Goal: Information Seeking & Learning: Learn about a topic

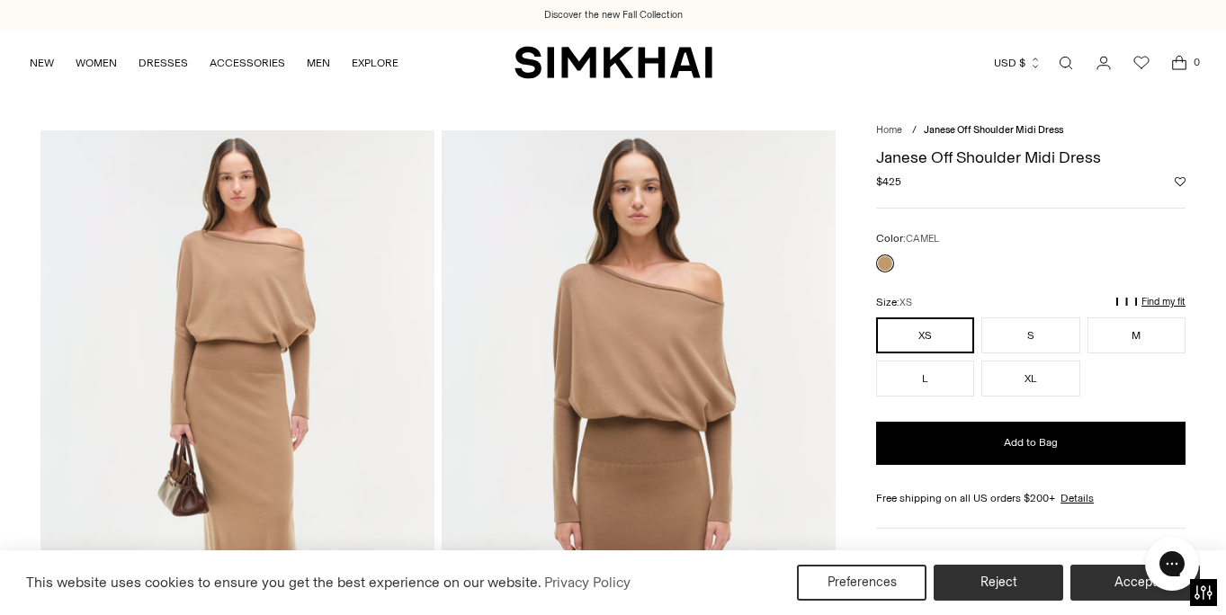
click at [1072, 58] on link "Open search modal" at bounding box center [1066, 63] width 36 height 36
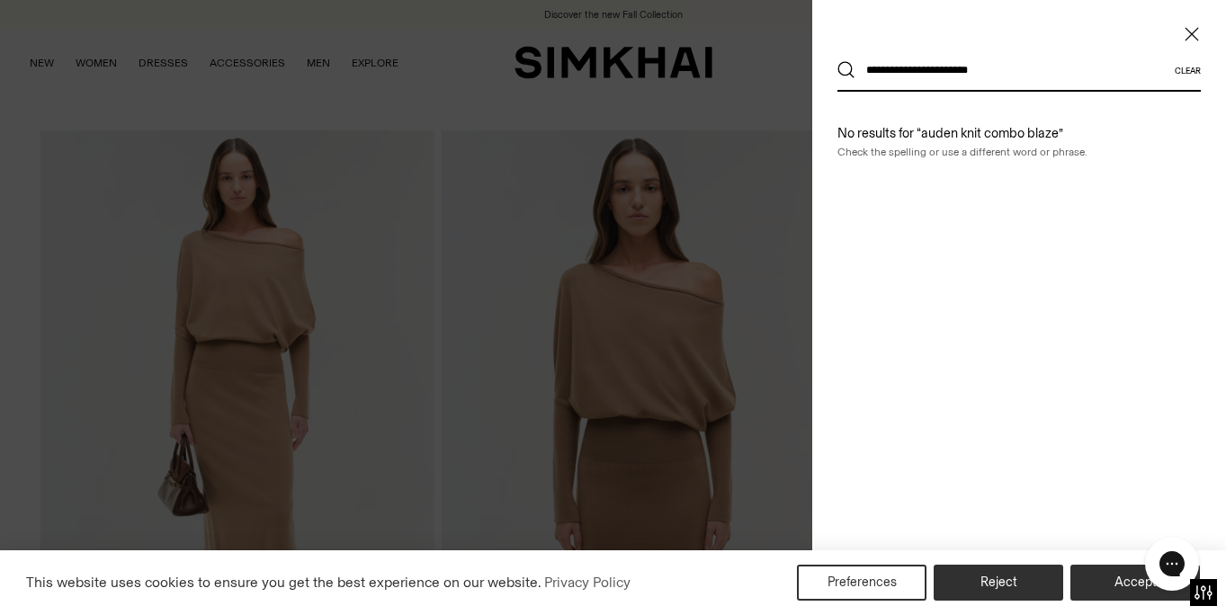
type input "**********"
click at [837, 61] on button "Search" at bounding box center [846, 70] width 18 height 18
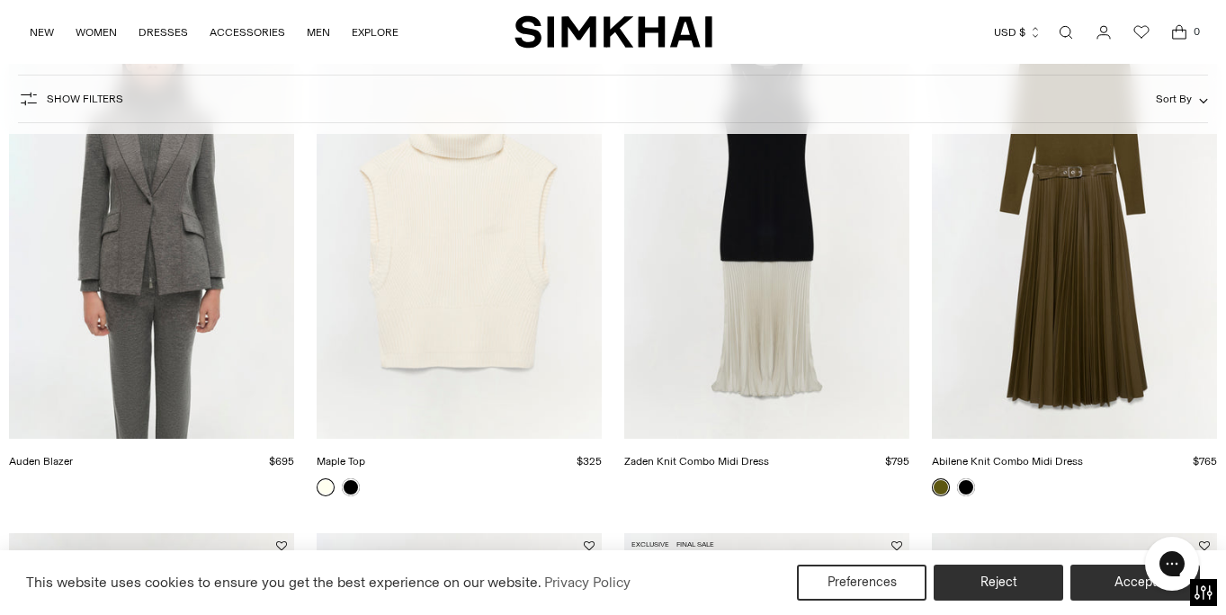
scroll to position [348, 0]
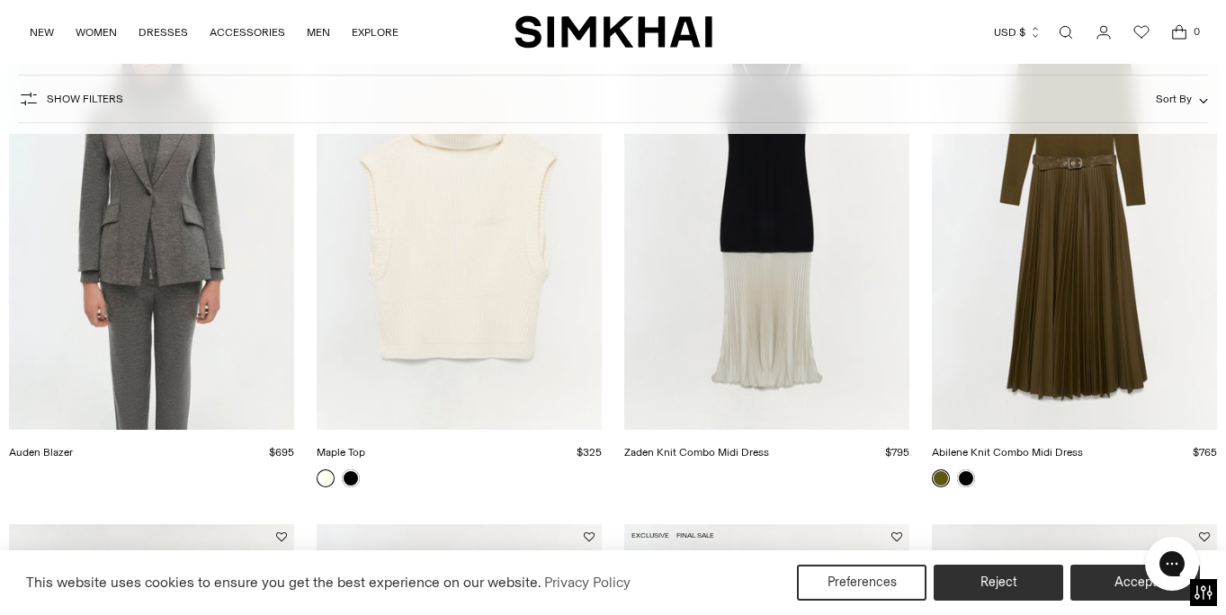
click at [0, 0] on img "Auden Blazer" at bounding box center [0, 0] width 0 height 0
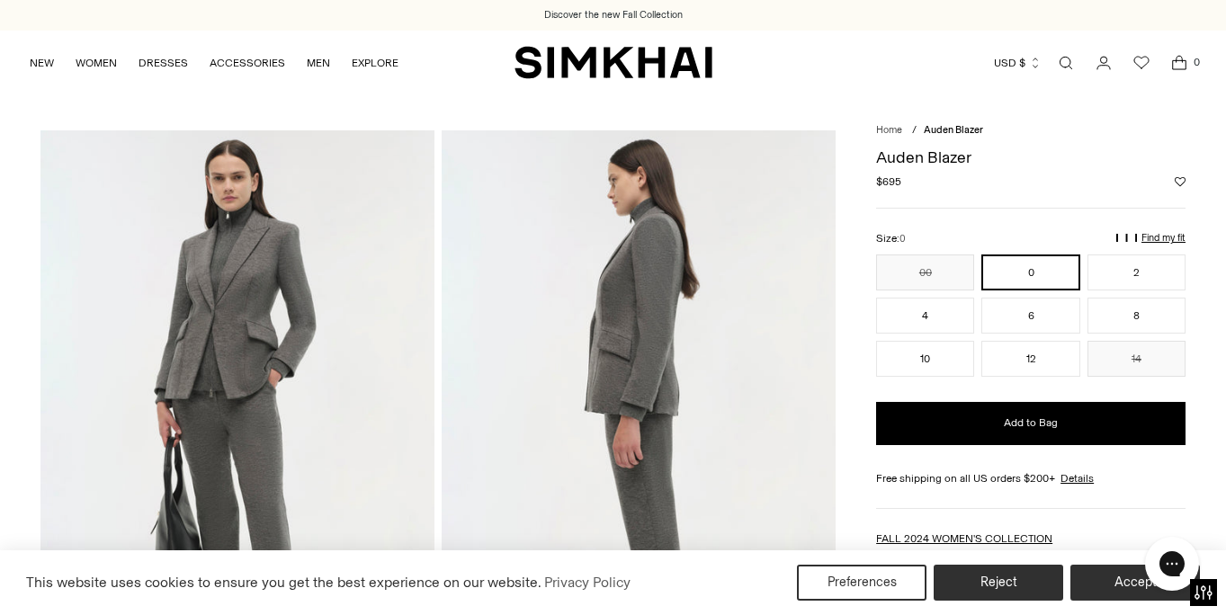
click at [1065, 58] on link "Open search modal" at bounding box center [1066, 63] width 36 height 36
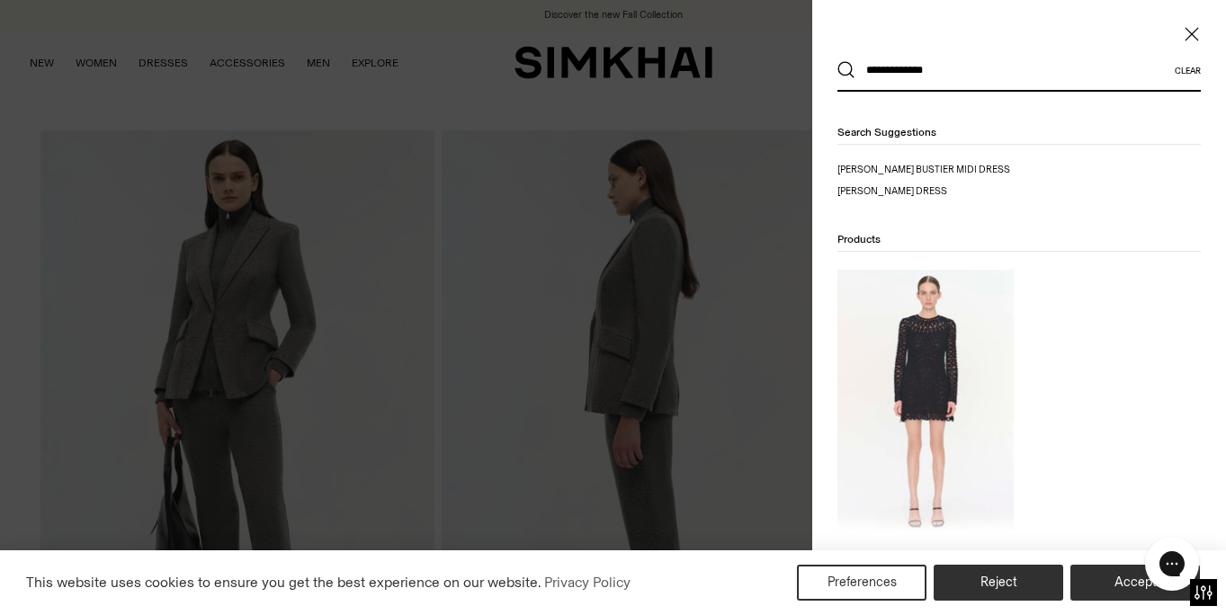
type input "**********"
click at [837, 61] on button "Search" at bounding box center [846, 70] width 18 height 18
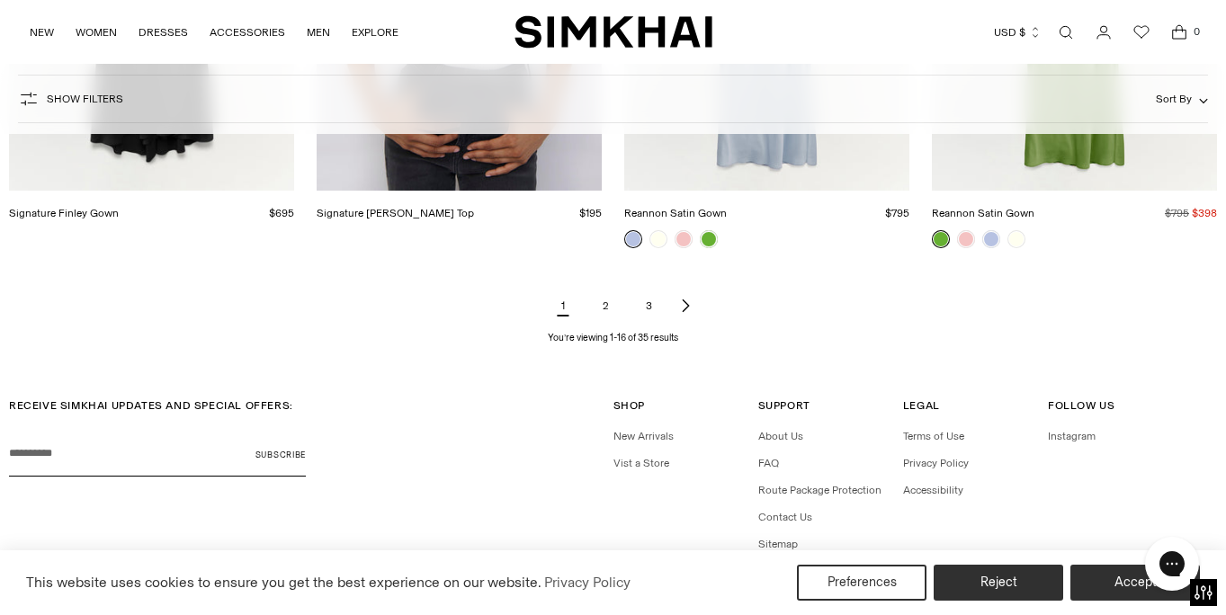
scroll to position [2236, 0]
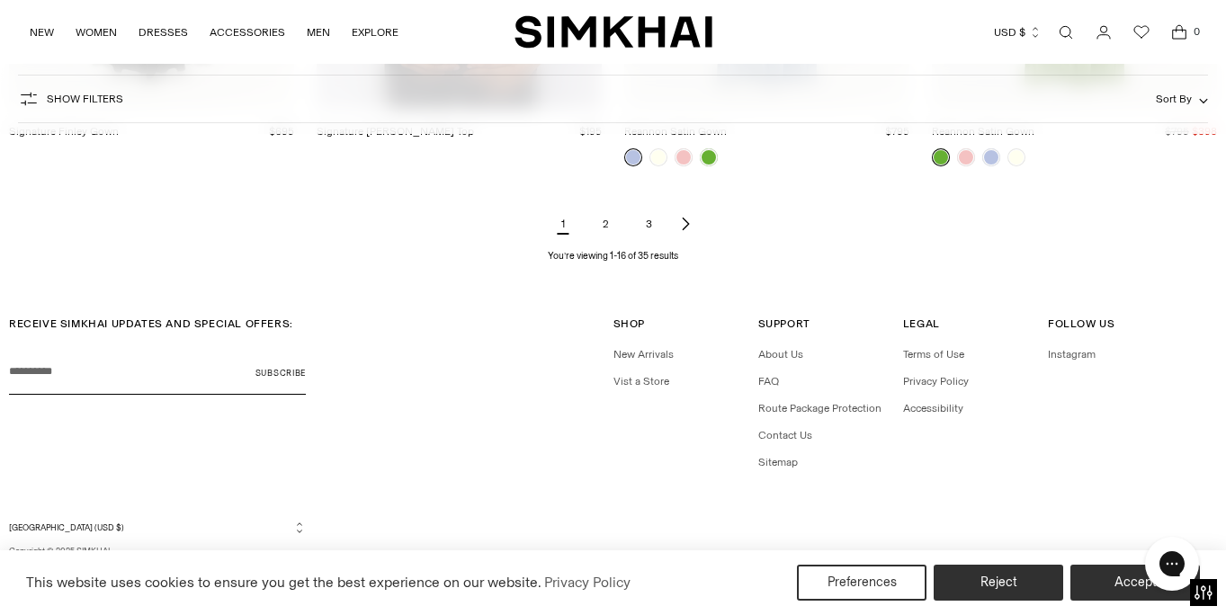
click at [602, 228] on link "2" at bounding box center [606, 224] width 36 height 36
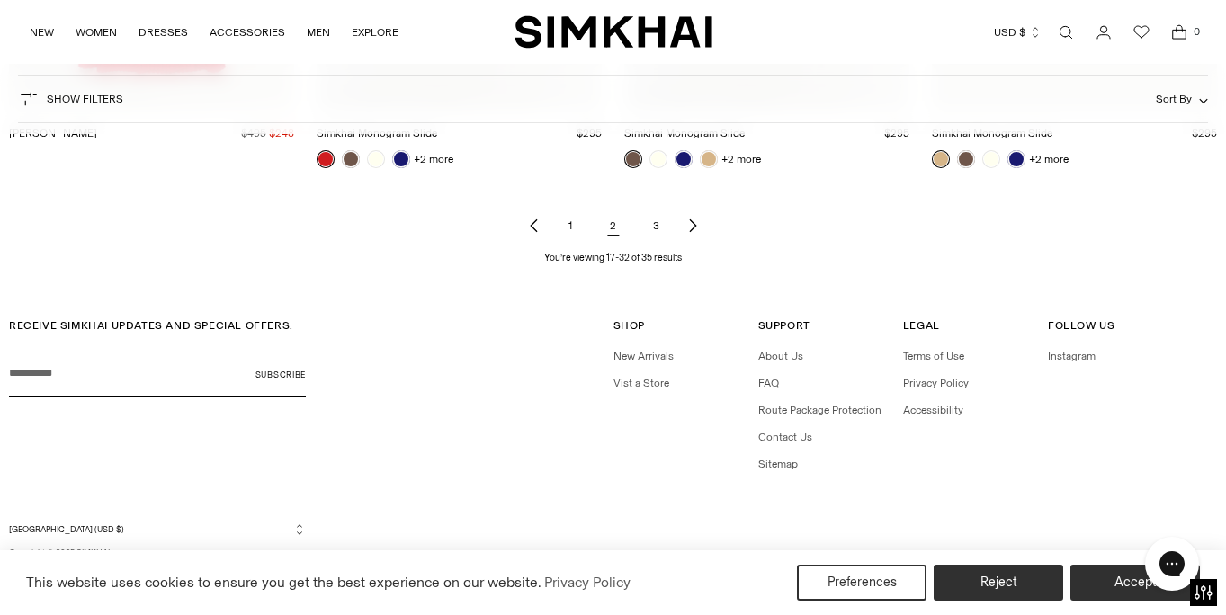
scroll to position [2236, 0]
click at [655, 226] on link "3" at bounding box center [656, 224] width 36 height 36
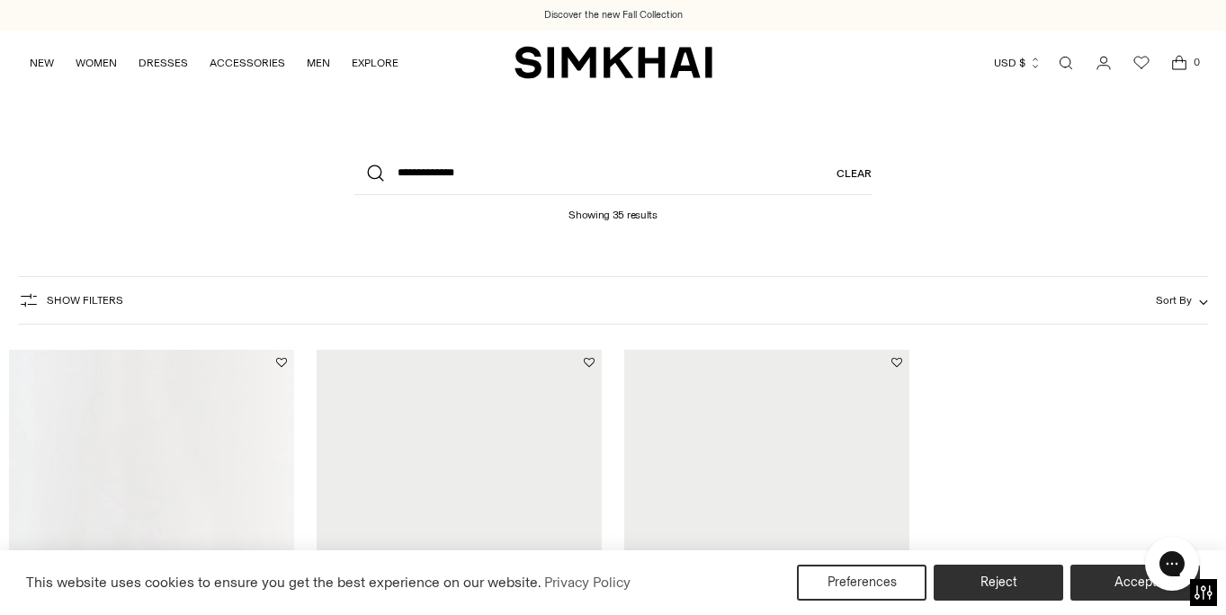
click at [1066, 59] on link "Open search modal" at bounding box center [1066, 63] width 36 height 36
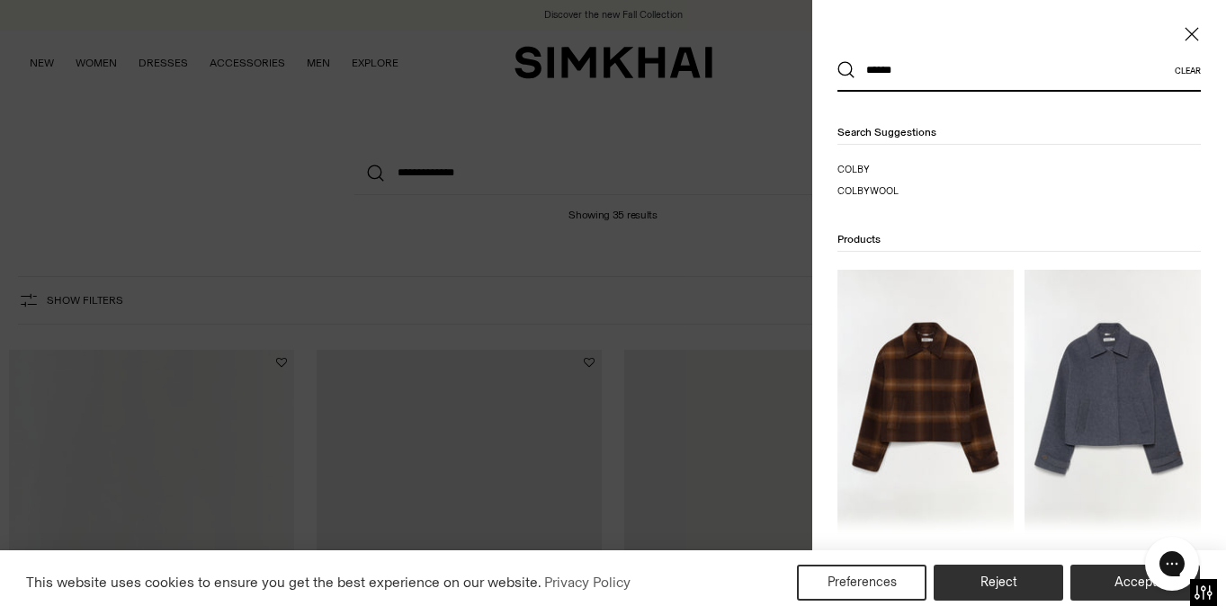
type input "*****"
click at [924, 419] on img at bounding box center [925, 402] width 176 height 264
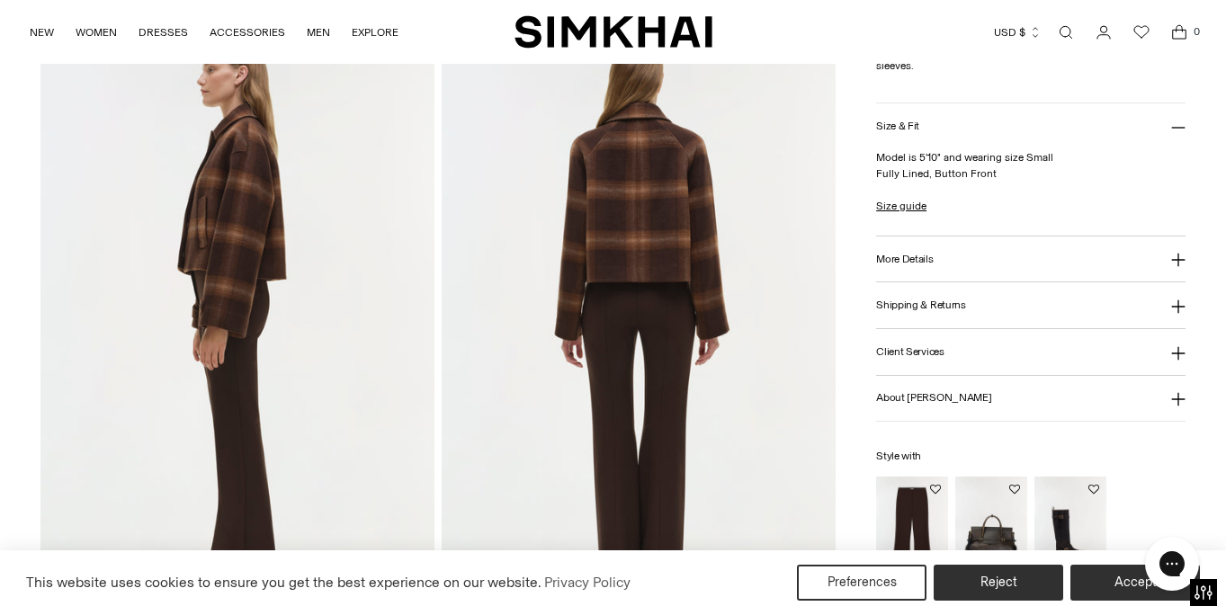
scroll to position [696, 0]
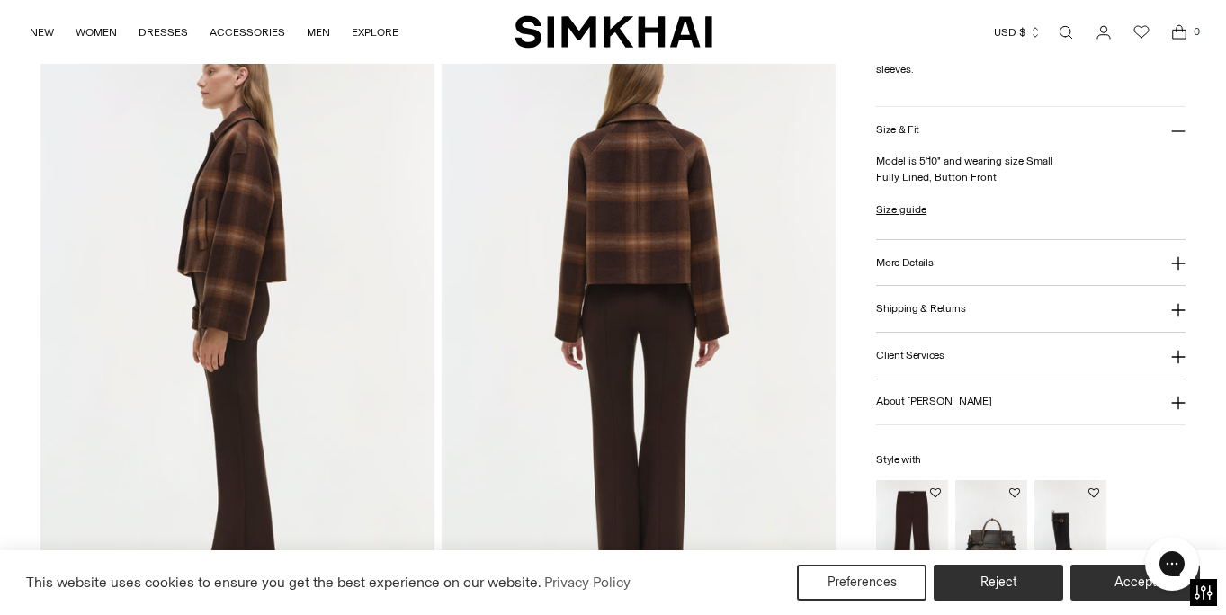
click at [621, 462] on img at bounding box center [639, 328] width 394 height 591
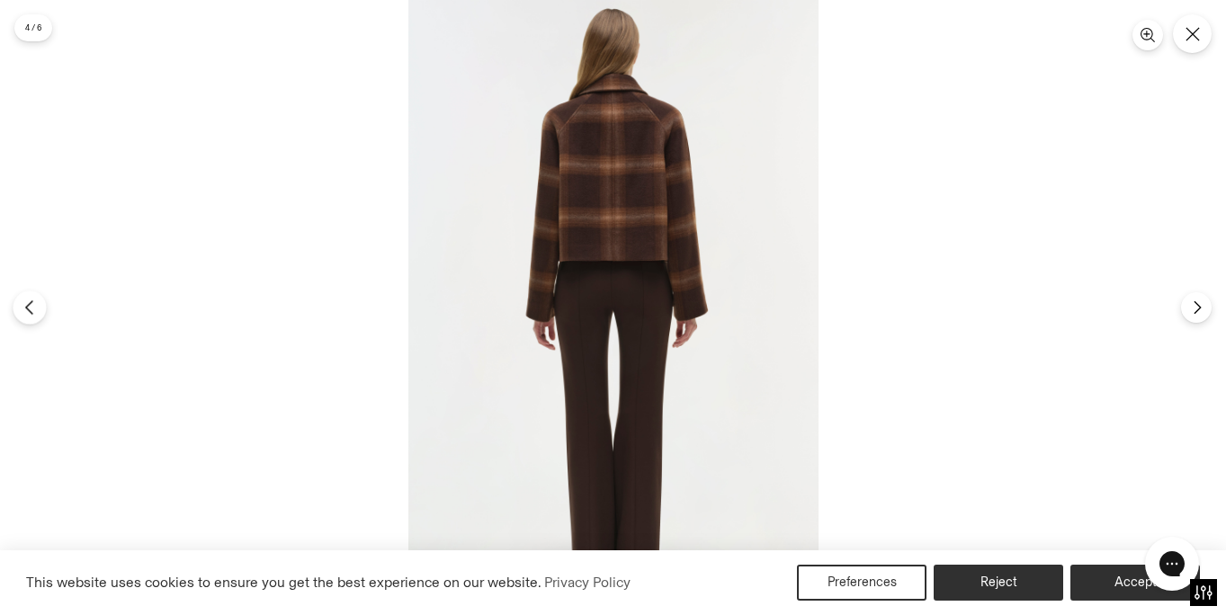
click at [33, 305] on icon "Previous" at bounding box center [30, 307] width 16 height 16
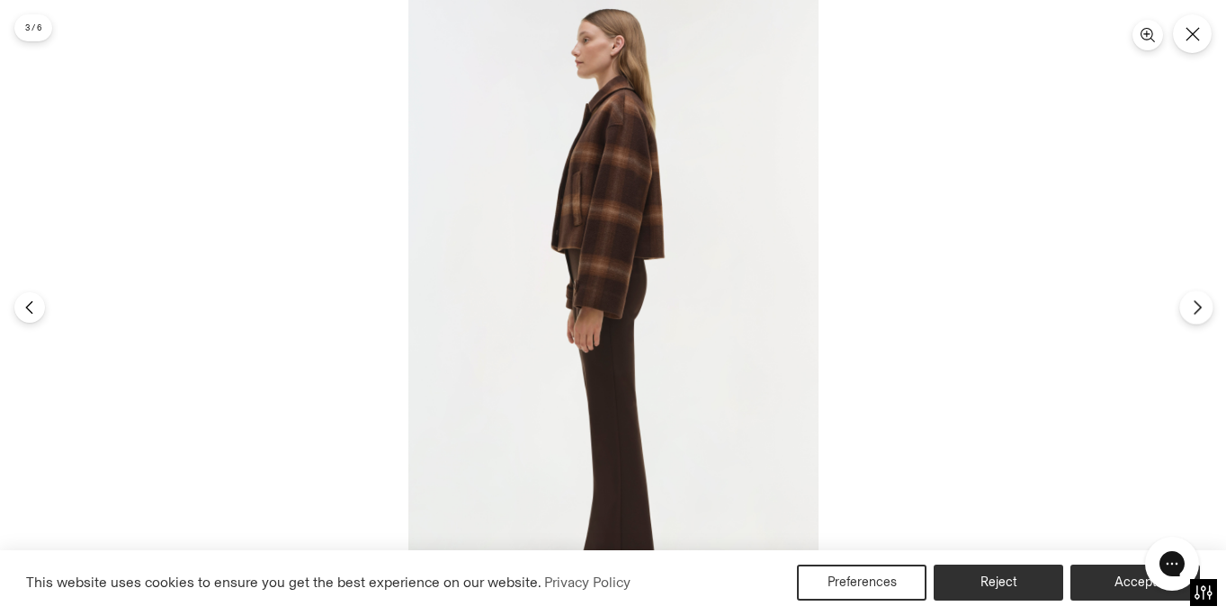
click at [1196, 309] on icon "Next" at bounding box center [1197, 307] width 16 height 16
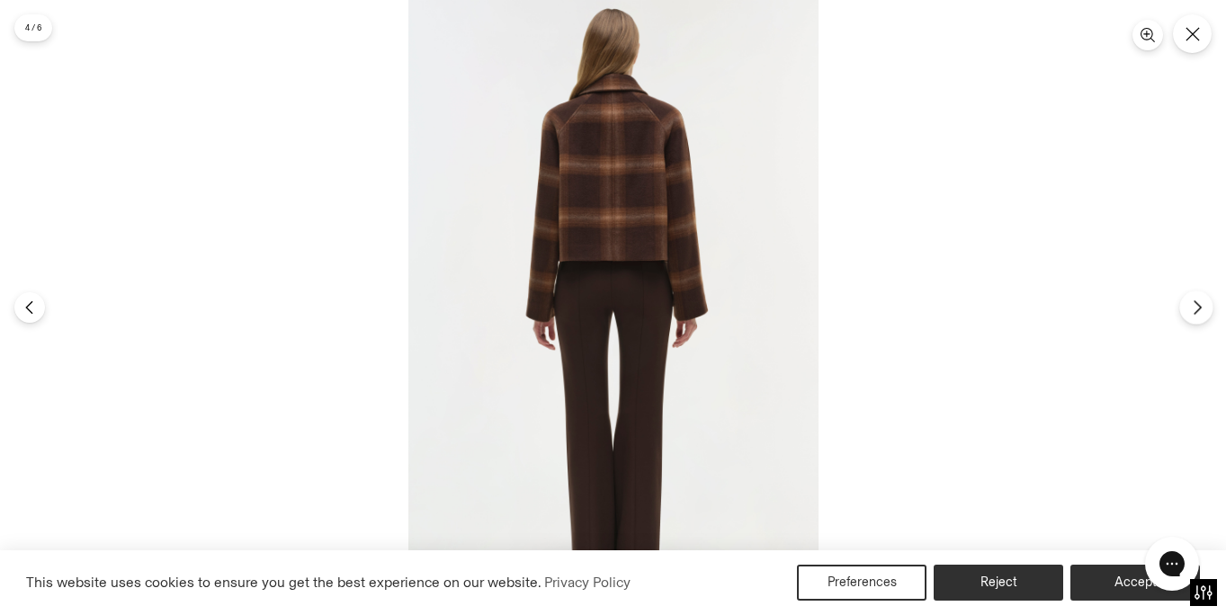
click at [1196, 309] on icon "Next" at bounding box center [1197, 307] width 16 height 16
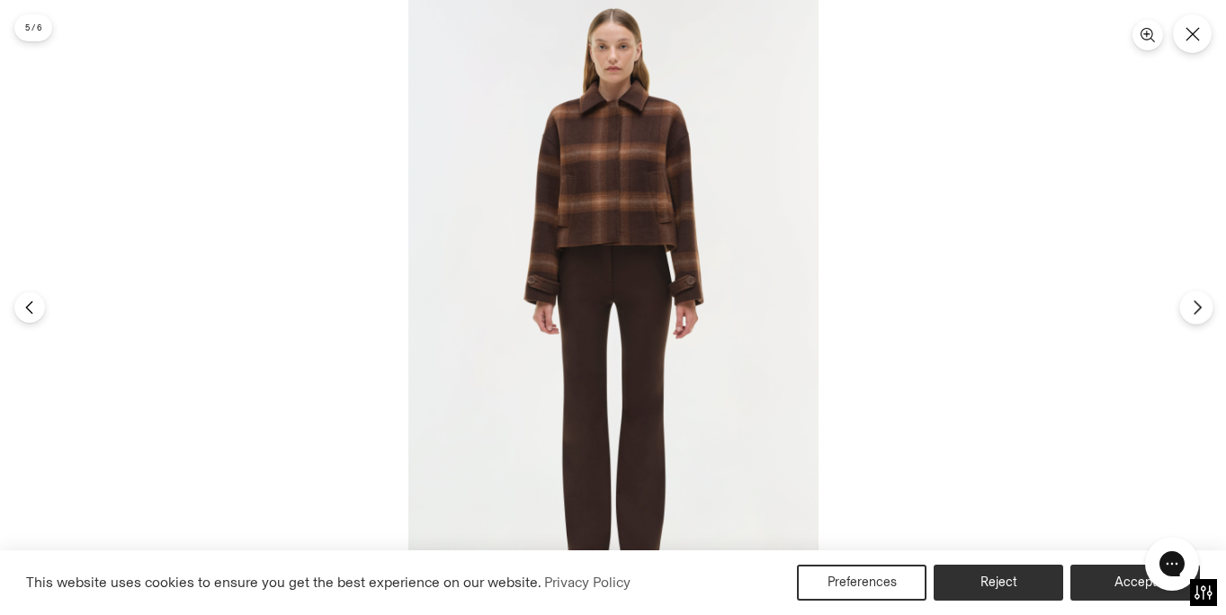
click at [1196, 309] on icon "Next" at bounding box center [1197, 307] width 16 height 16
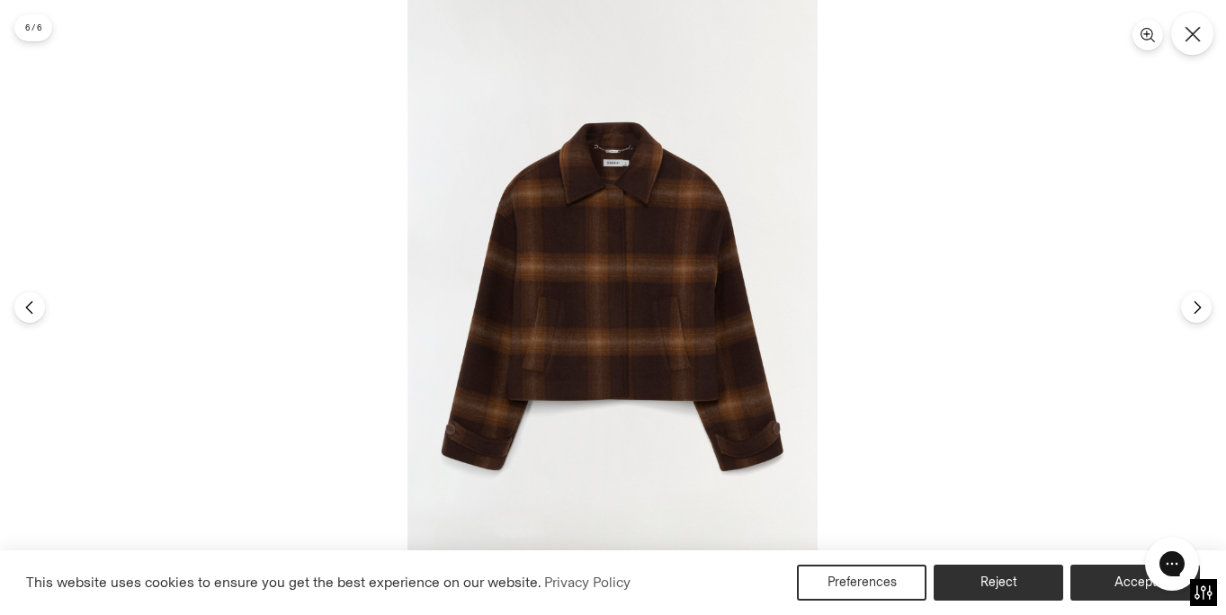
click at [1191, 29] on icon "Close" at bounding box center [1192, 34] width 16 height 16
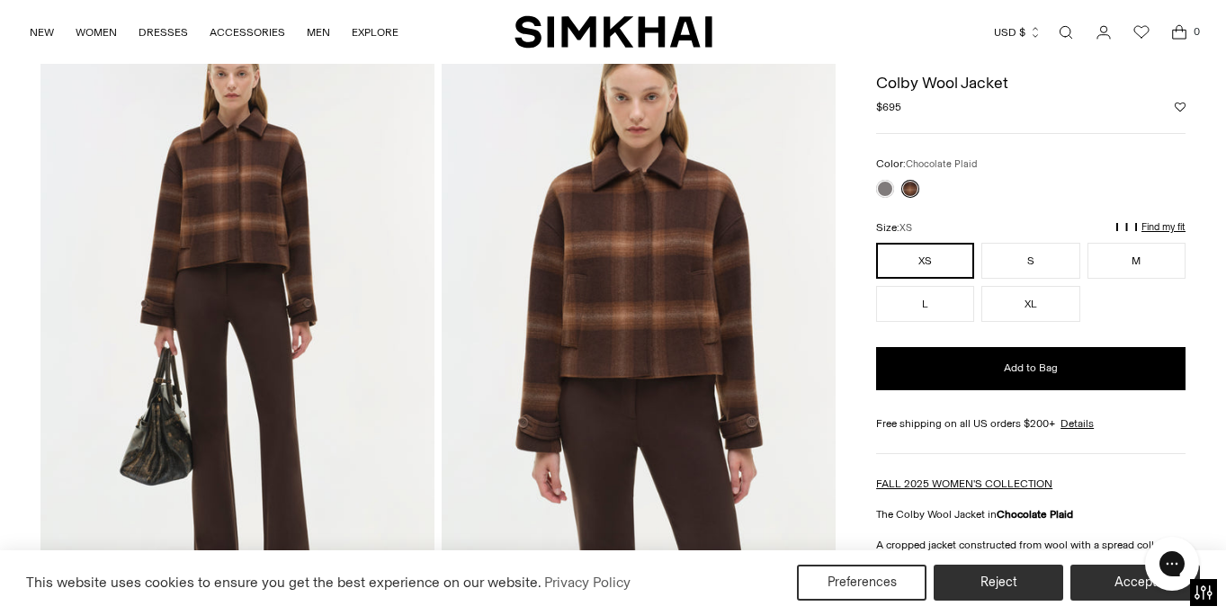
scroll to position [98, 0]
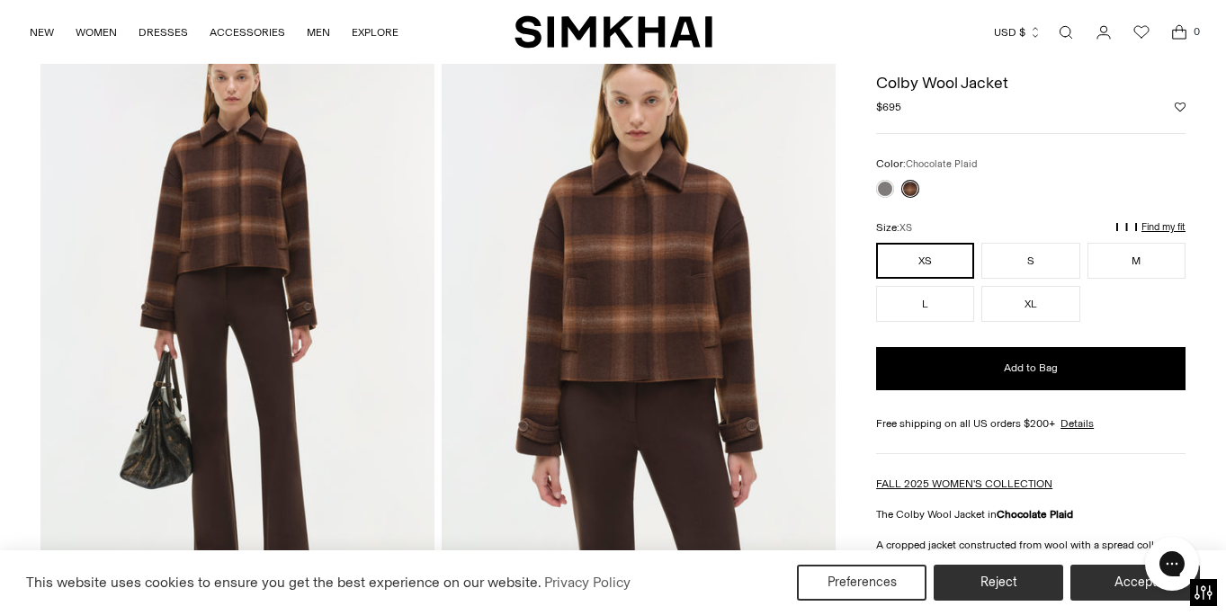
click at [1067, 28] on link "Open search modal" at bounding box center [1066, 32] width 36 height 36
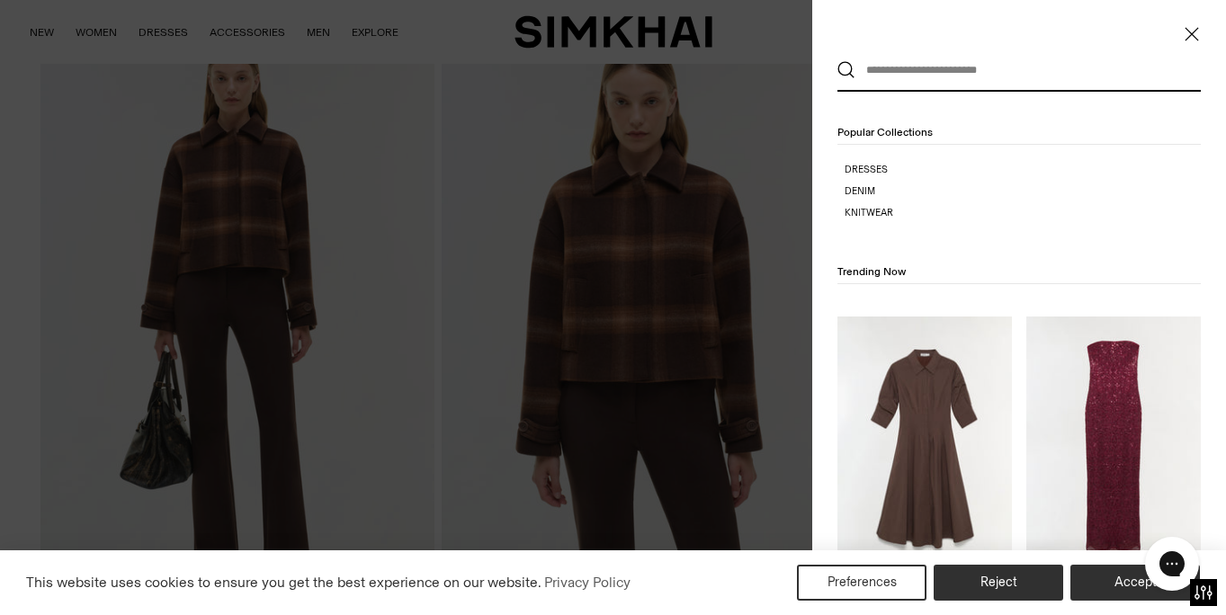
scroll to position [0, 0]
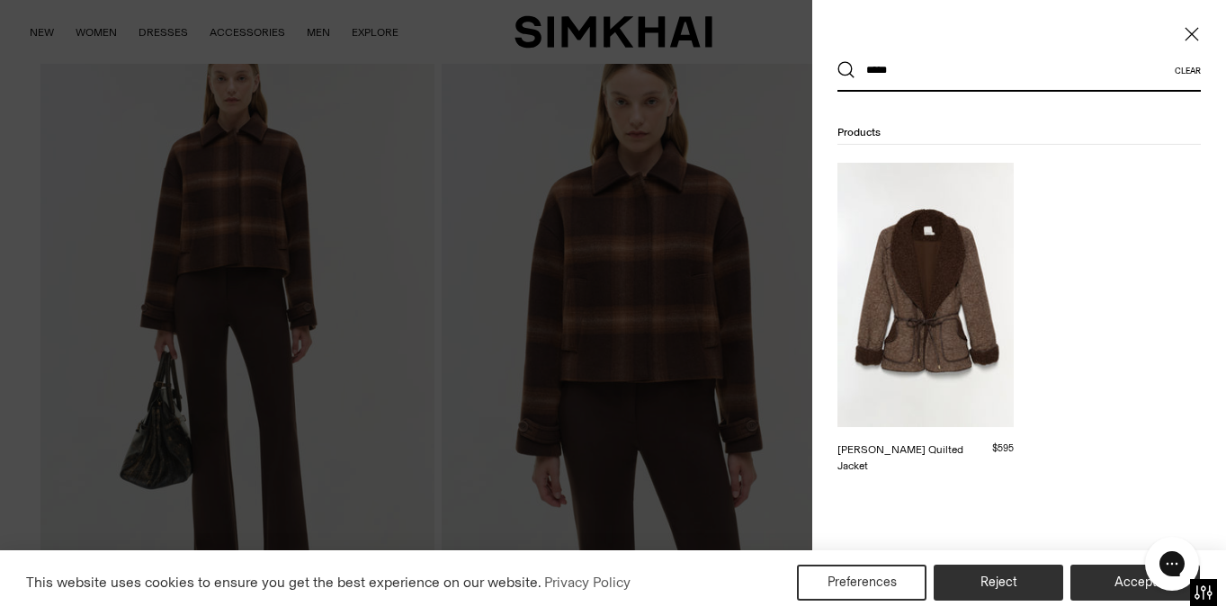
type input "*****"
click at [937, 268] on img at bounding box center [925, 295] width 176 height 264
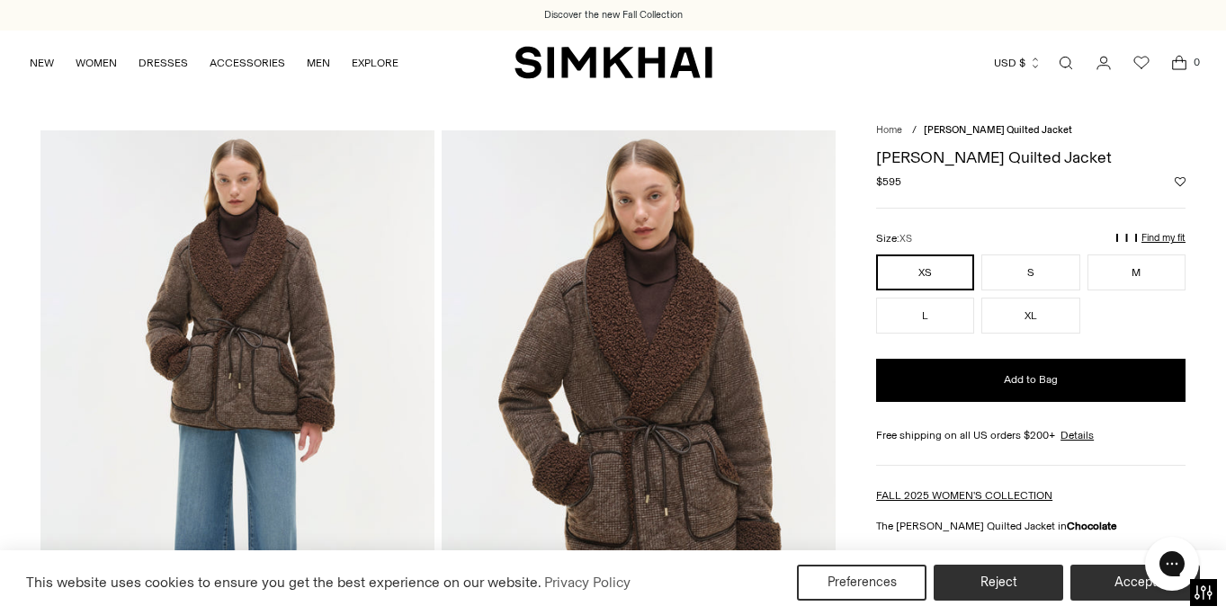
click at [256, 306] on img at bounding box center [237, 425] width 394 height 591
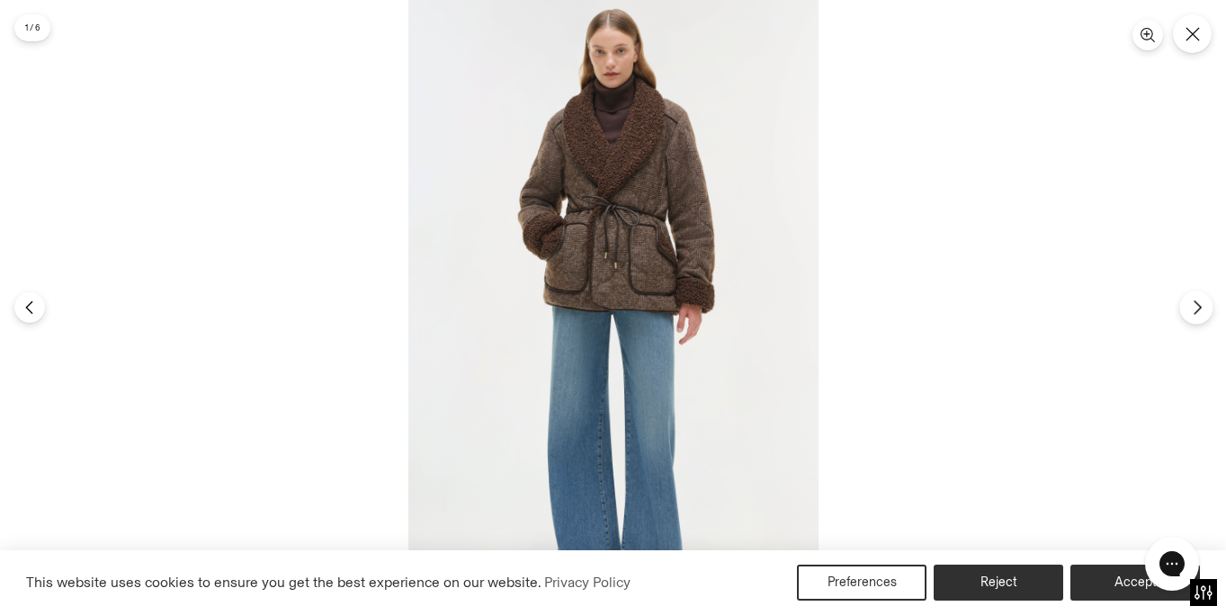
click at [1193, 307] on icon "Next" at bounding box center [1197, 307] width 16 height 16
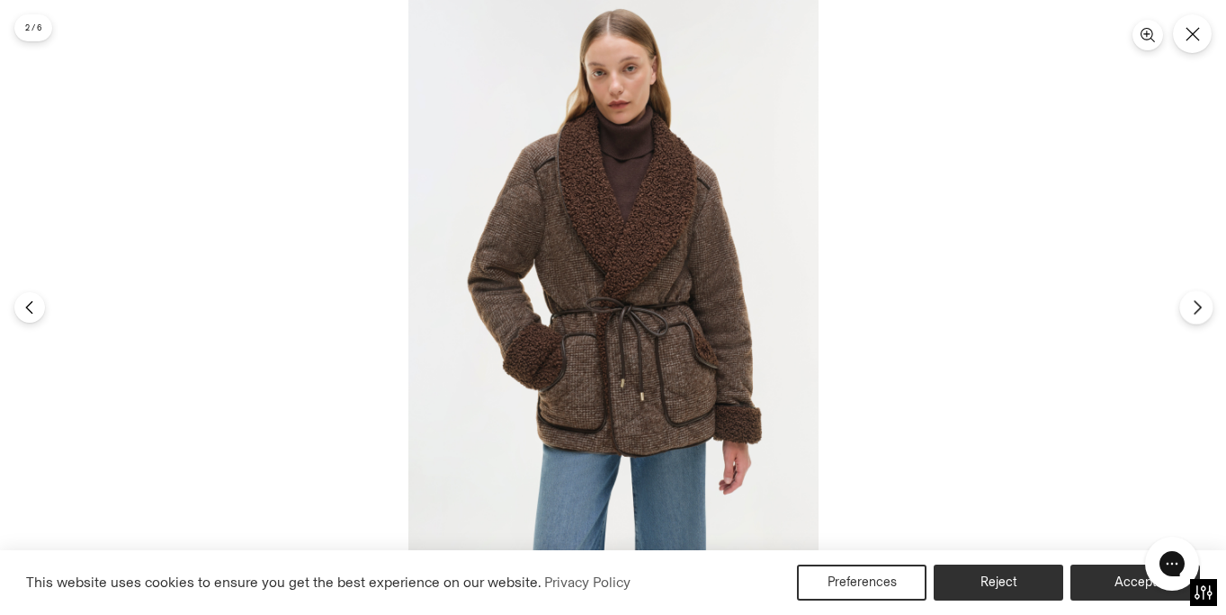
click at [1194, 308] on icon "Next" at bounding box center [1197, 307] width 16 height 16
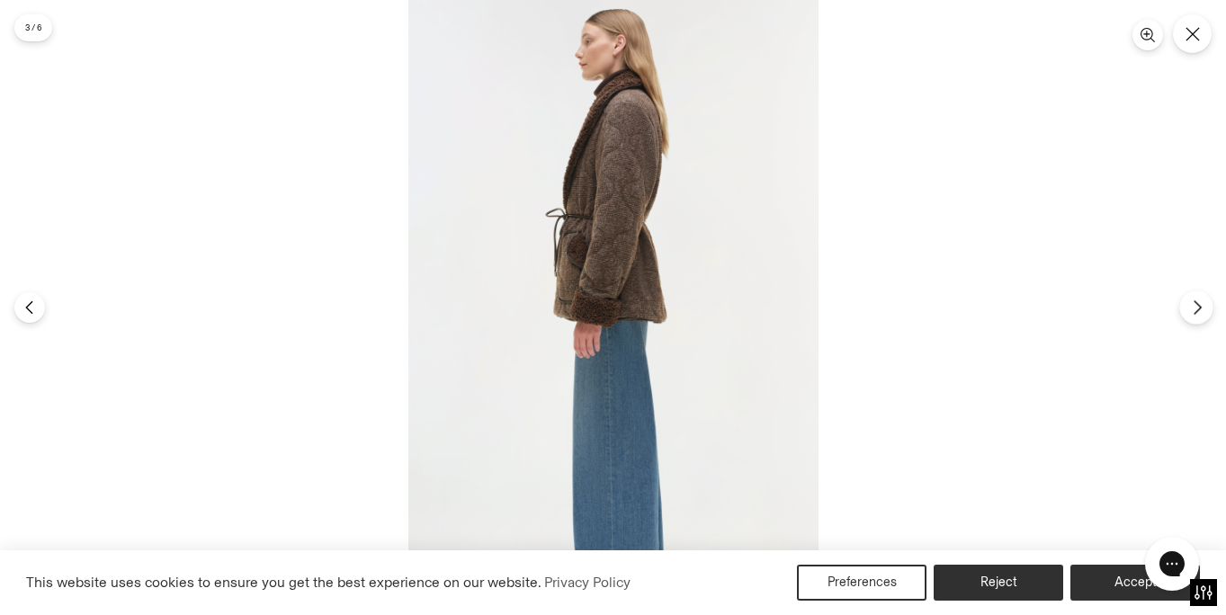
click at [1200, 308] on icon "Next" at bounding box center [1197, 307] width 16 height 16
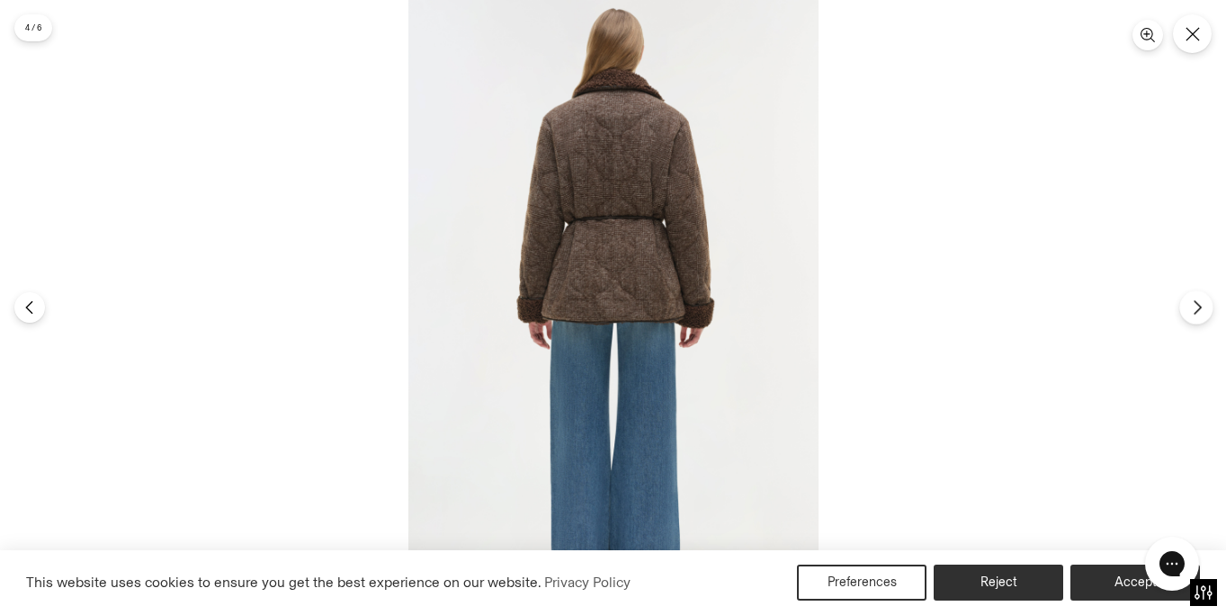
click at [1200, 308] on icon "Next" at bounding box center [1197, 307] width 16 height 16
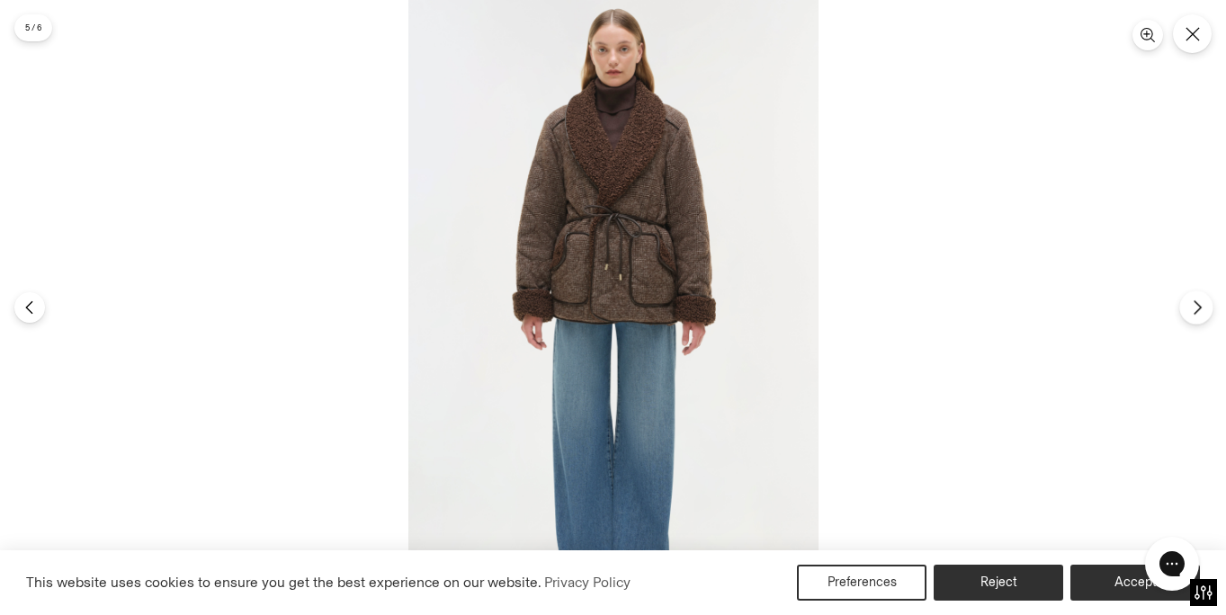
click at [1200, 308] on icon "Next" at bounding box center [1197, 307] width 16 height 16
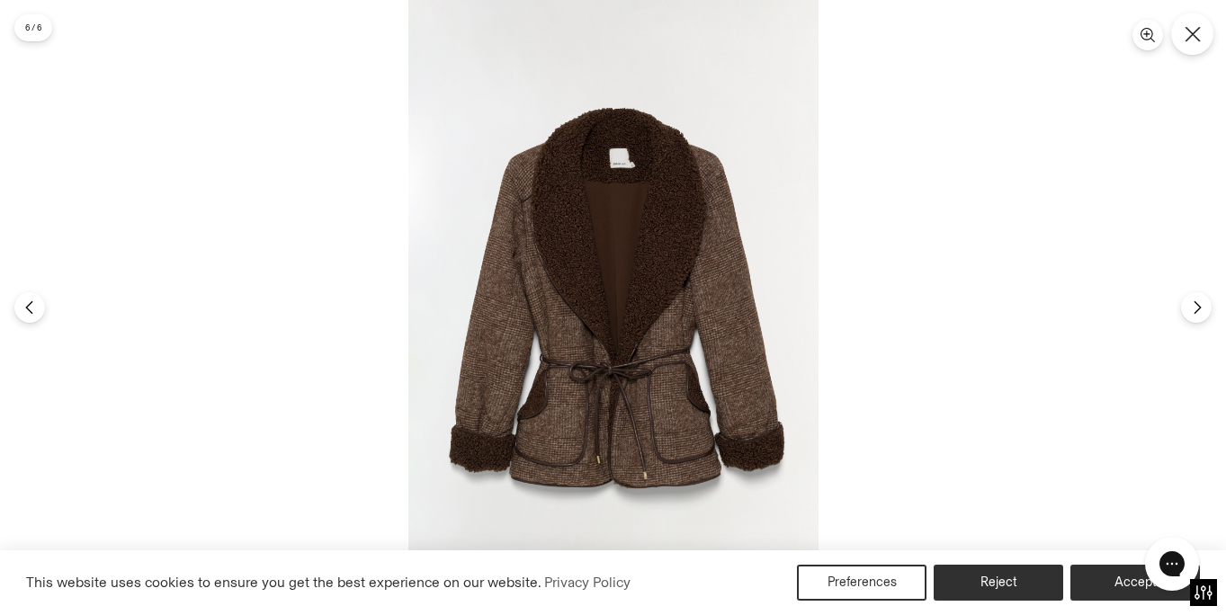
click at [1191, 32] on icon "Close" at bounding box center [1191, 33] width 15 height 15
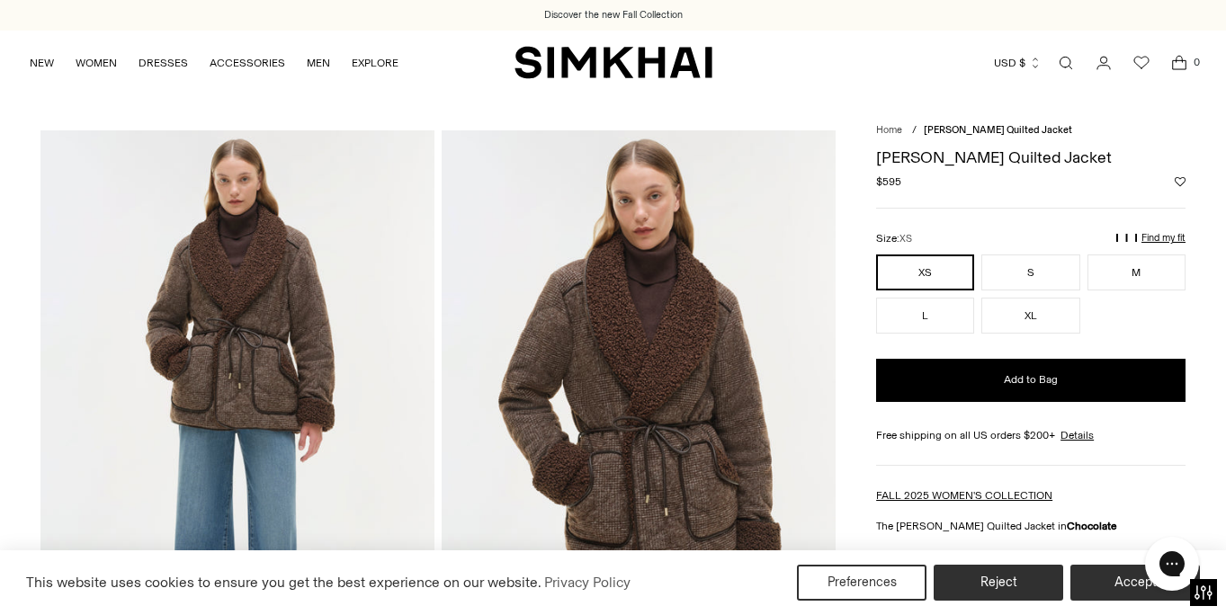
click at [1076, 60] on link "Open search modal" at bounding box center [1066, 63] width 36 height 36
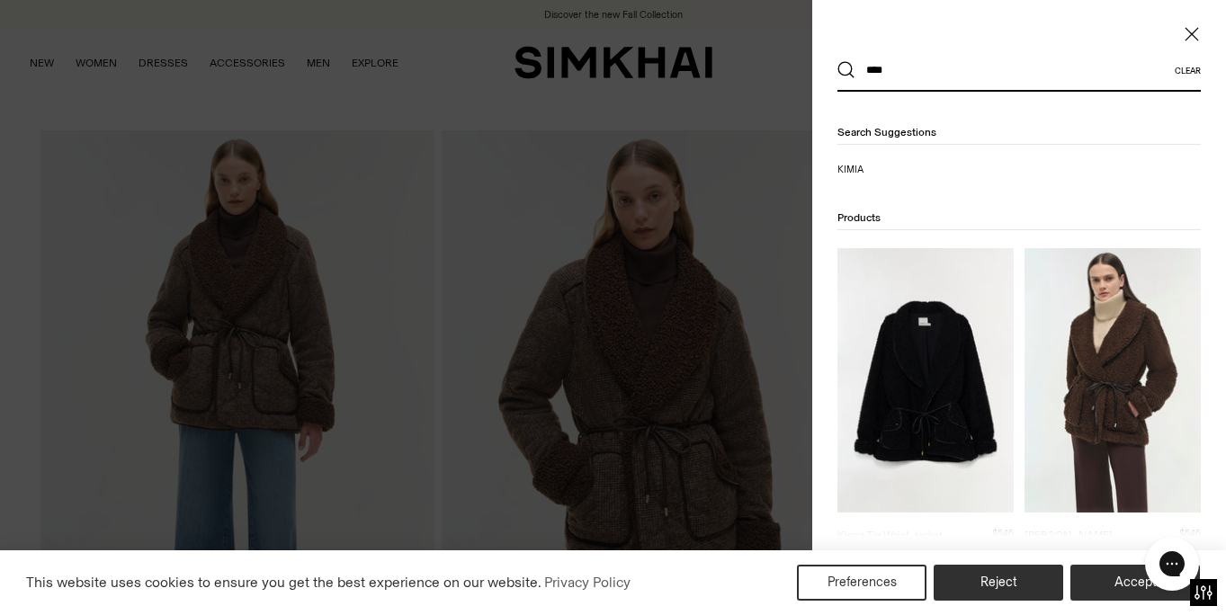
type input "****"
click at [1101, 330] on img at bounding box center [1112, 380] width 176 height 264
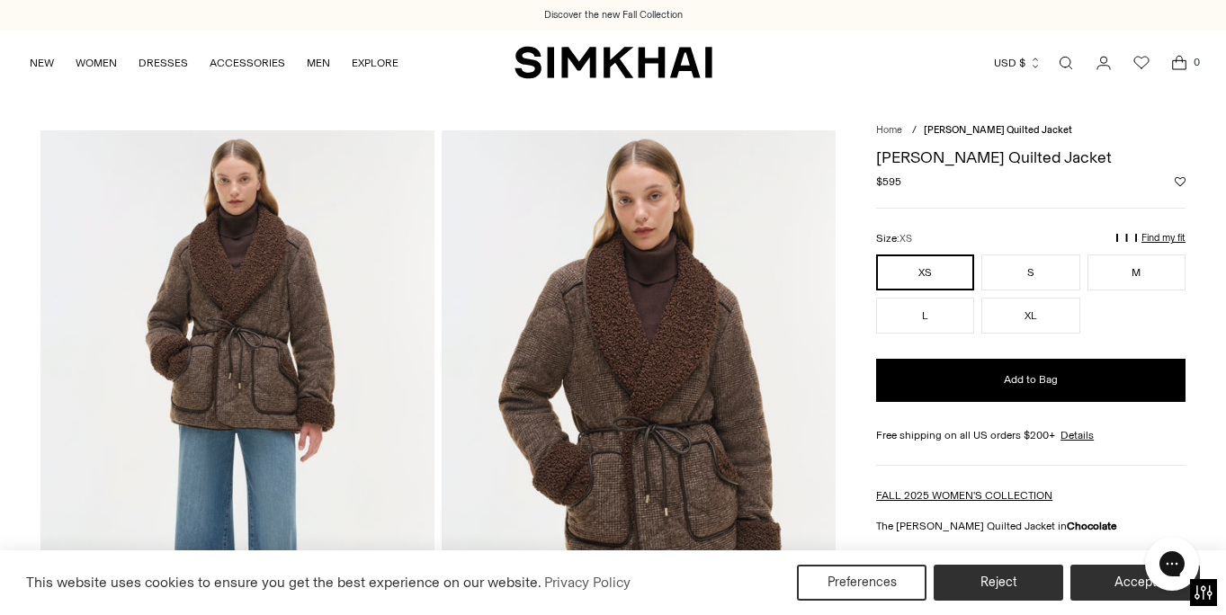
click at [1067, 60] on link "Open search modal" at bounding box center [1066, 63] width 36 height 36
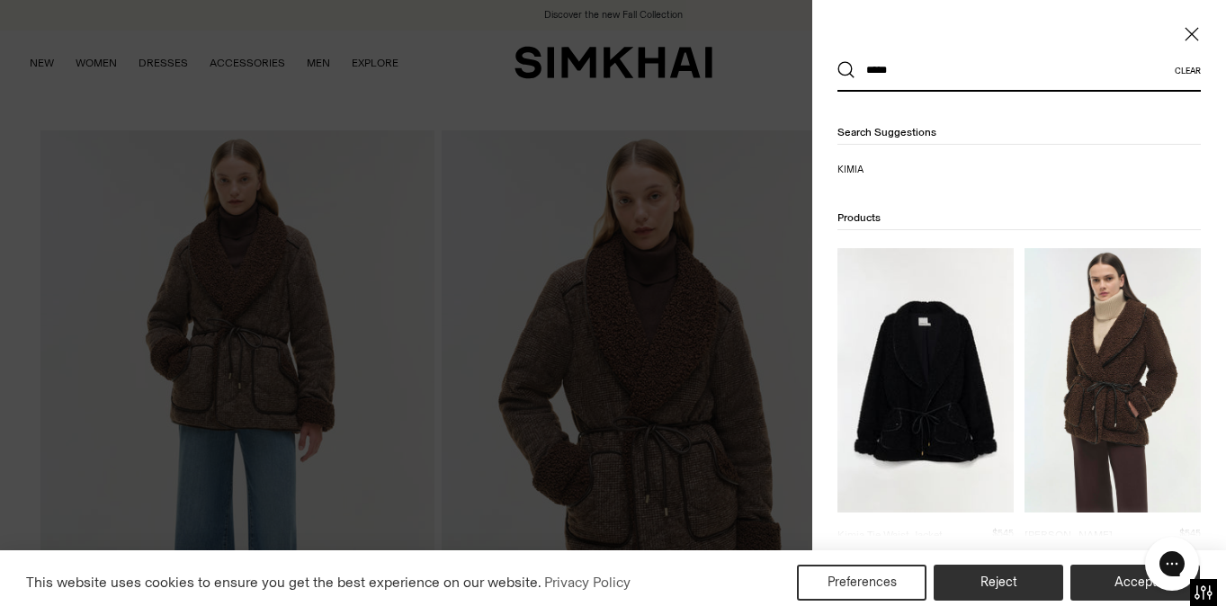
type input "*****"
click at [935, 335] on img at bounding box center [925, 380] width 176 height 264
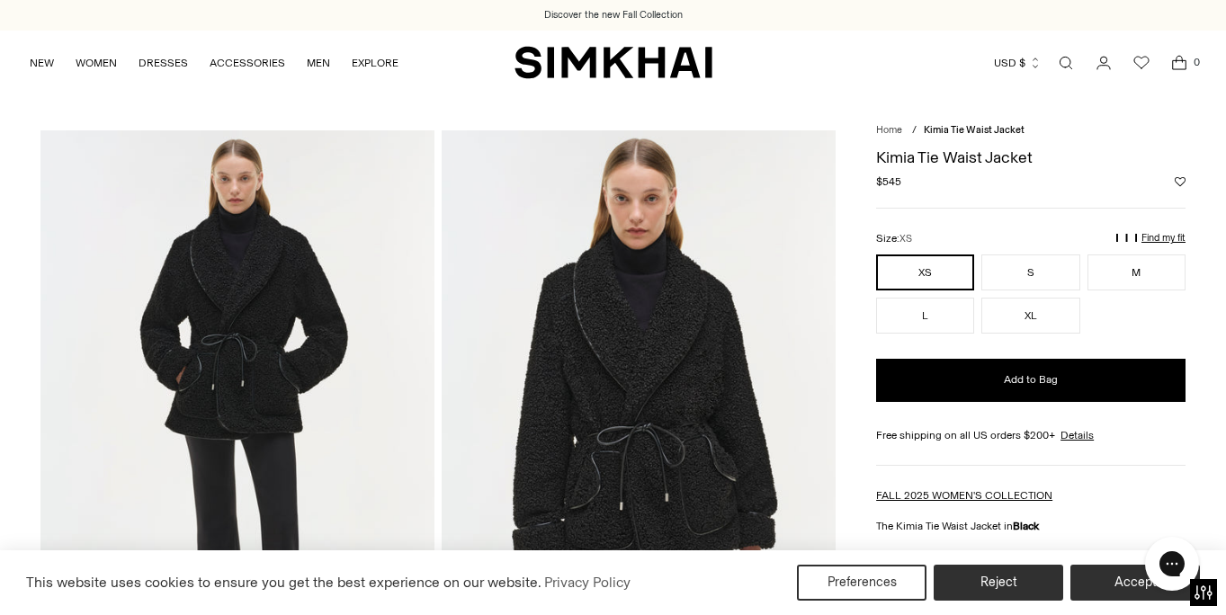
click at [290, 328] on img at bounding box center [237, 425] width 394 height 591
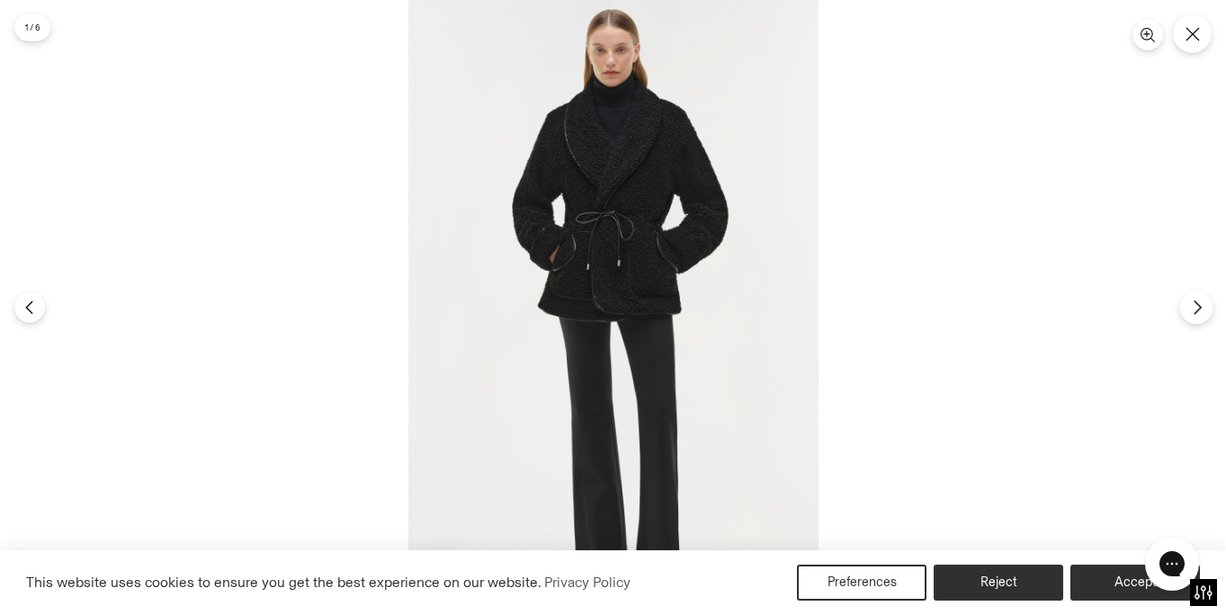
click at [1195, 308] on icon "Next" at bounding box center [1197, 307] width 16 height 16
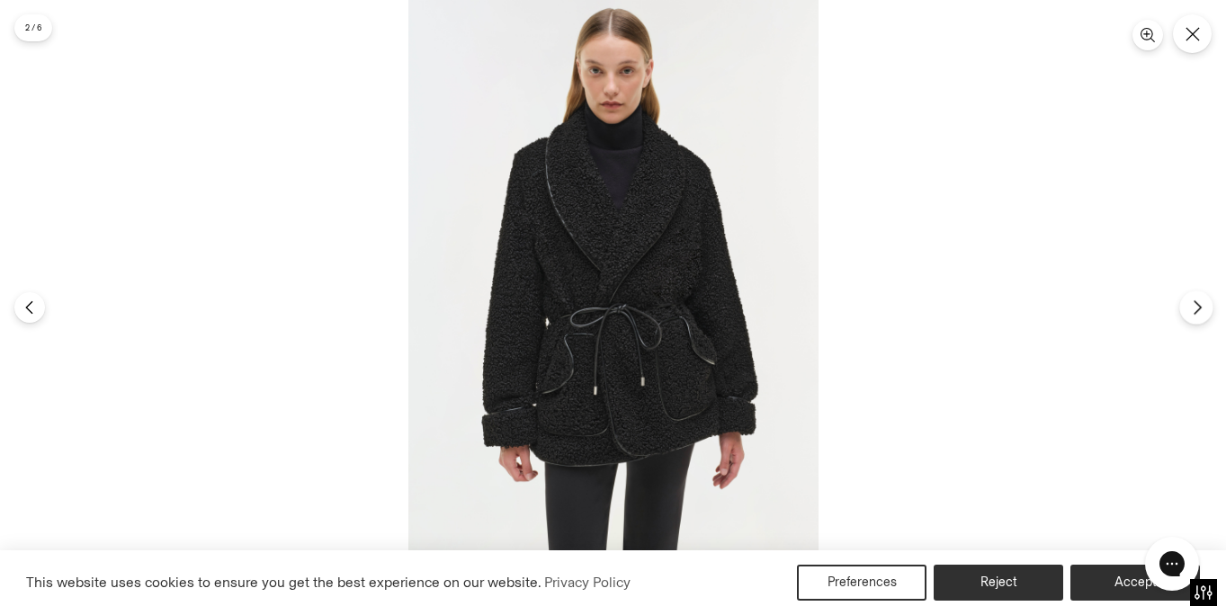
click at [1195, 313] on icon "Next" at bounding box center [1197, 307] width 16 height 16
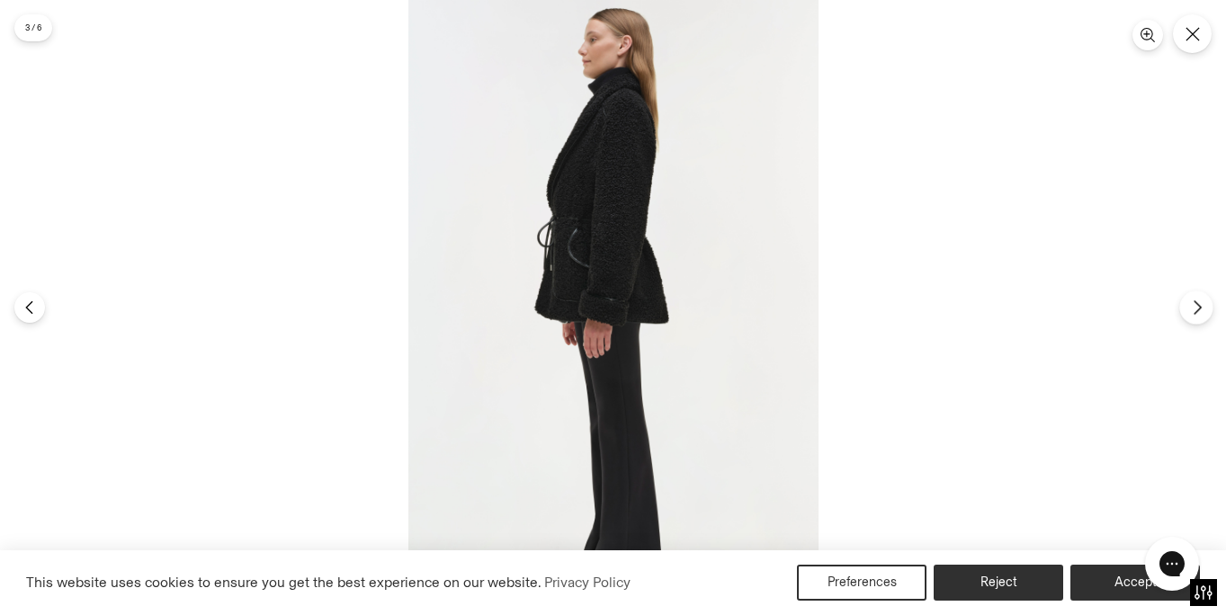
click at [1193, 308] on icon "Next" at bounding box center [1197, 307] width 16 height 16
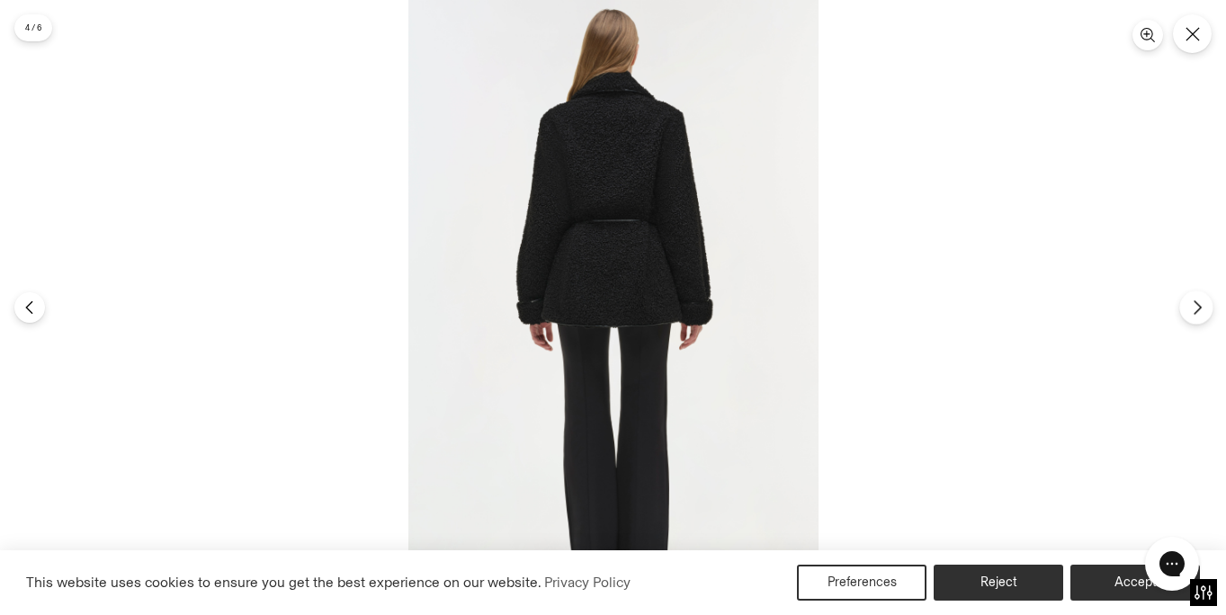
click at [1198, 308] on icon "Next" at bounding box center [1197, 307] width 16 height 16
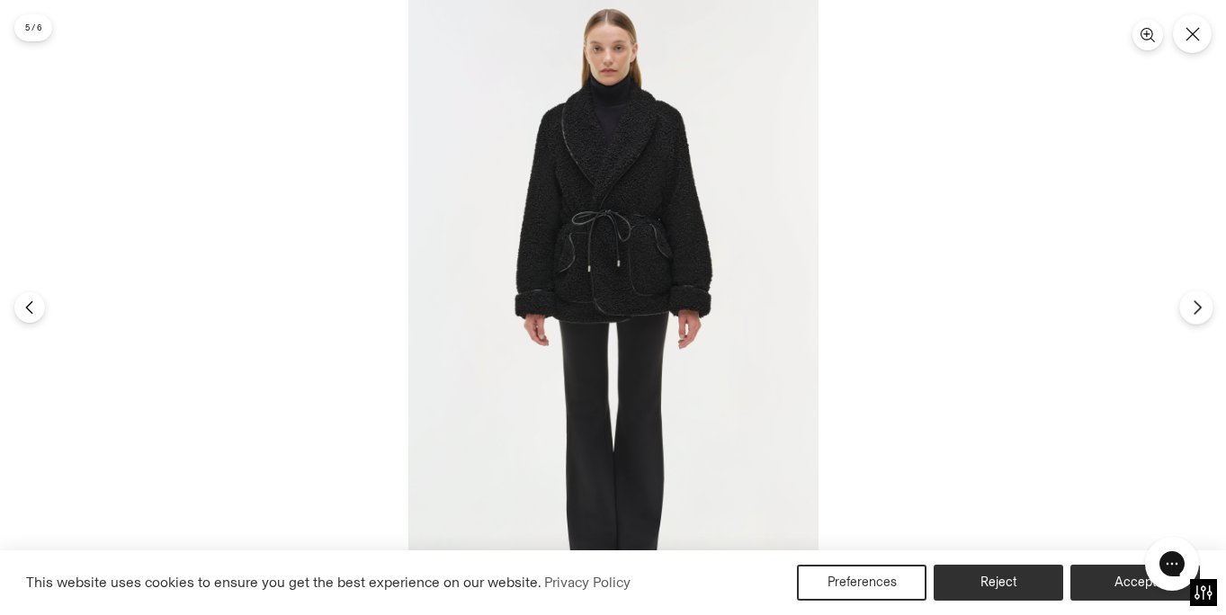
click at [1198, 308] on icon "Next" at bounding box center [1197, 307] width 16 height 16
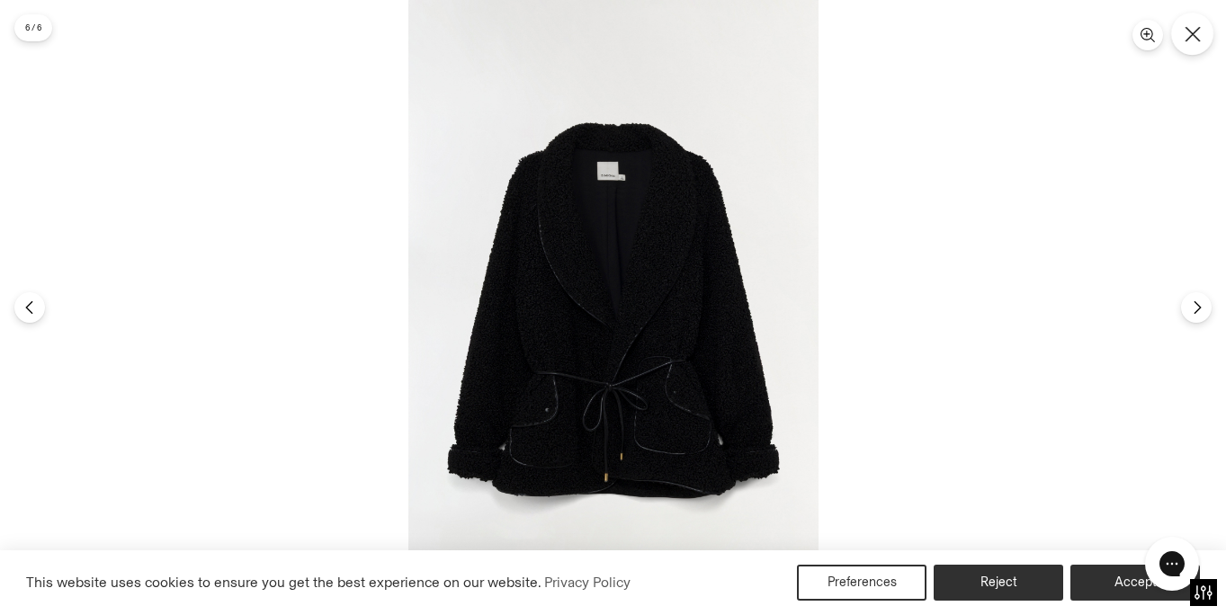
click at [1195, 38] on icon "Close" at bounding box center [1191, 33] width 15 height 15
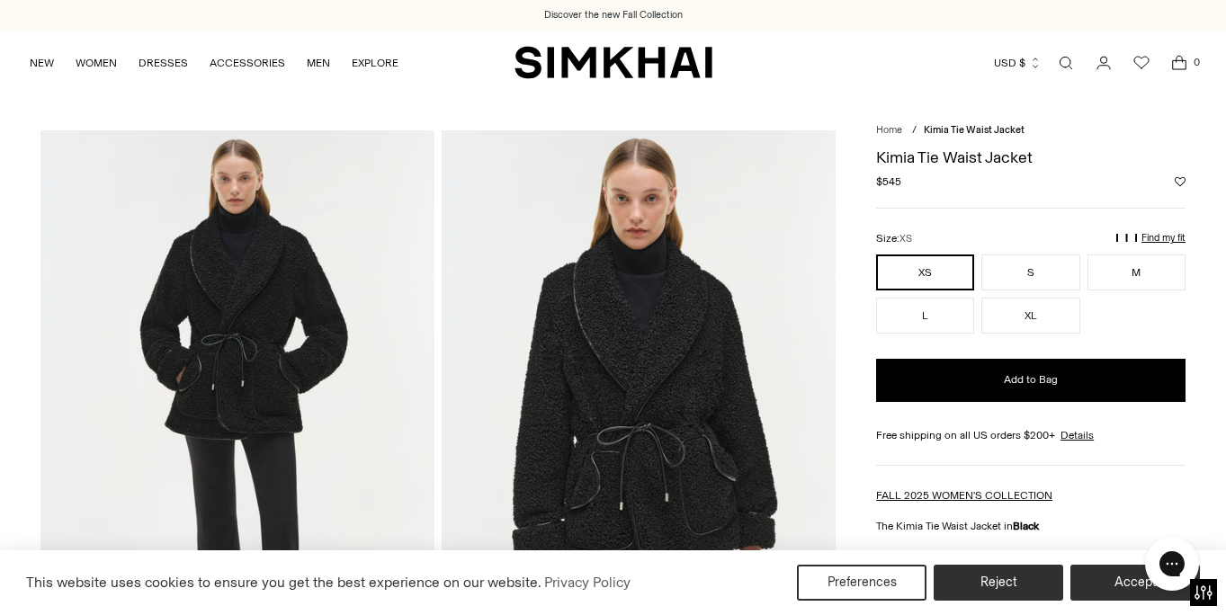
click at [1069, 62] on link "Open search modal" at bounding box center [1066, 63] width 36 height 36
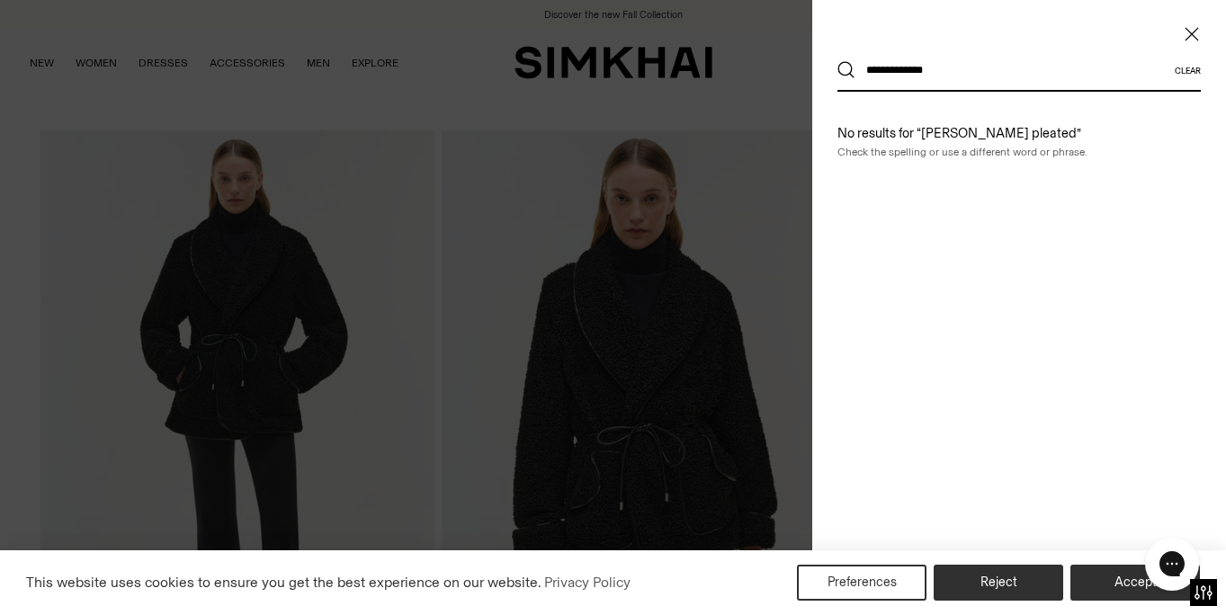
type input "**********"
click at [837, 61] on button "Search" at bounding box center [846, 70] width 18 height 18
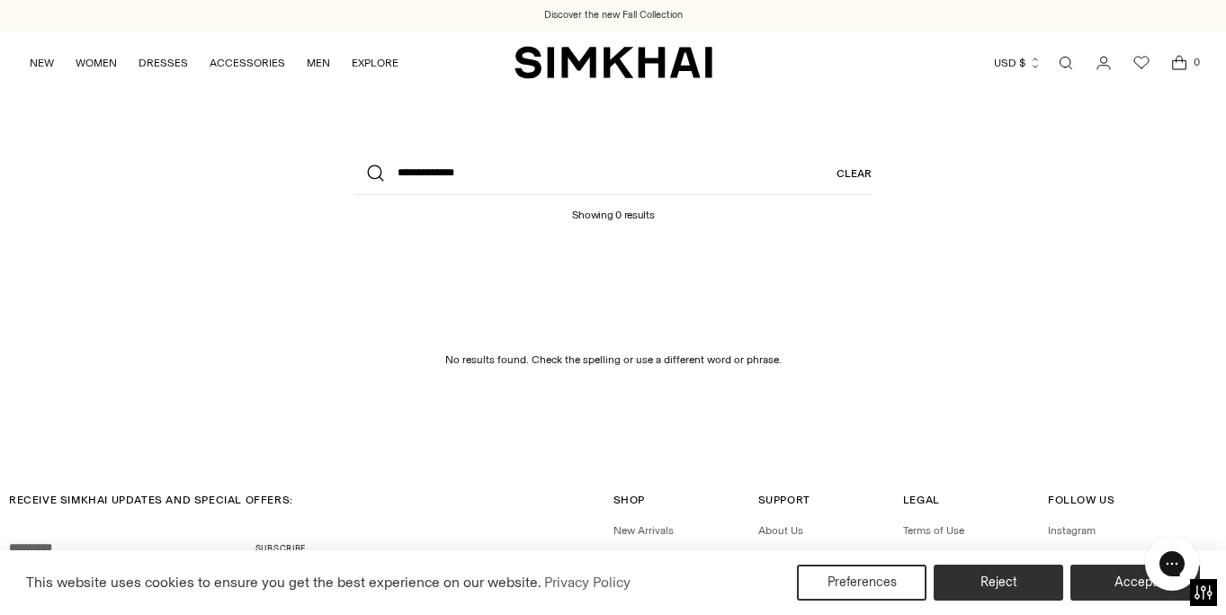
click at [1067, 59] on link "Open search modal" at bounding box center [1066, 63] width 36 height 36
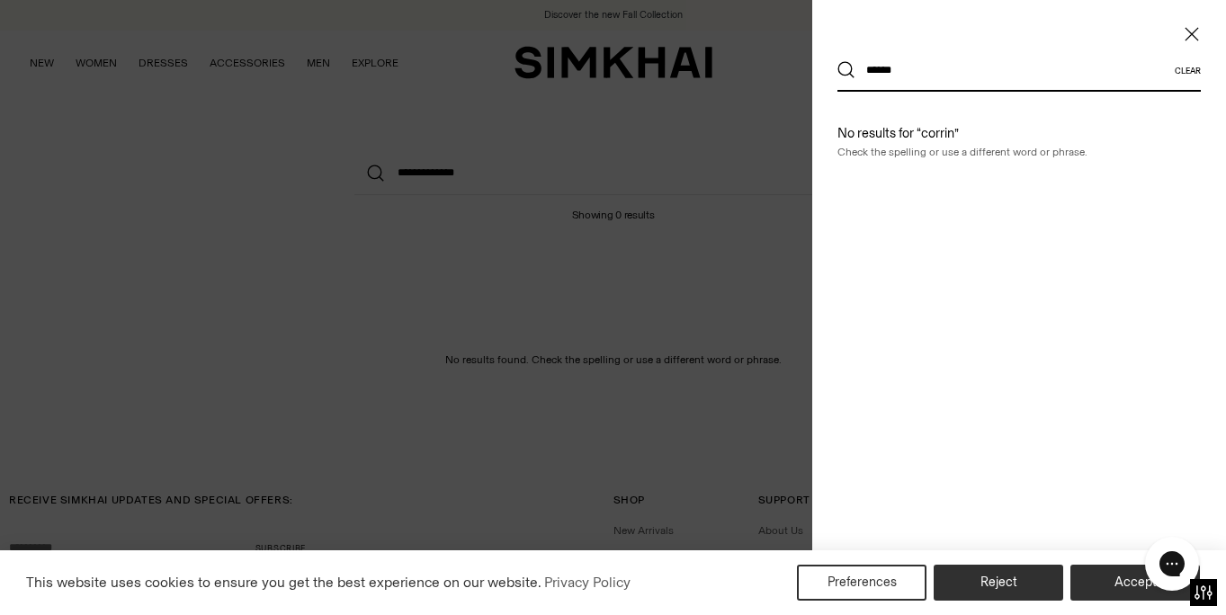
drag, startPoint x: 917, startPoint y: 72, endPoint x: 851, endPoint y: 68, distance: 66.6
click at [850, 68] on div "****** Clear" at bounding box center [1018, 70] width 363 height 41
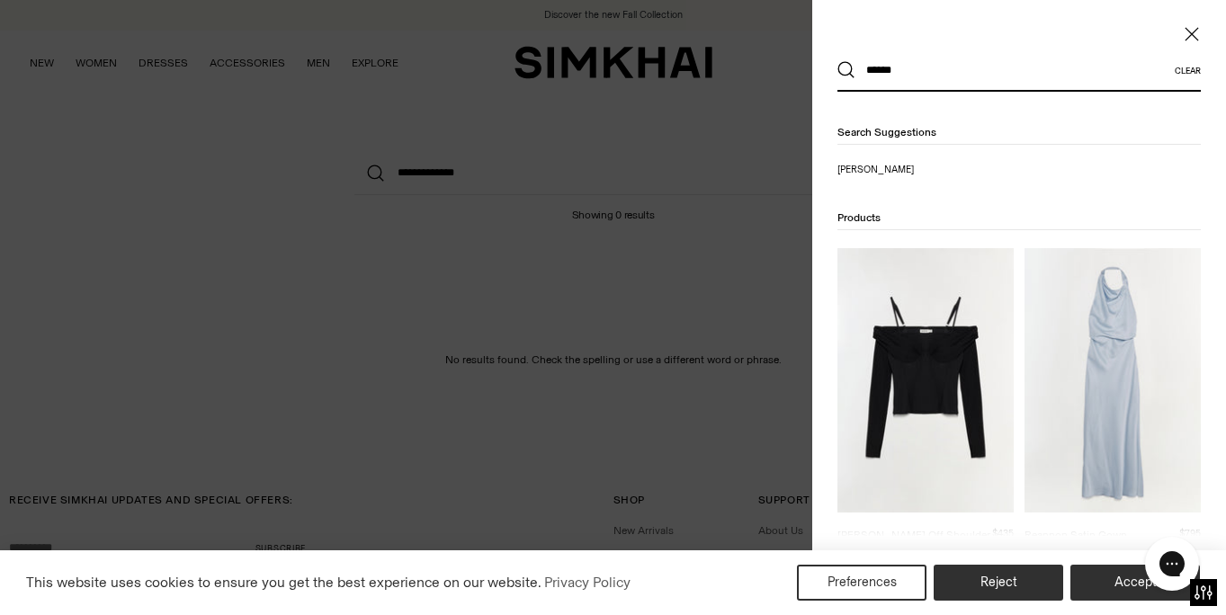
type input "*****"
click at [914, 342] on img at bounding box center [925, 380] width 176 height 264
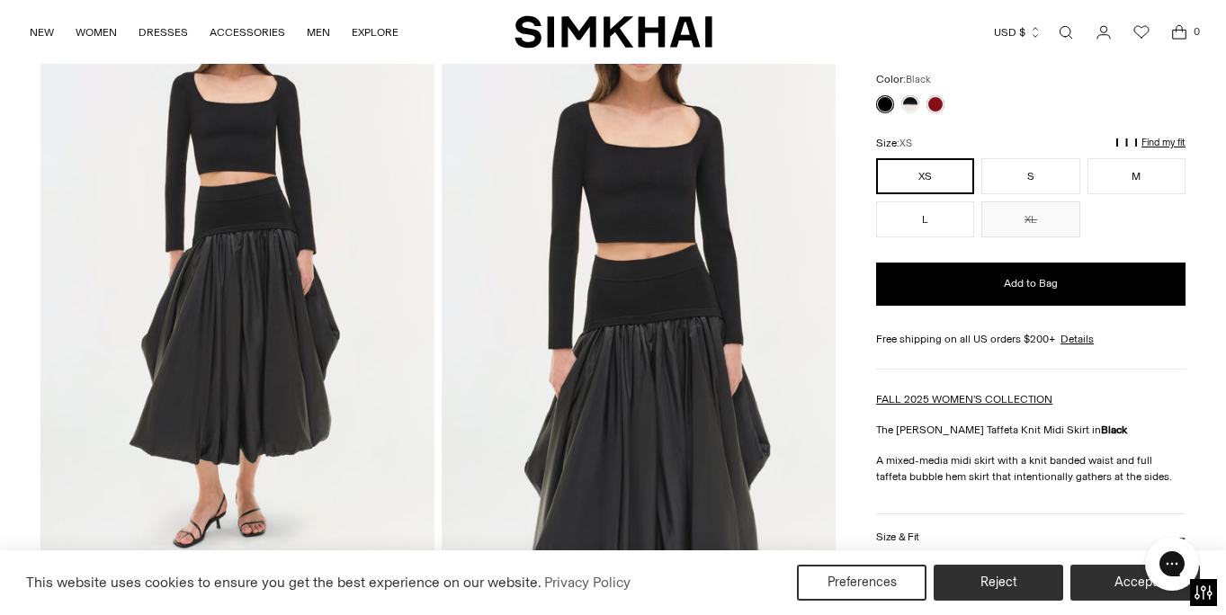
scroll to position [157, 0]
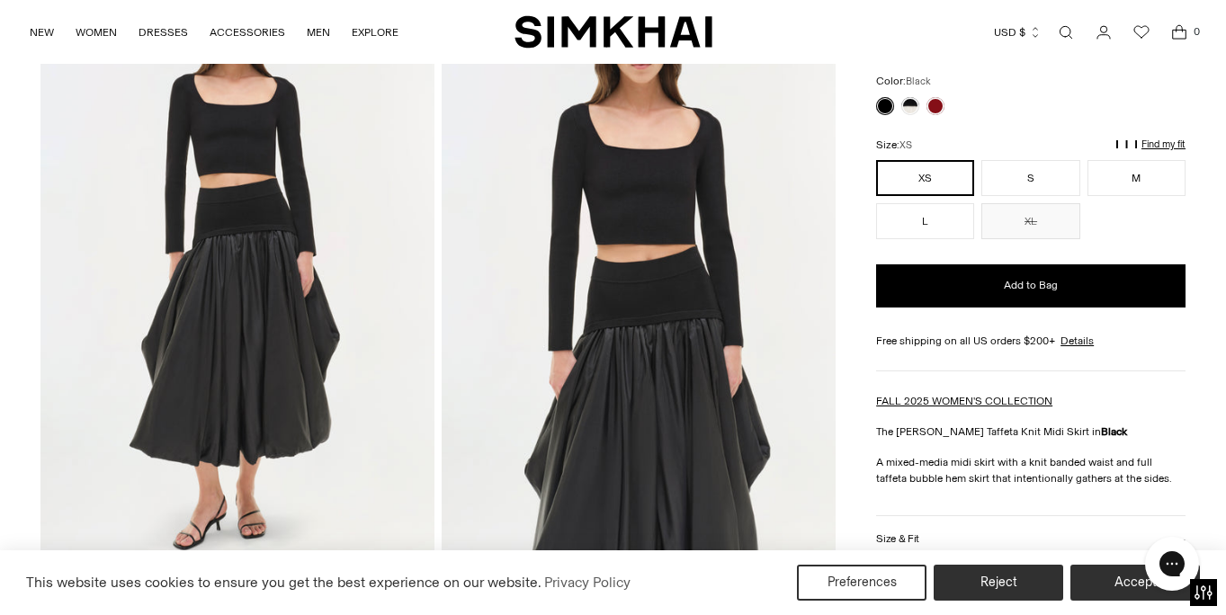
click at [343, 254] on img at bounding box center [237, 268] width 394 height 591
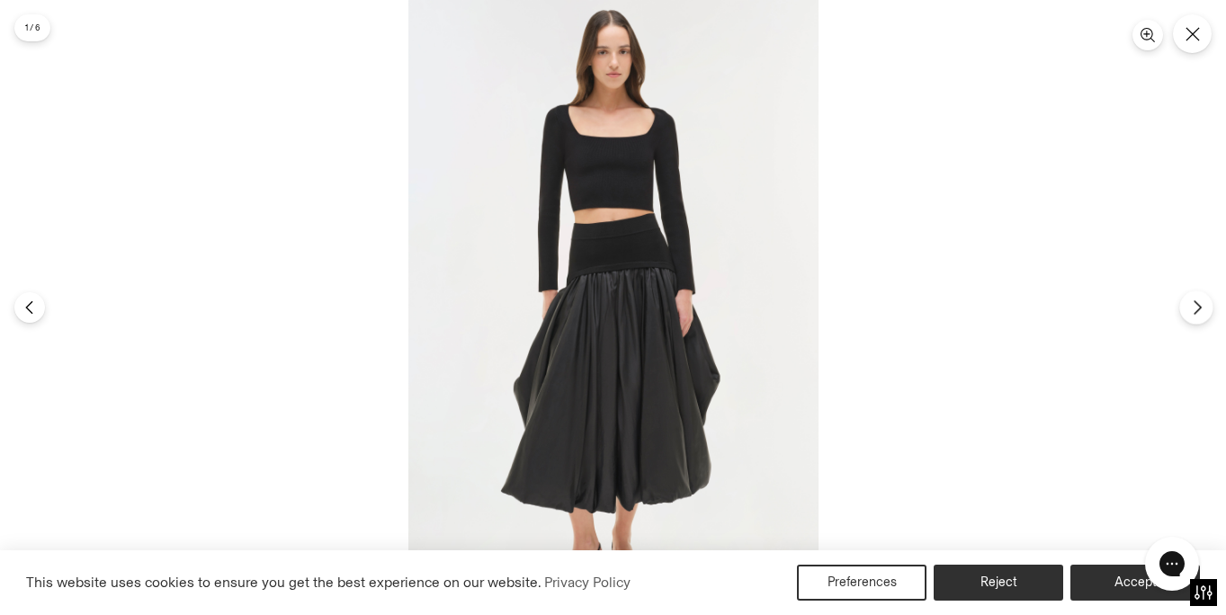
click at [1196, 302] on icon "Next" at bounding box center [1197, 307] width 16 height 16
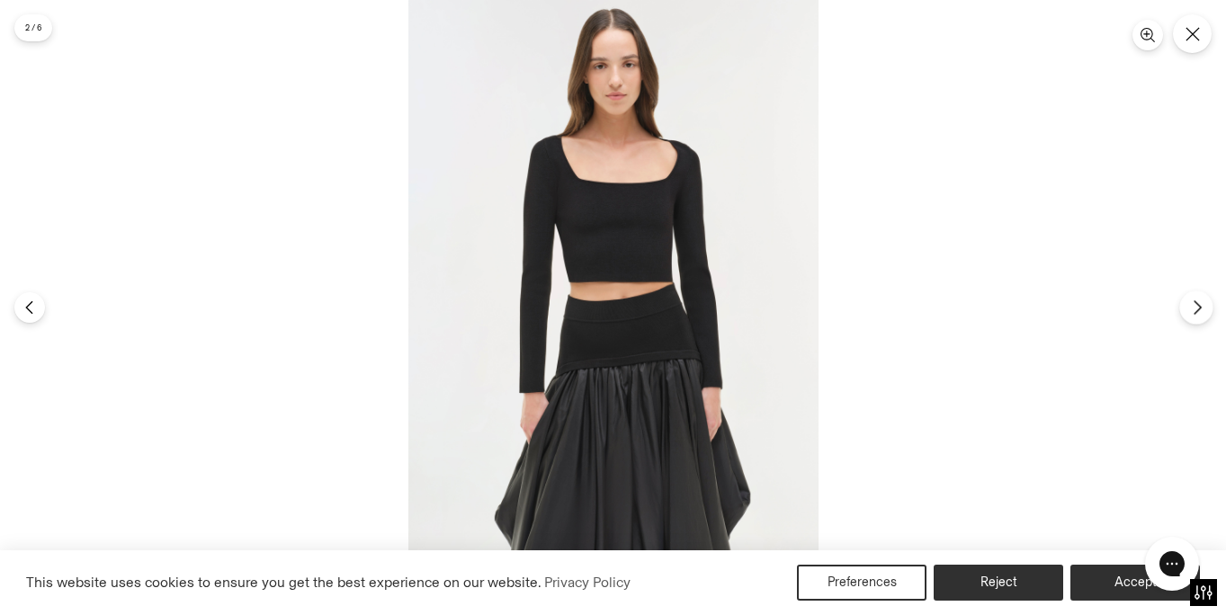
click at [1196, 302] on icon "Next" at bounding box center [1197, 307] width 16 height 16
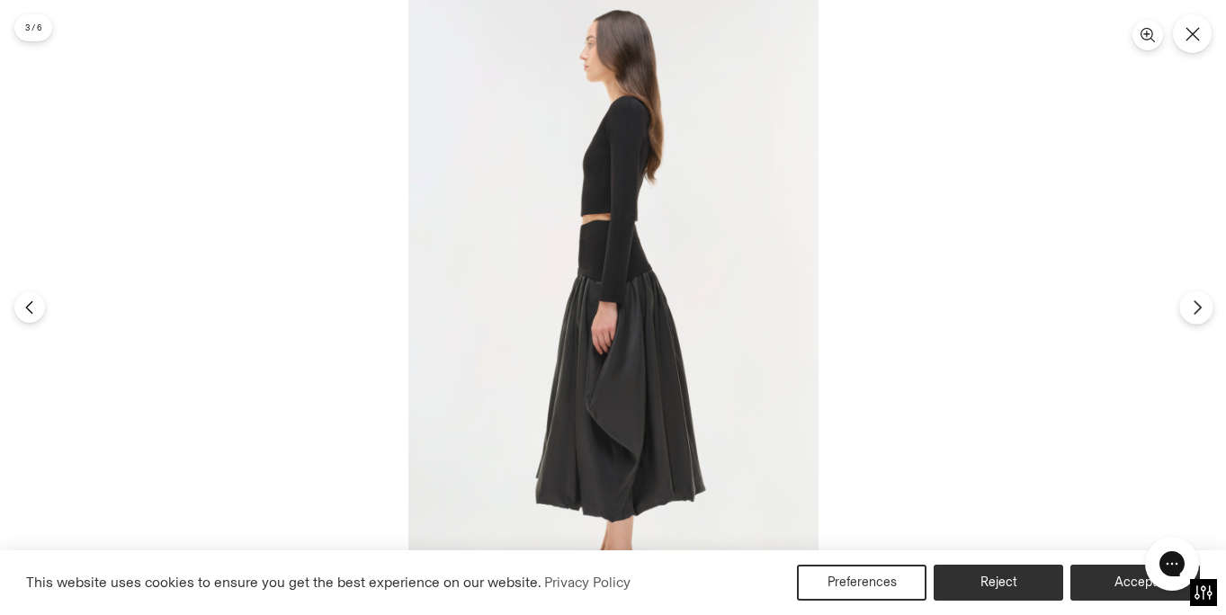
click at [1194, 309] on icon "Next" at bounding box center [1197, 307] width 16 height 16
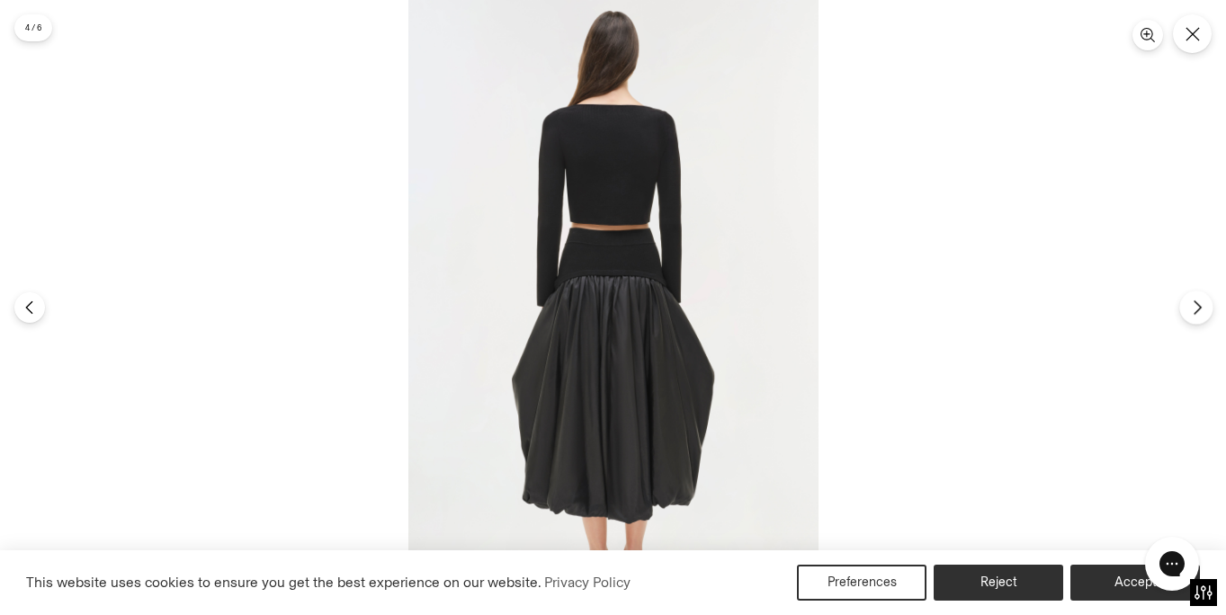
click at [1195, 311] on icon "Next" at bounding box center [1196, 307] width 6 height 13
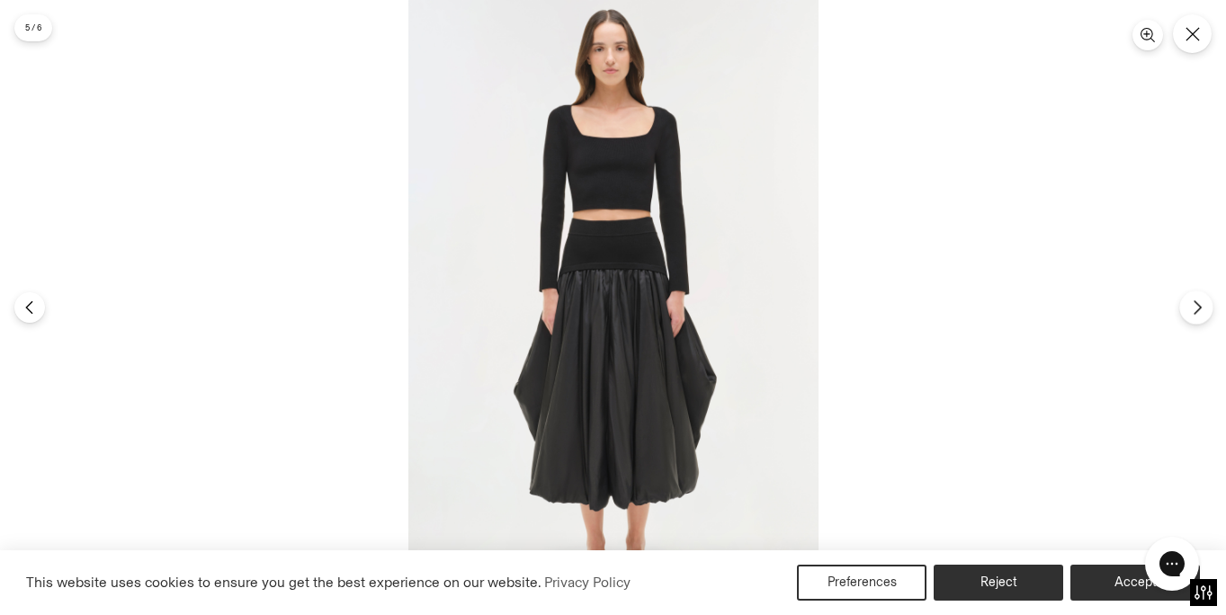
click at [1195, 311] on icon "Next" at bounding box center [1196, 307] width 6 height 13
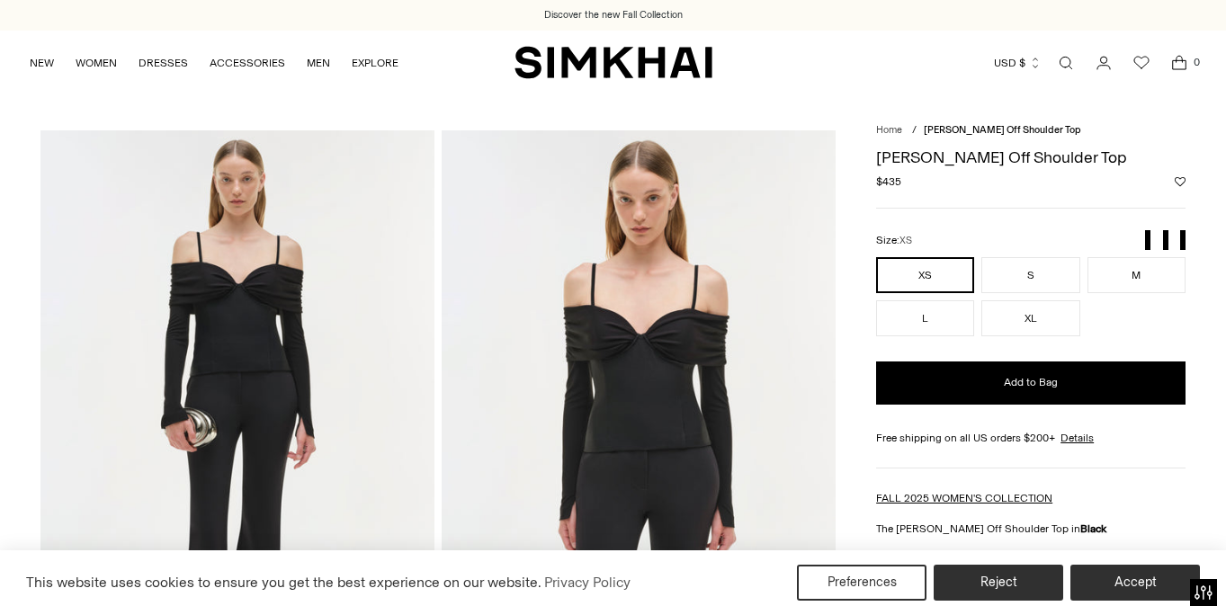
click at [277, 290] on img at bounding box center [237, 425] width 394 height 591
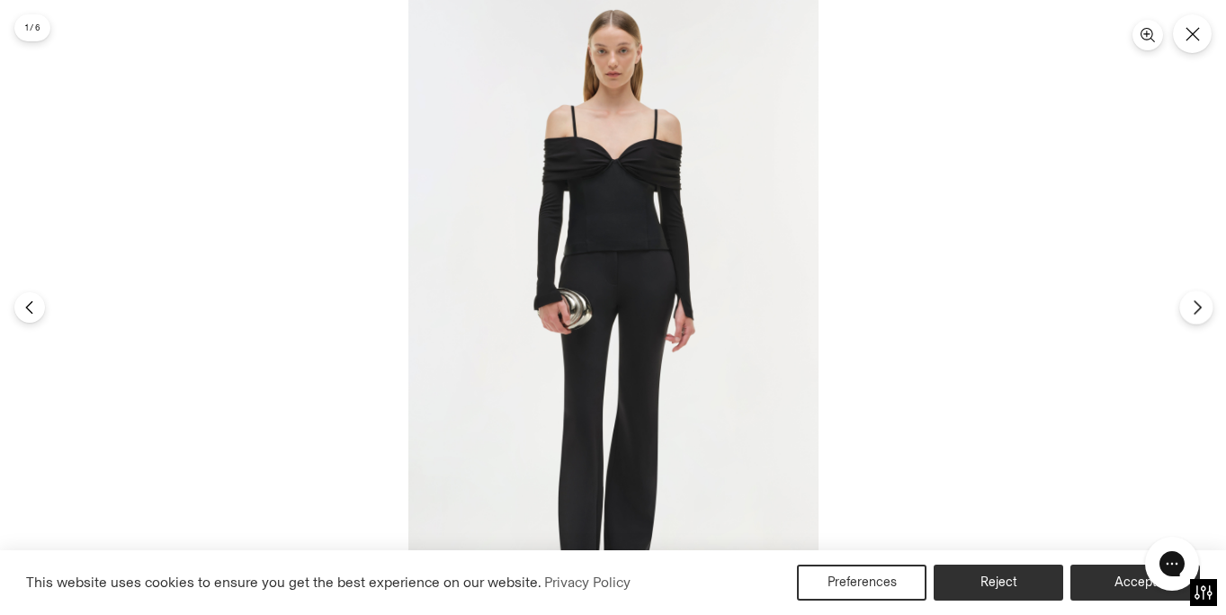
click at [1201, 304] on icon "Next" at bounding box center [1197, 307] width 16 height 16
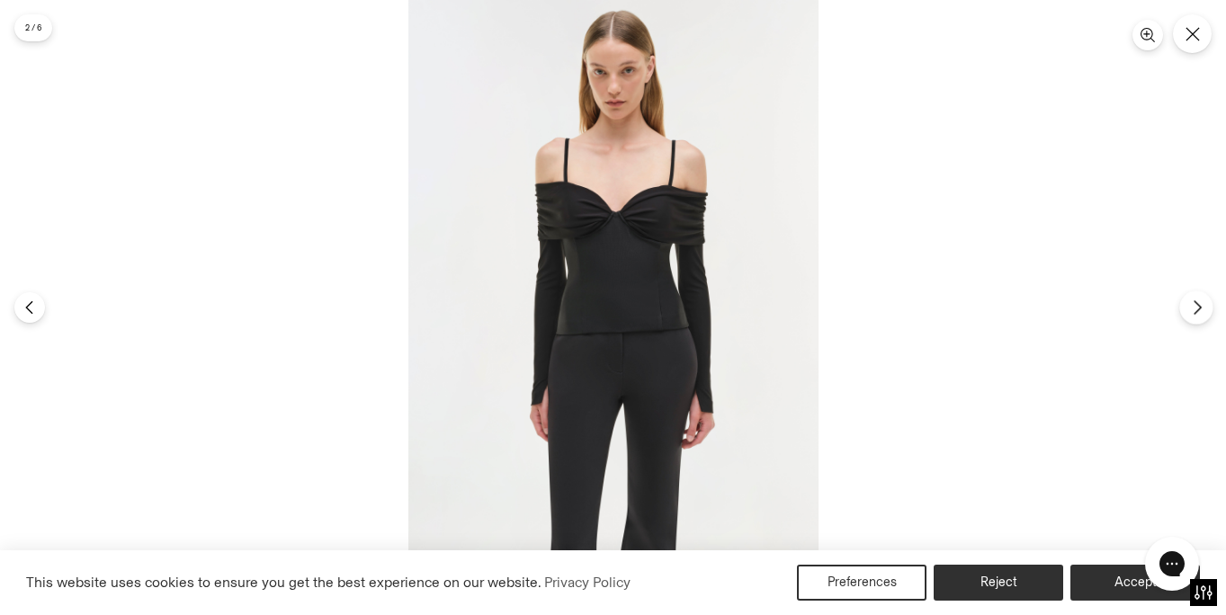
click at [1191, 308] on icon "Next" at bounding box center [1197, 307] width 16 height 16
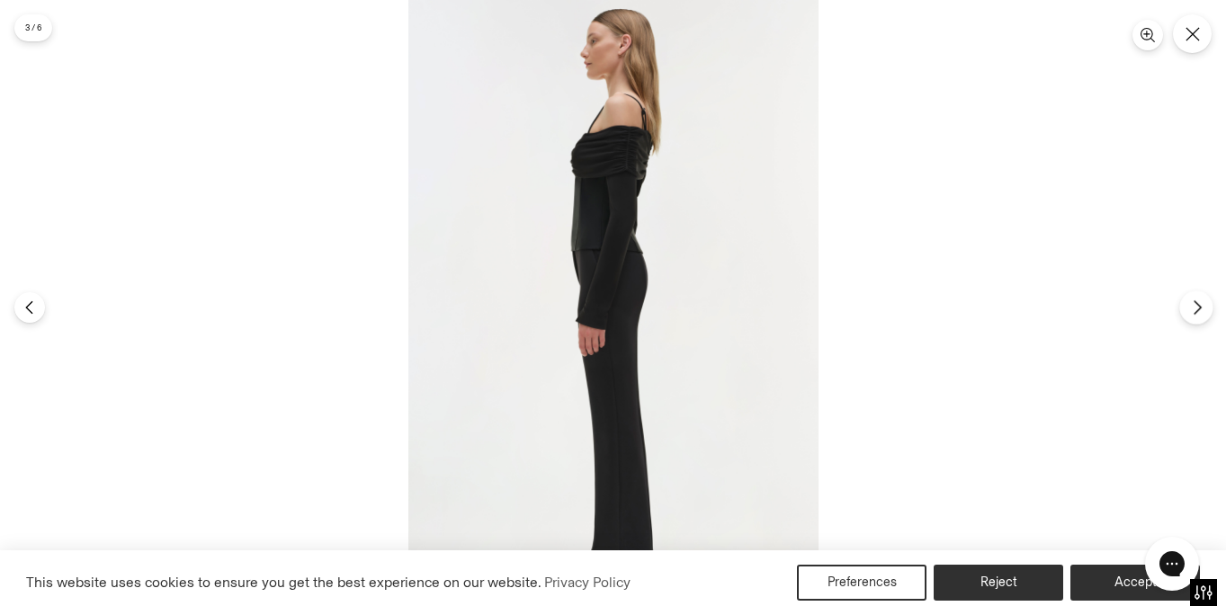
click at [1198, 301] on icon "Next" at bounding box center [1197, 307] width 16 height 16
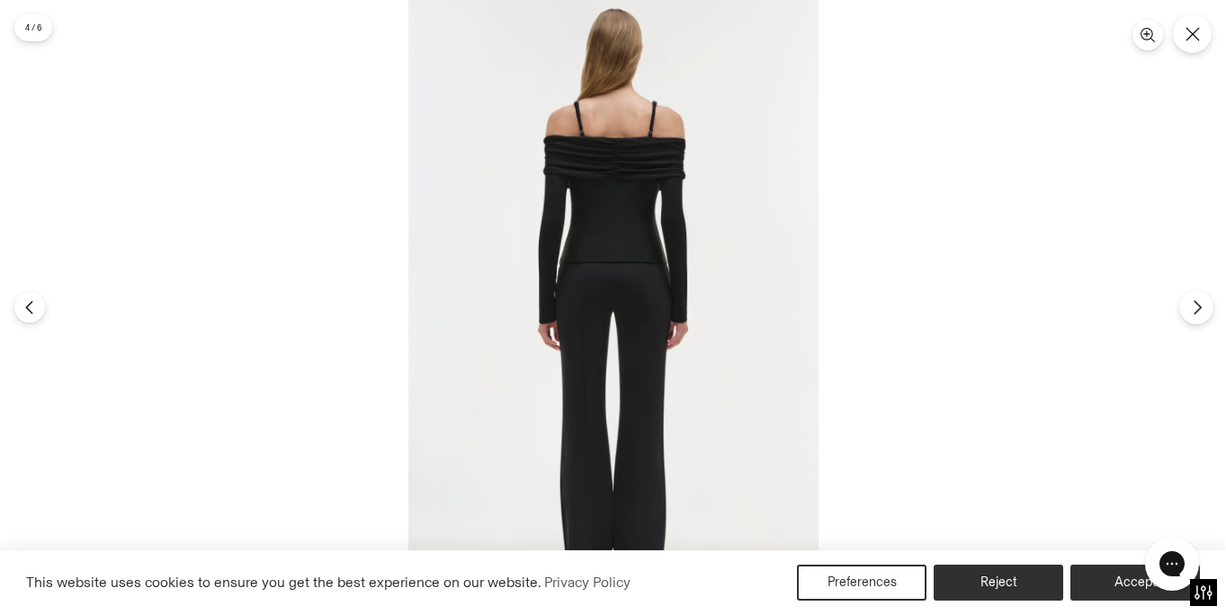
click at [1193, 308] on icon "Next" at bounding box center [1197, 307] width 16 height 16
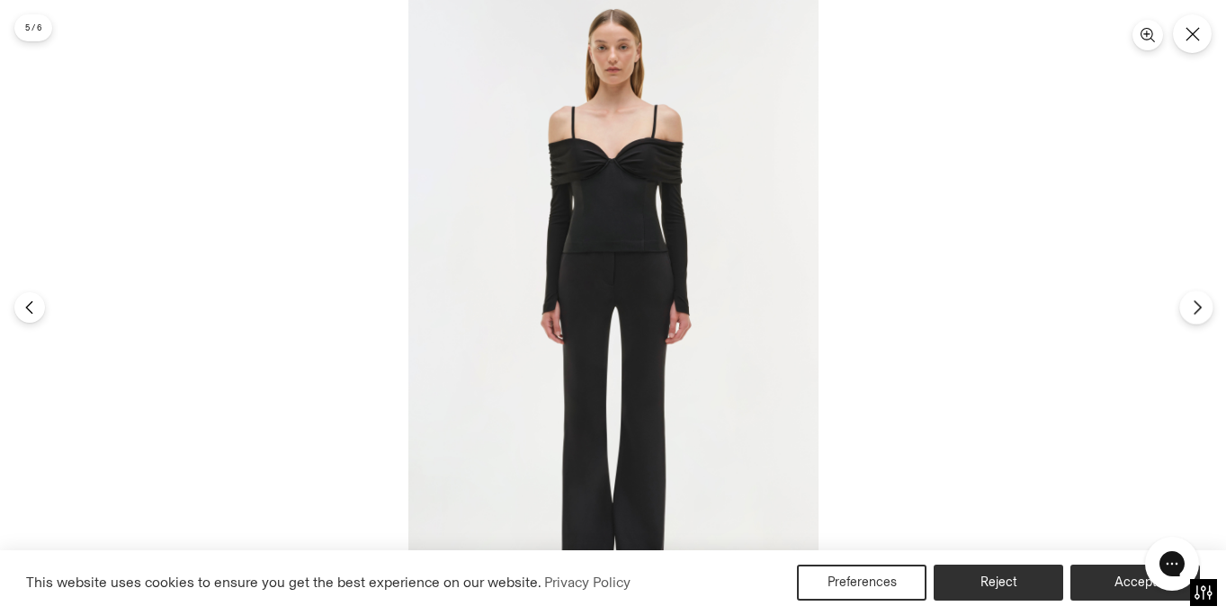
click at [1193, 308] on icon "Next" at bounding box center [1197, 307] width 16 height 16
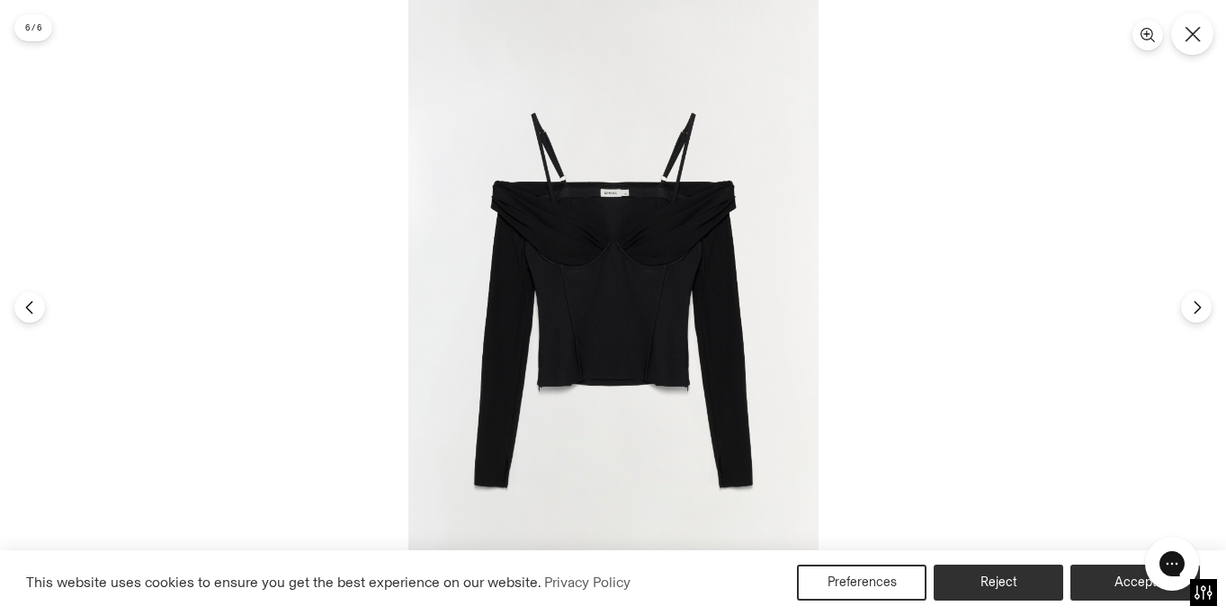
click at [1195, 37] on icon "Close" at bounding box center [1191, 33] width 15 height 15
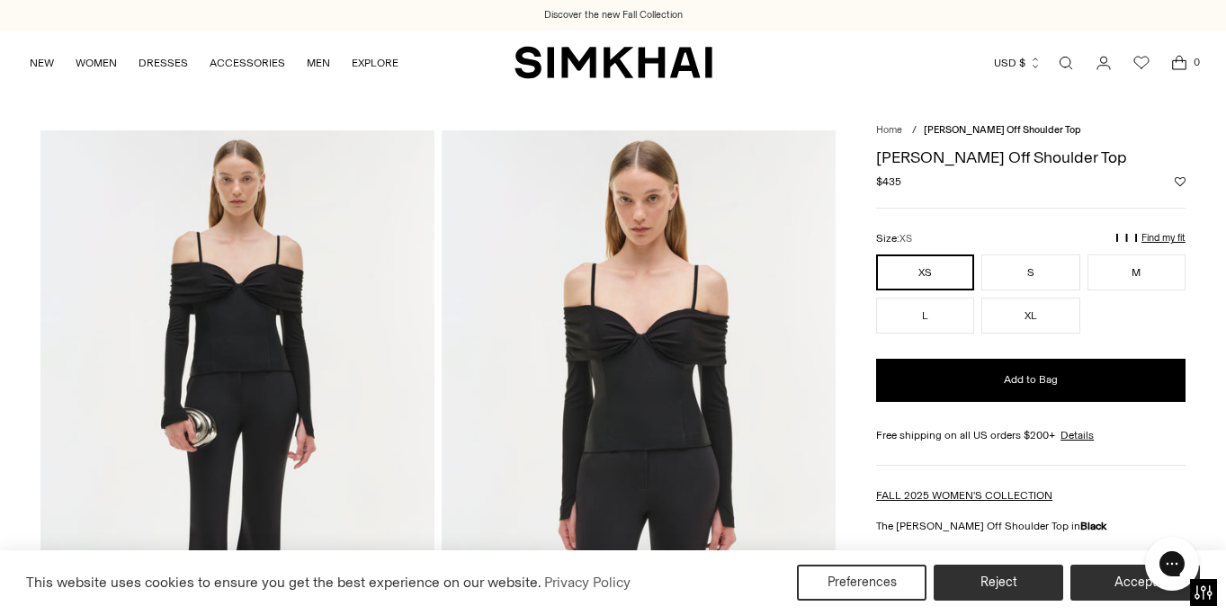
click at [1069, 57] on link "Open search modal" at bounding box center [1066, 63] width 36 height 36
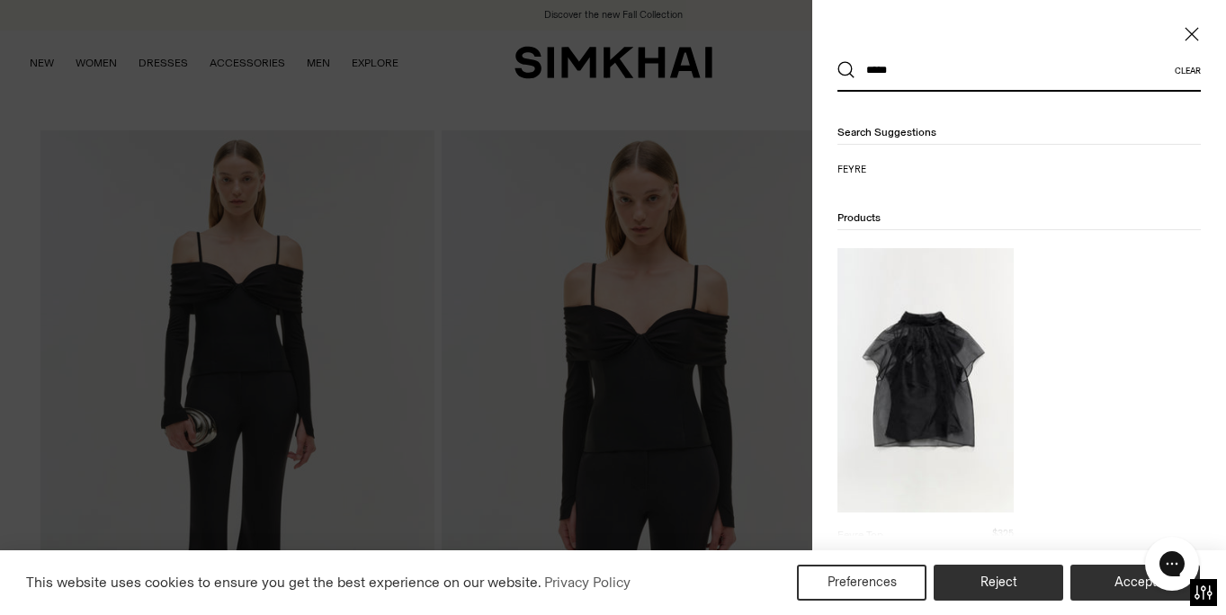
type input "*****"
click at [951, 361] on img at bounding box center [925, 380] width 176 height 264
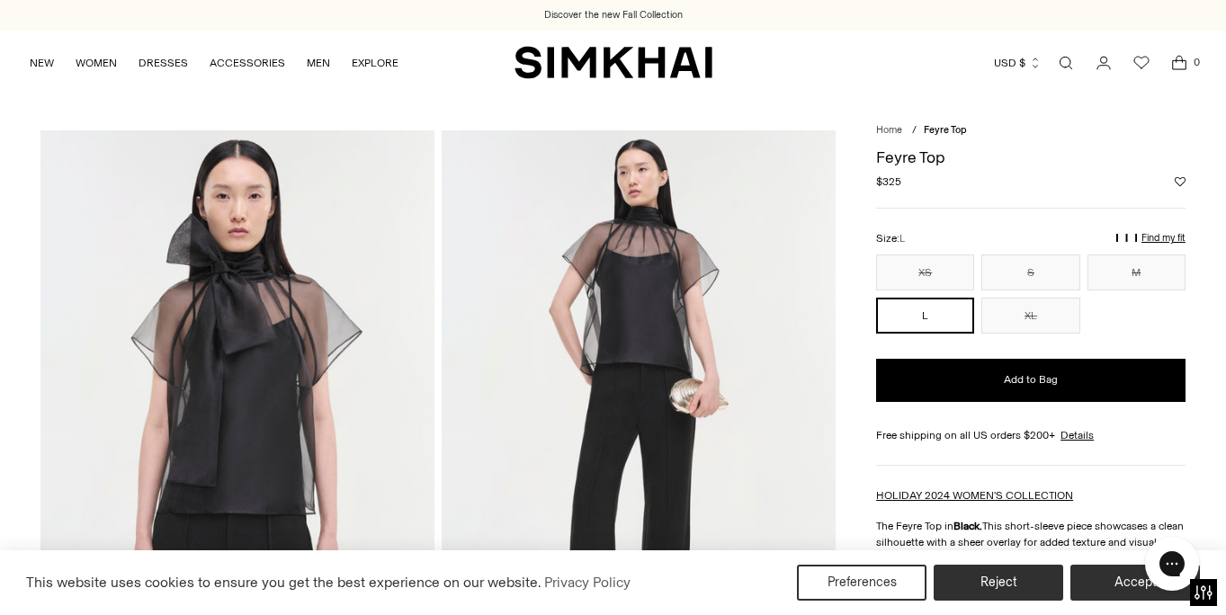
click at [1066, 64] on link "Open search modal" at bounding box center [1066, 63] width 36 height 36
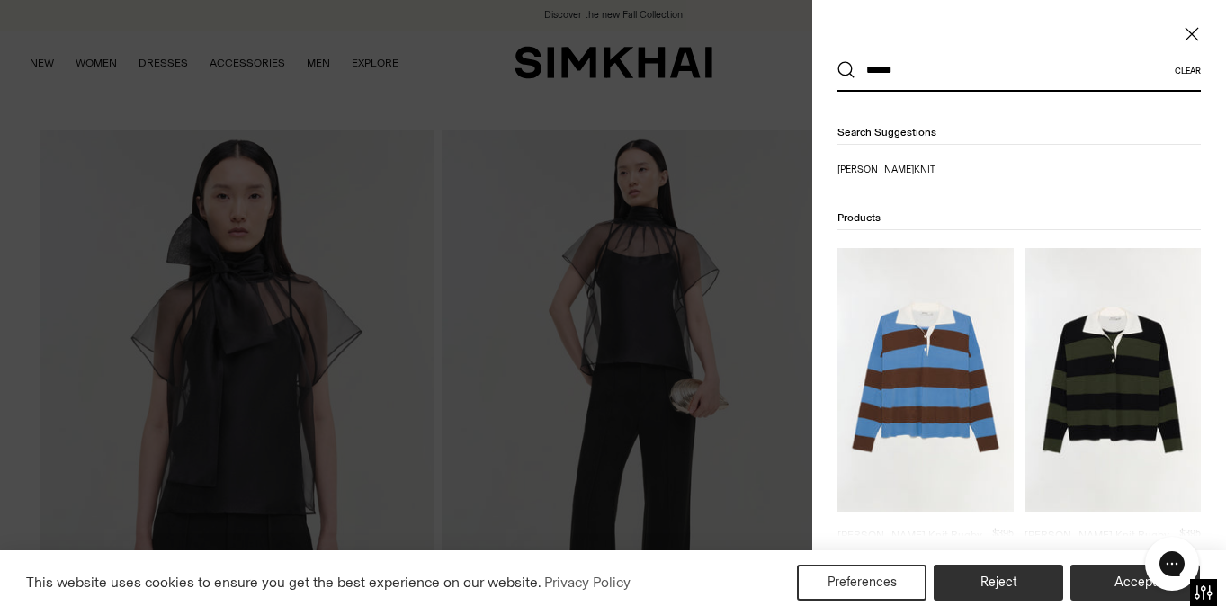
type input "******"
click at [1104, 347] on img at bounding box center [1112, 380] width 176 height 264
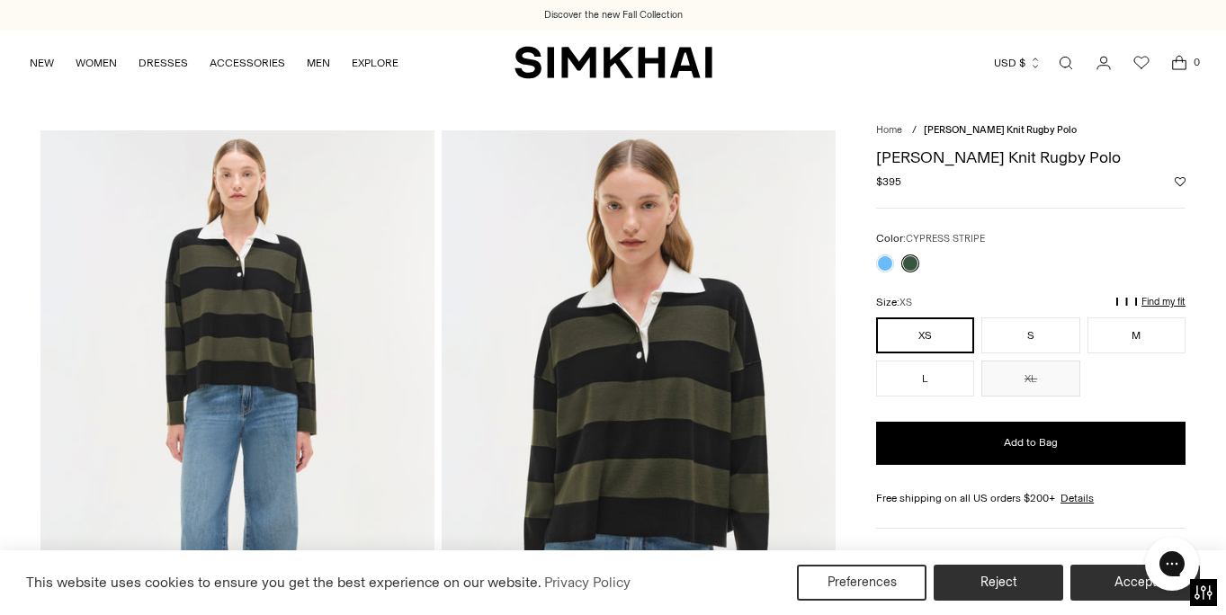
click at [261, 347] on img at bounding box center [237, 425] width 394 height 591
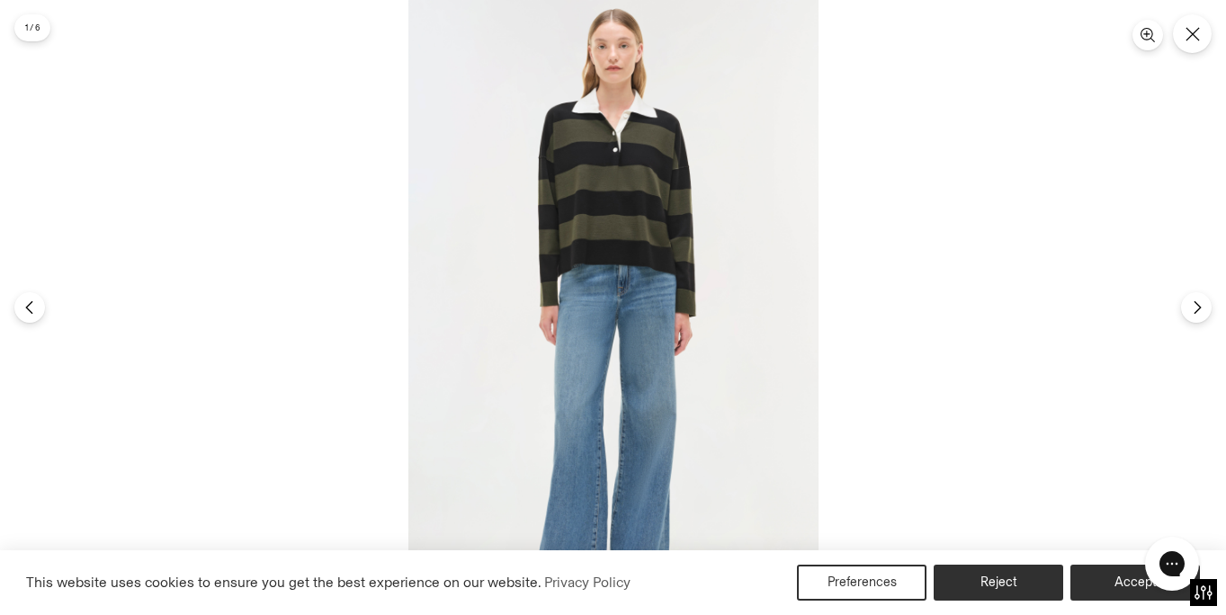
click at [40, 130] on link at bounding box center [237, 425] width 394 height 591
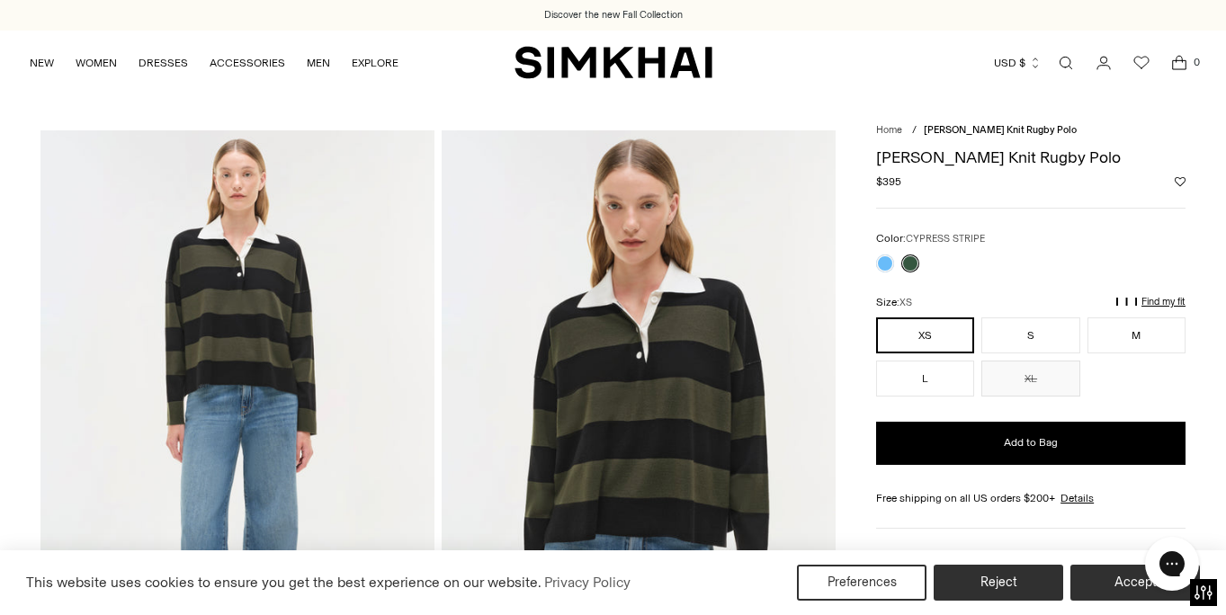
click at [621, 469] on img at bounding box center [639, 425] width 394 height 591
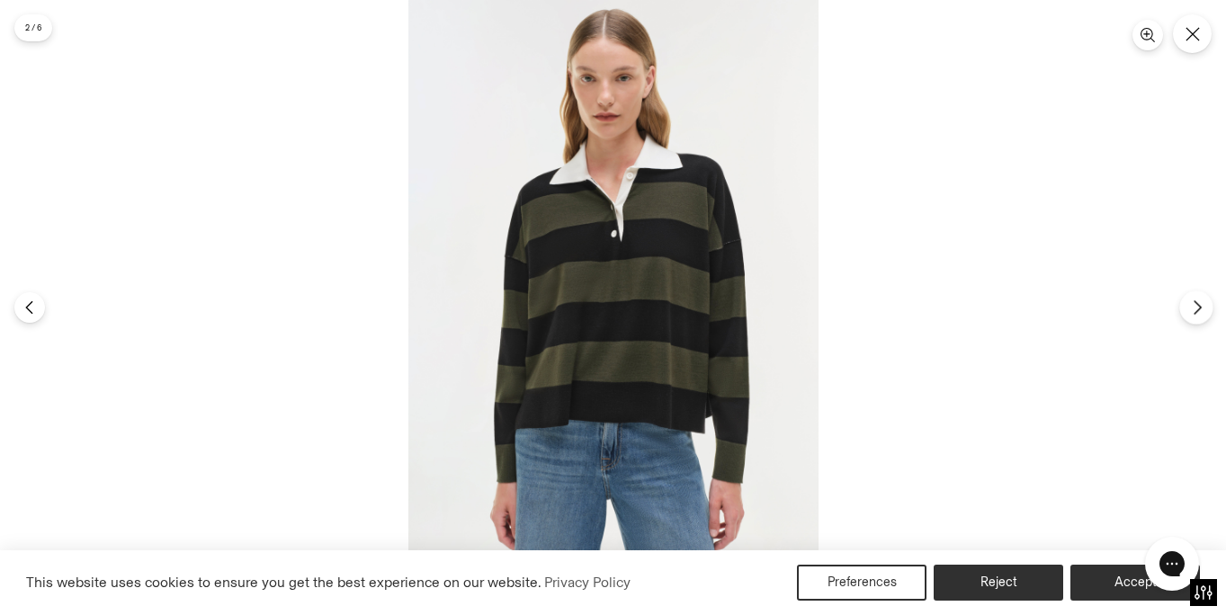
click at [1201, 311] on icon "Next" at bounding box center [1197, 307] width 16 height 16
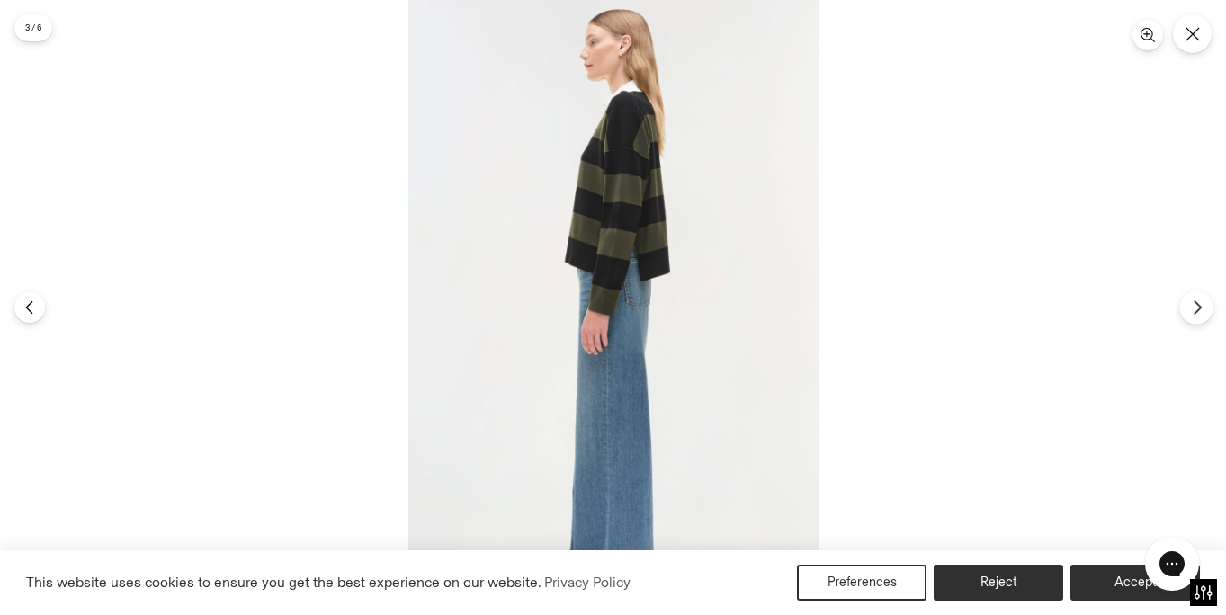
click at [1186, 308] on button "Next" at bounding box center [1195, 306] width 33 height 33
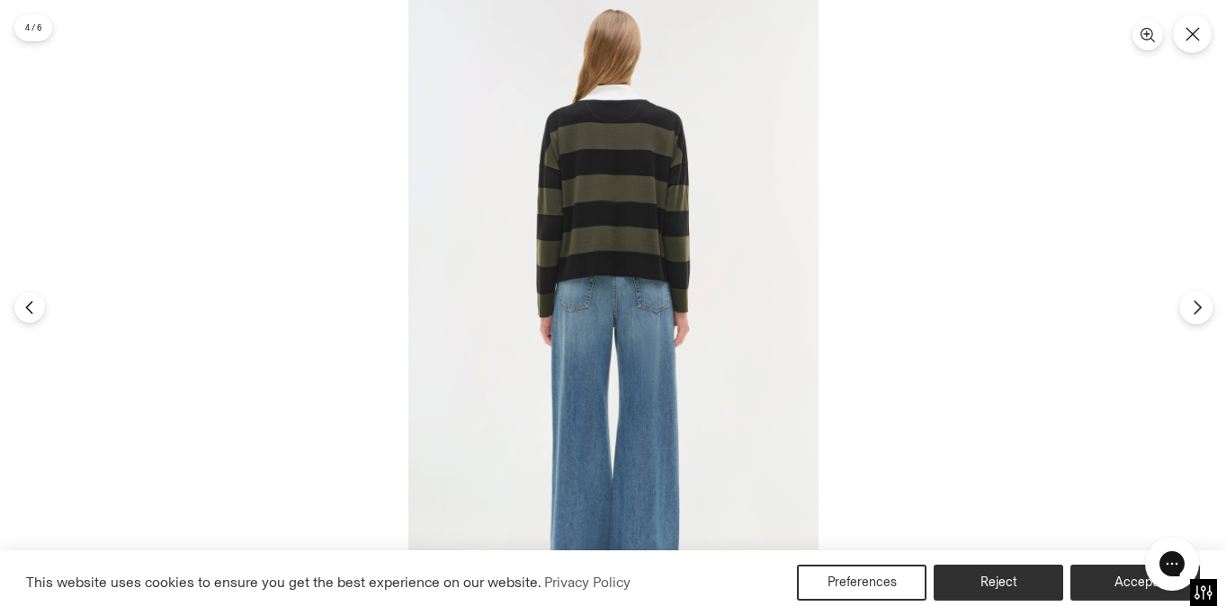
click at [1192, 308] on icon "Next" at bounding box center [1197, 307] width 16 height 16
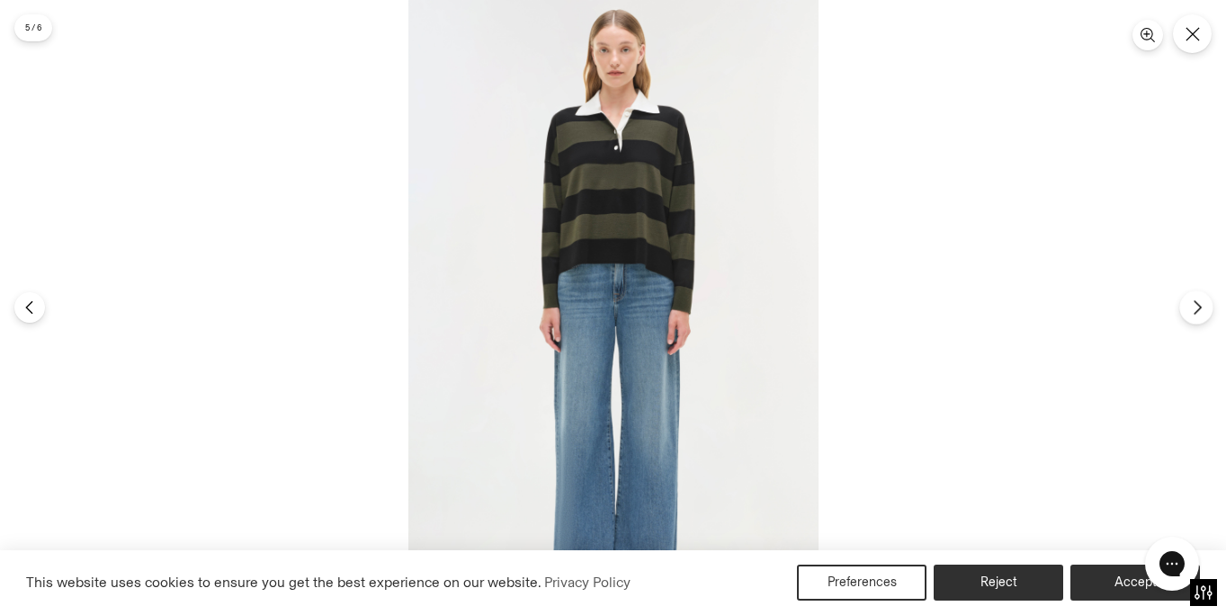
click at [1192, 308] on icon "Next" at bounding box center [1197, 307] width 16 height 16
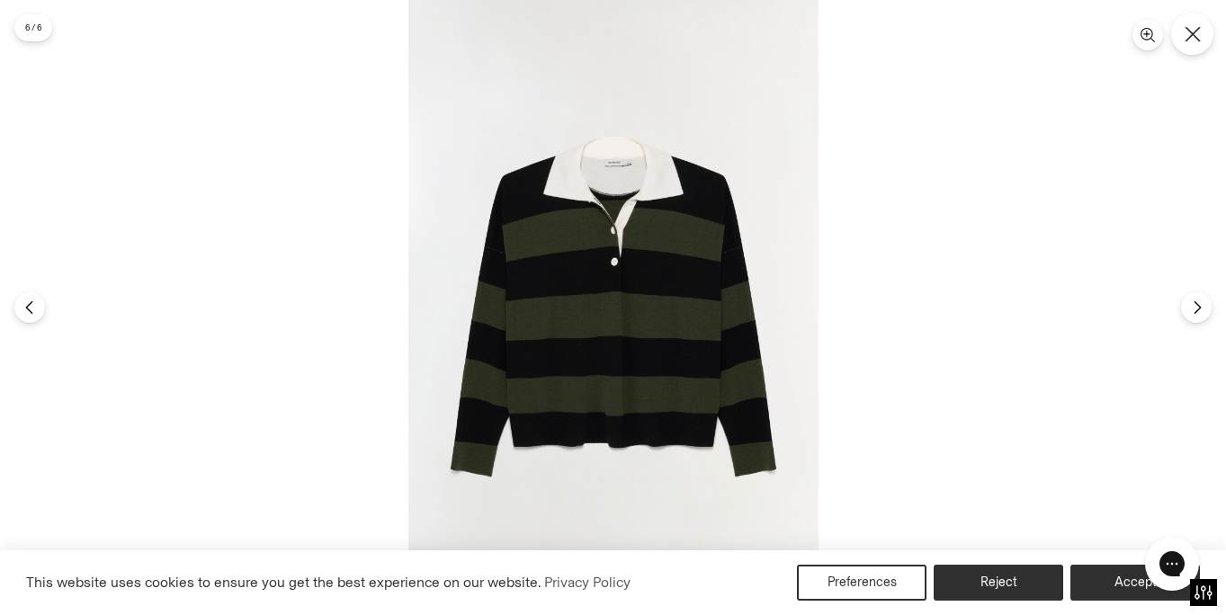
click at [1188, 39] on icon "Close" at bounding box center [1192, 34] width 16 height 16
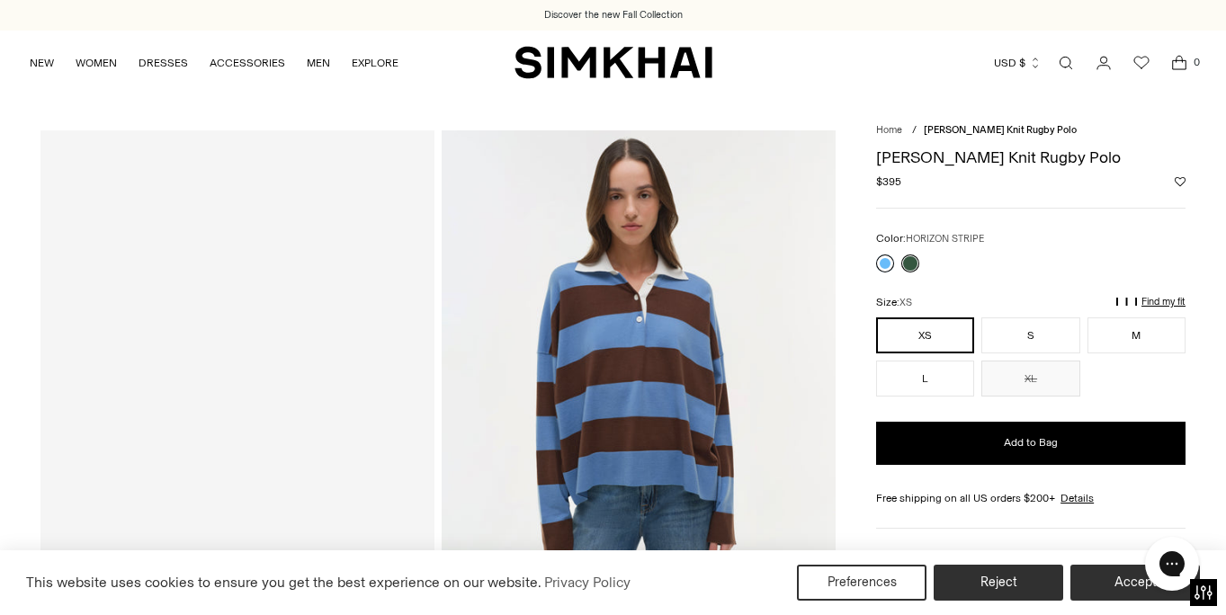
click at [880, 265] on link at bounding box center [885, 263] width 18 height 18
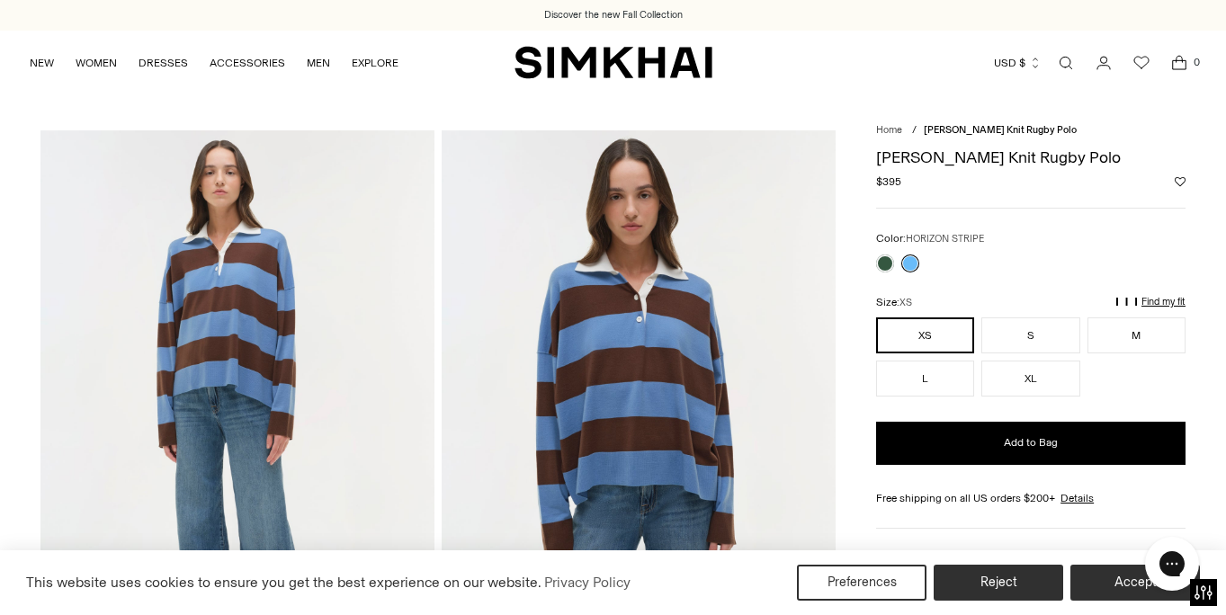
click at [182, 256] on img at bounding box center [237, 425] width 394 height 591
click at [234, 222] on img at bounding box center [237, 425] width 394 height 591
click at [612, 302] on img at bounding box center [639, 425] width 394 height 591
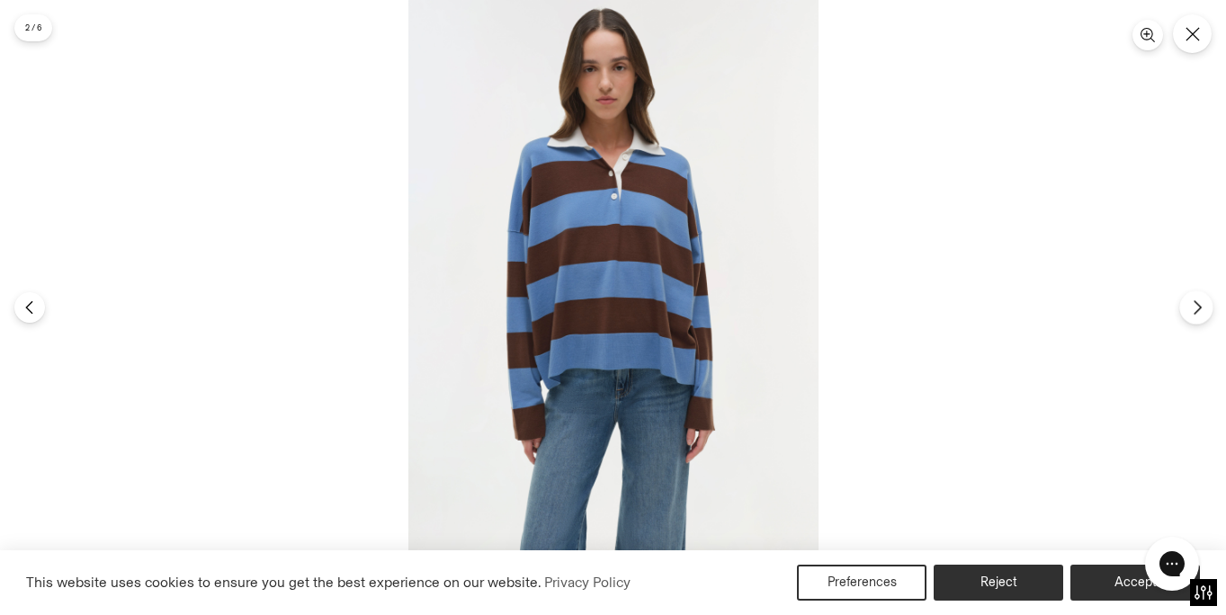
click at [1195, 308] on icon "Next" at bounding box center [1197, 307] width 16 height 16
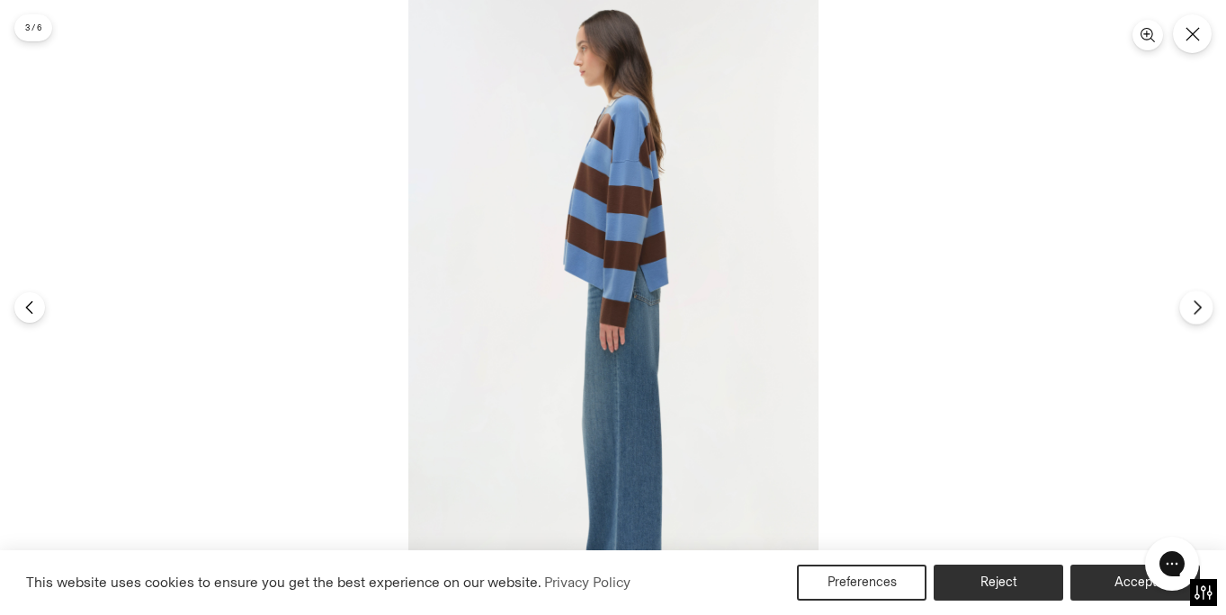
click at [1204, 307] on button "Next" at bounding box center [1195, 306] width 33 height 33
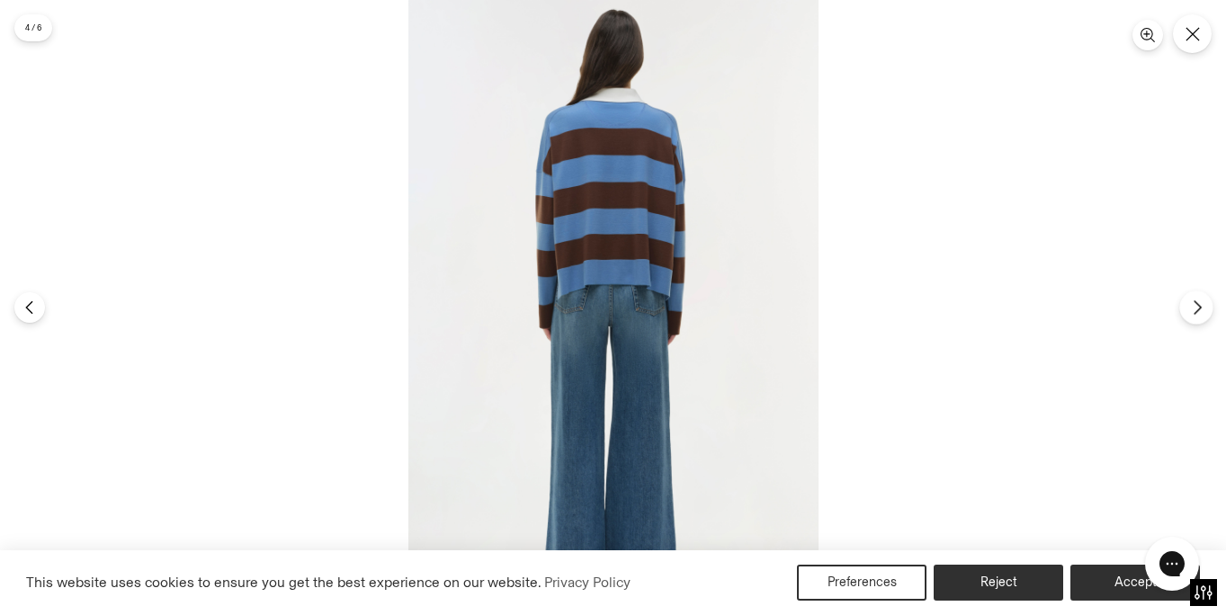
click at [1199, 305] on icon "Next" at bounding box center [1197, 307] width 16 height 16
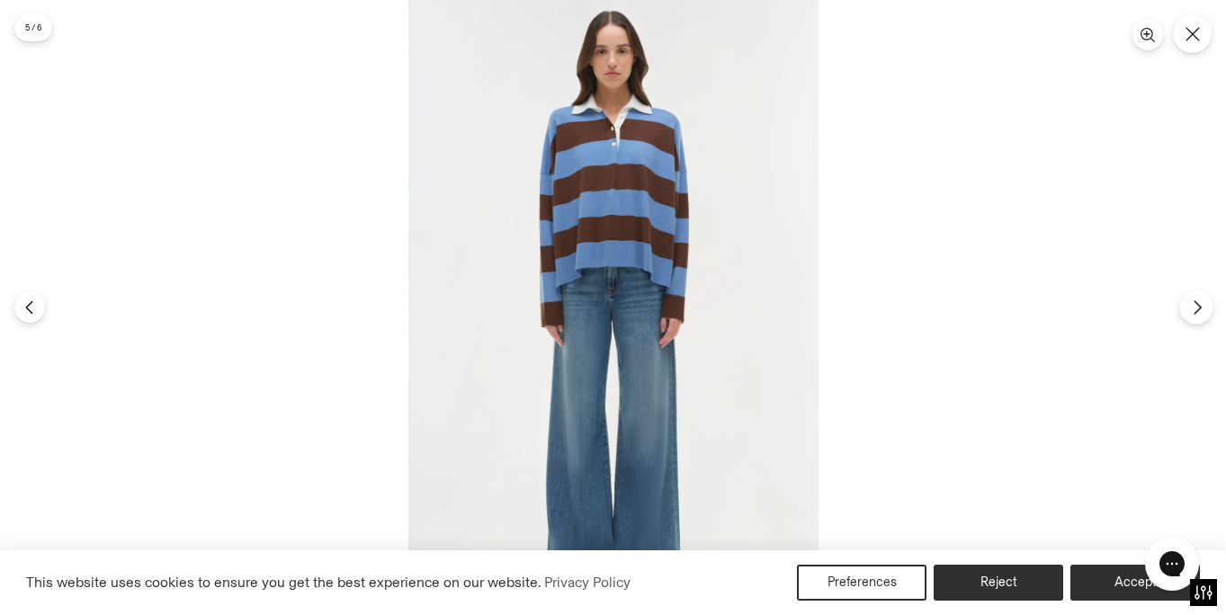
click at [1198, 307] on icon "Next" at bounding box center [1197, 307] width 16 height 16
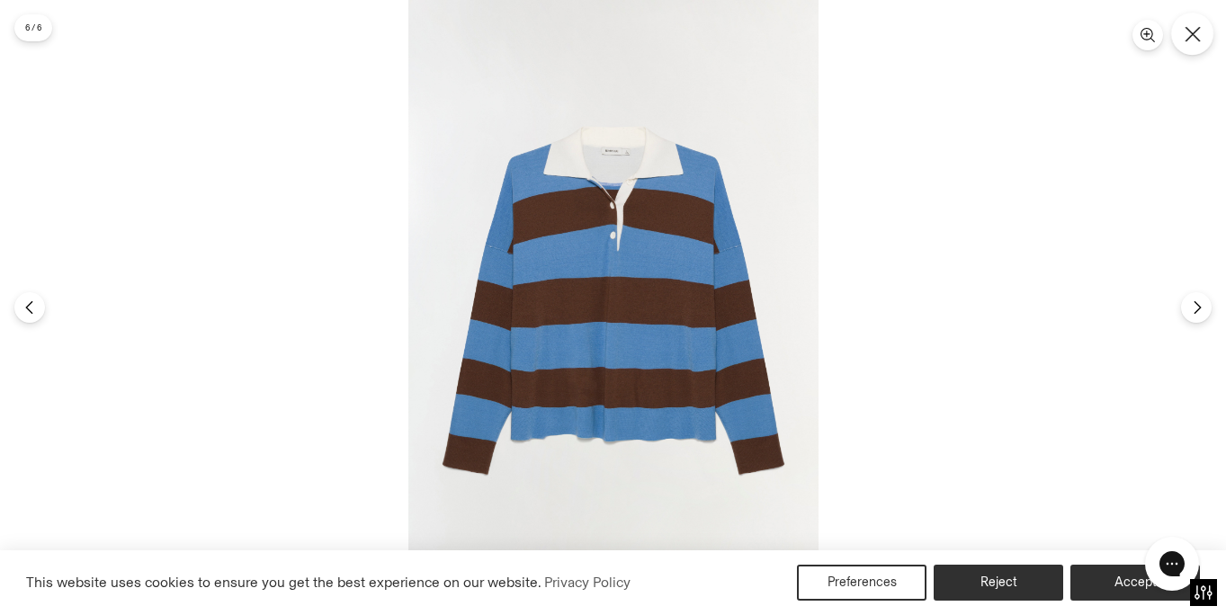
click at [1190, 37] on icon "Close" at bounding box center [1192, 34] width 16 height 16
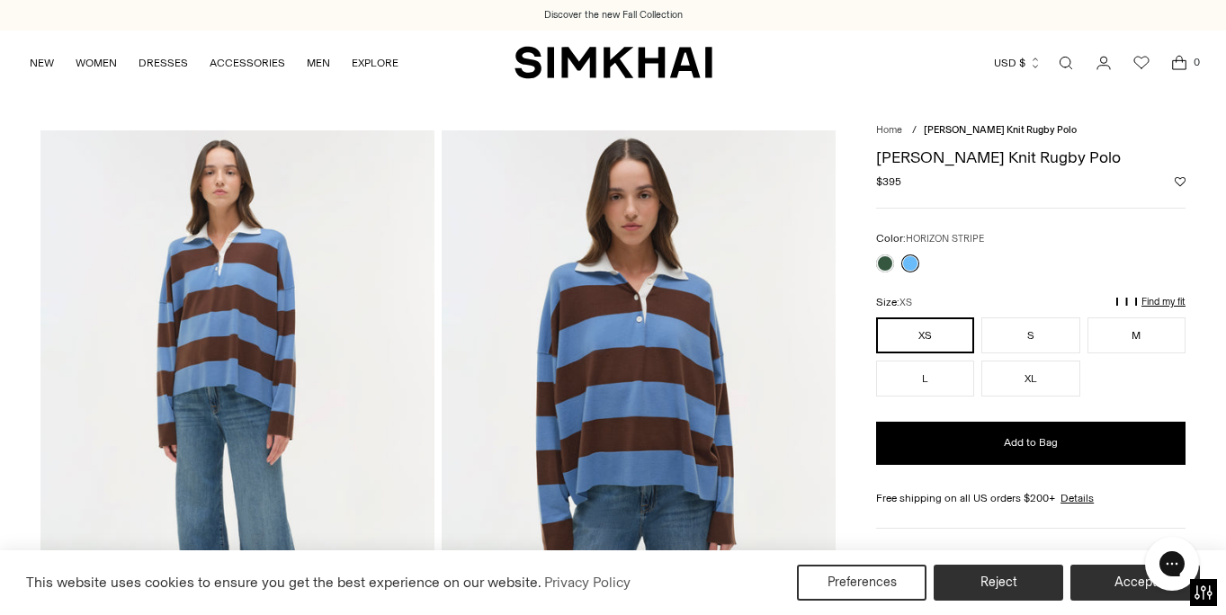
click at [1065, 60] on link "Open search modal" at bounding box center [1066, 63] width 36 height 36
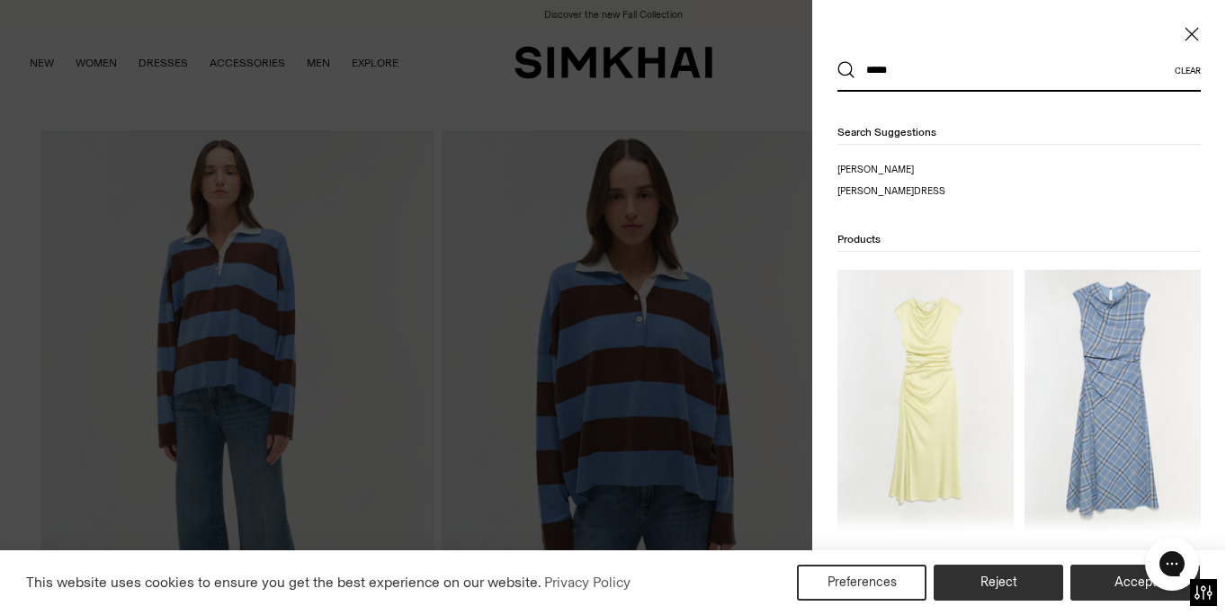
type input "*****"
click at [1125, 366] on img at bounding box center [1112, 402] width 176 height 264
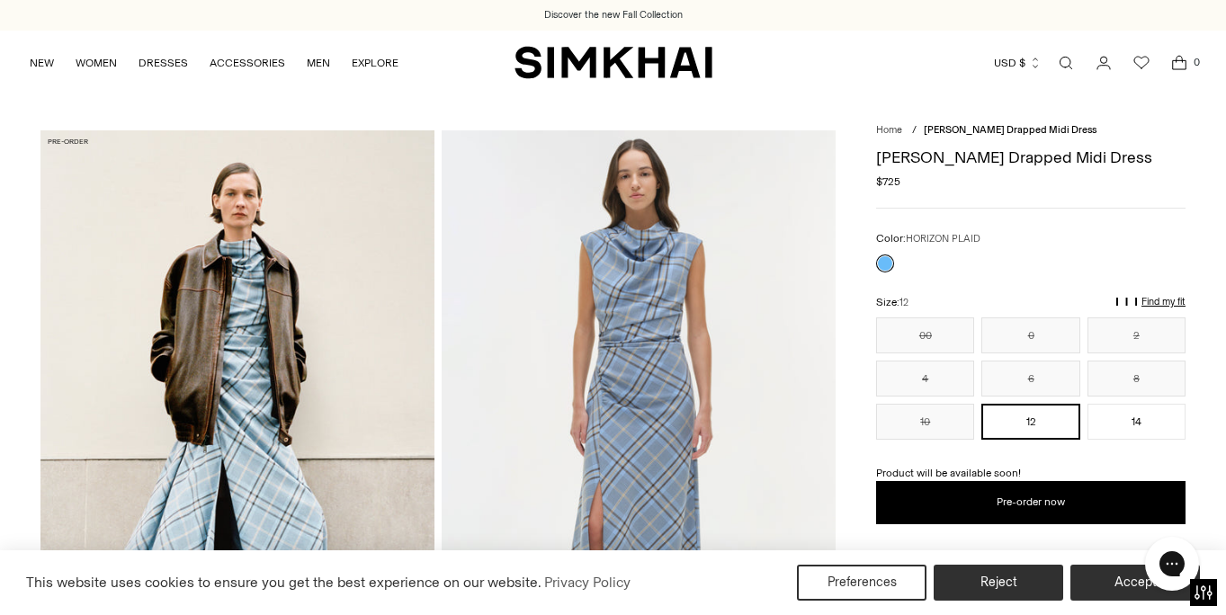
click at [550, 232] on img at bounding box center [639, 425] width 394 height 591
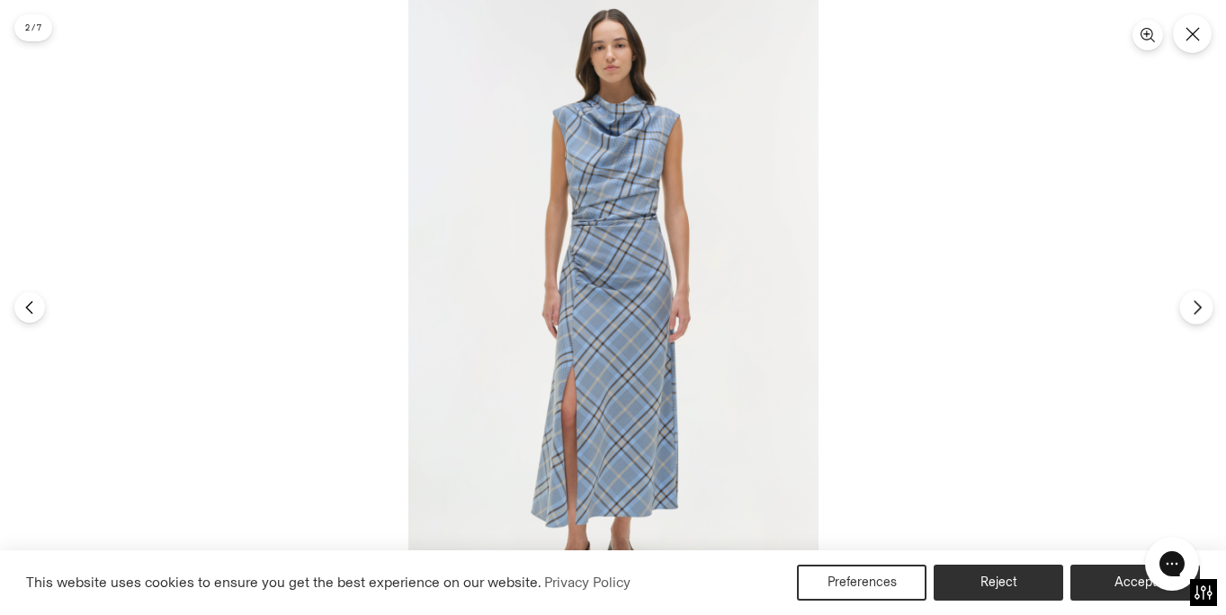
click at [1200, 306] on icon "Next" at bounding box center [1197, 307] width 16 height 16
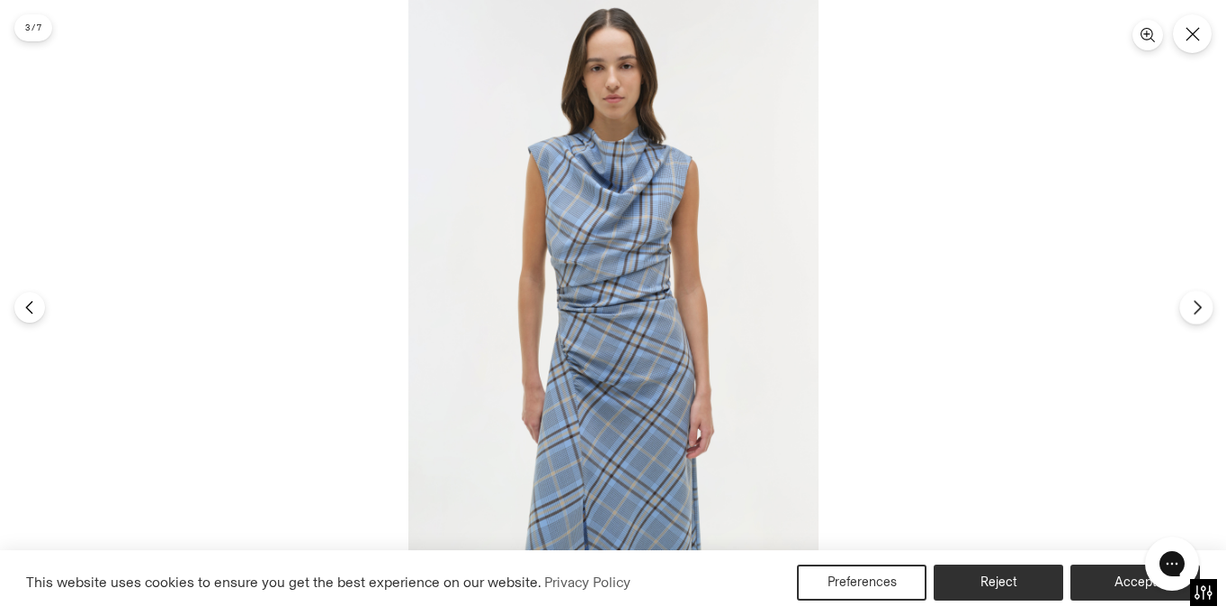
click at [1199, 305] on icon "Next" at bounding box center [1197, 307] width 16 height 16
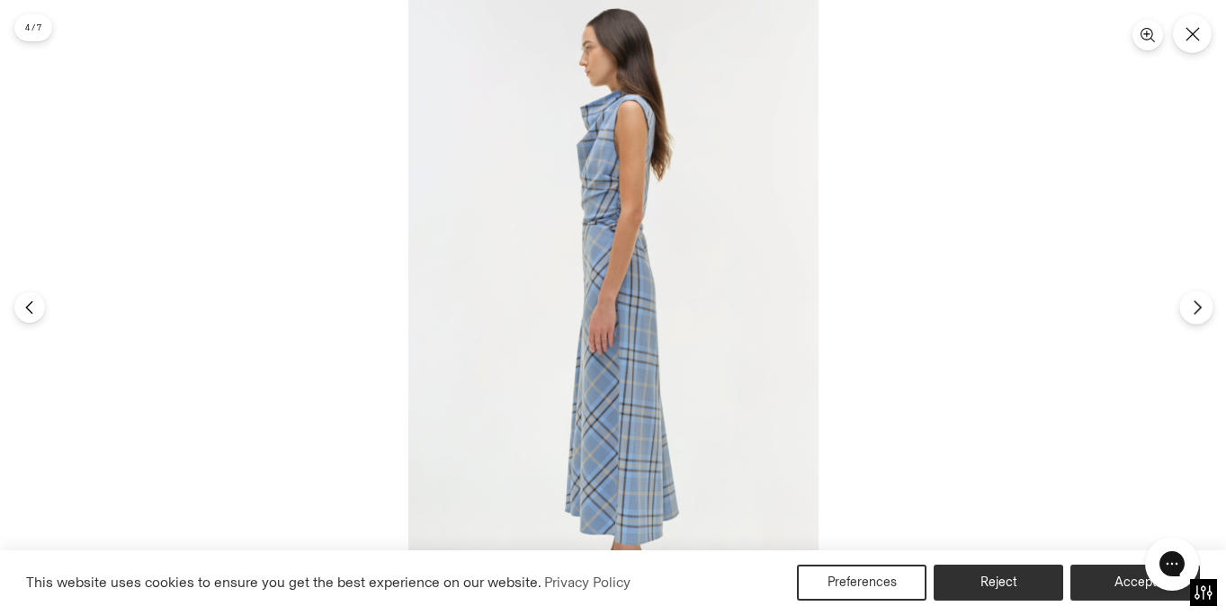
click at [1199, 300] on icon "Next" at bounding box center [1197, 307] width 16 height 16
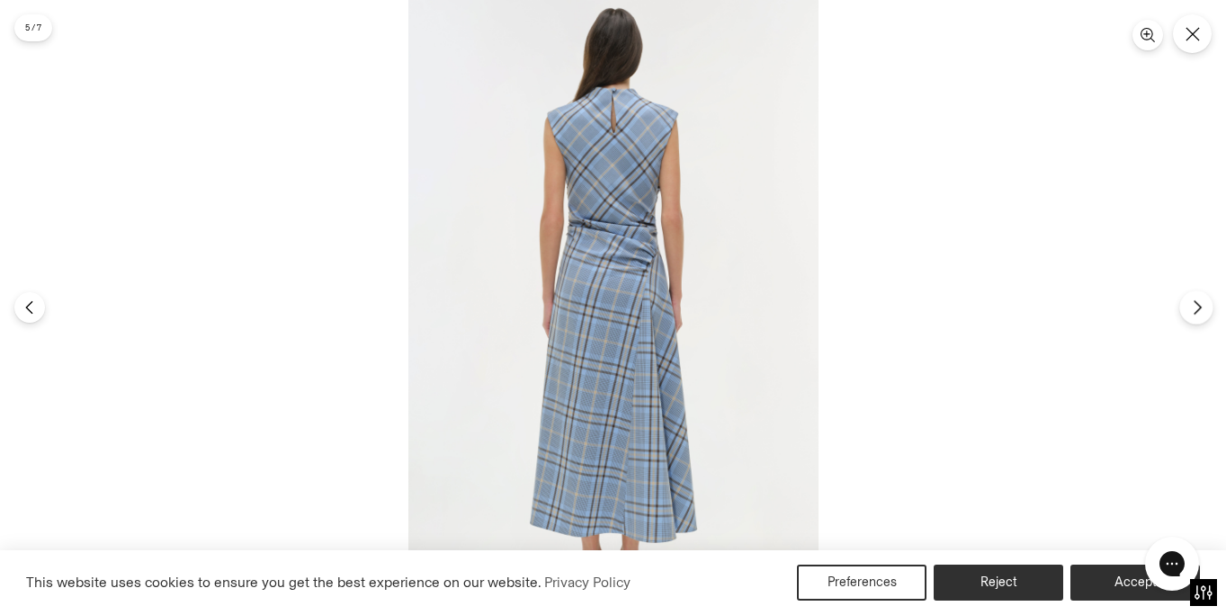
click at [1193, 311] on icon "Next" at bounding box center [1197, 307] width 16 height 16
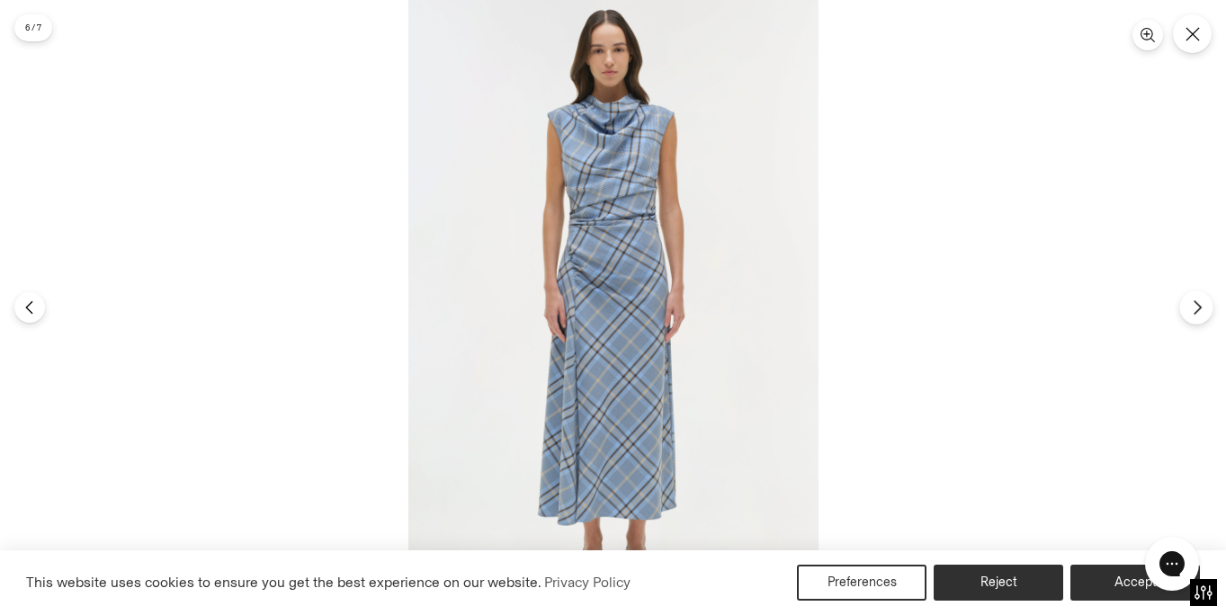
click at [1193, 311] on icon "Next" at bounding box center [1197, 307] width 16 height 16
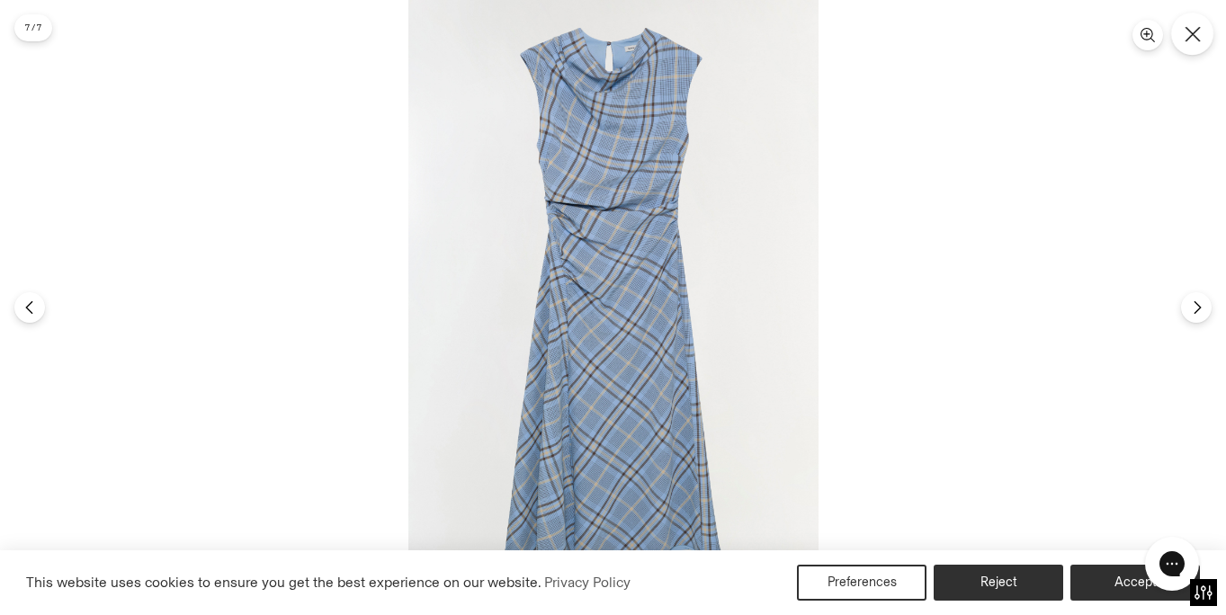
click at [1192, 29] on icon "Close" at bounding box center [1192, 34] width 16 height 16
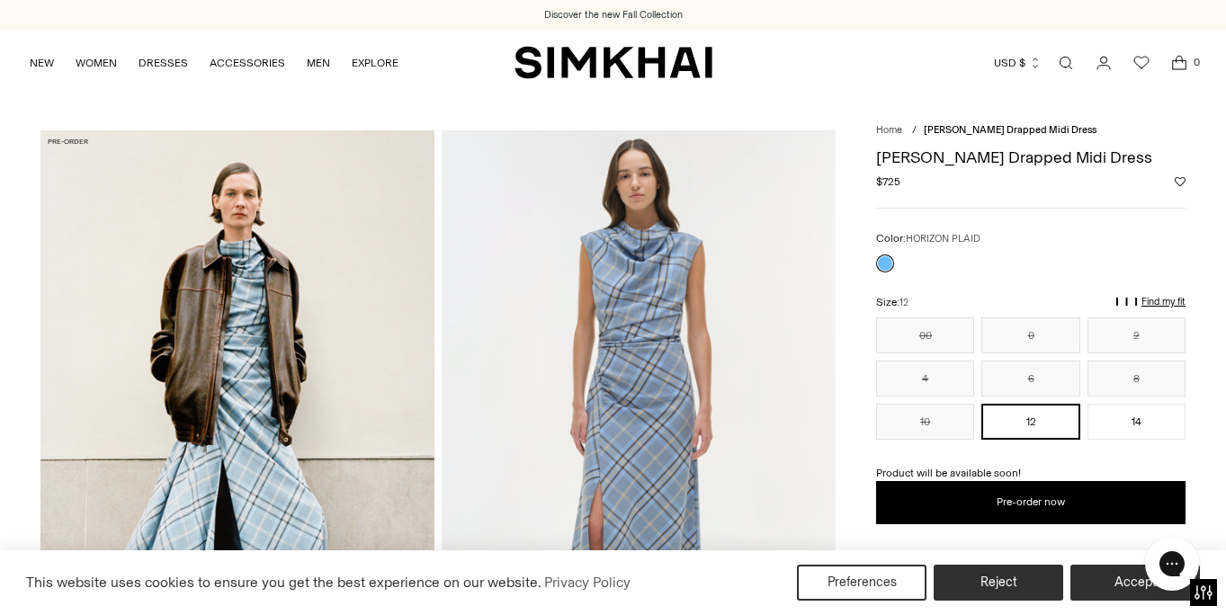
click at [1068, 63] on link "Open search modal" at bounding box center [1066, 63] width 36 height 36
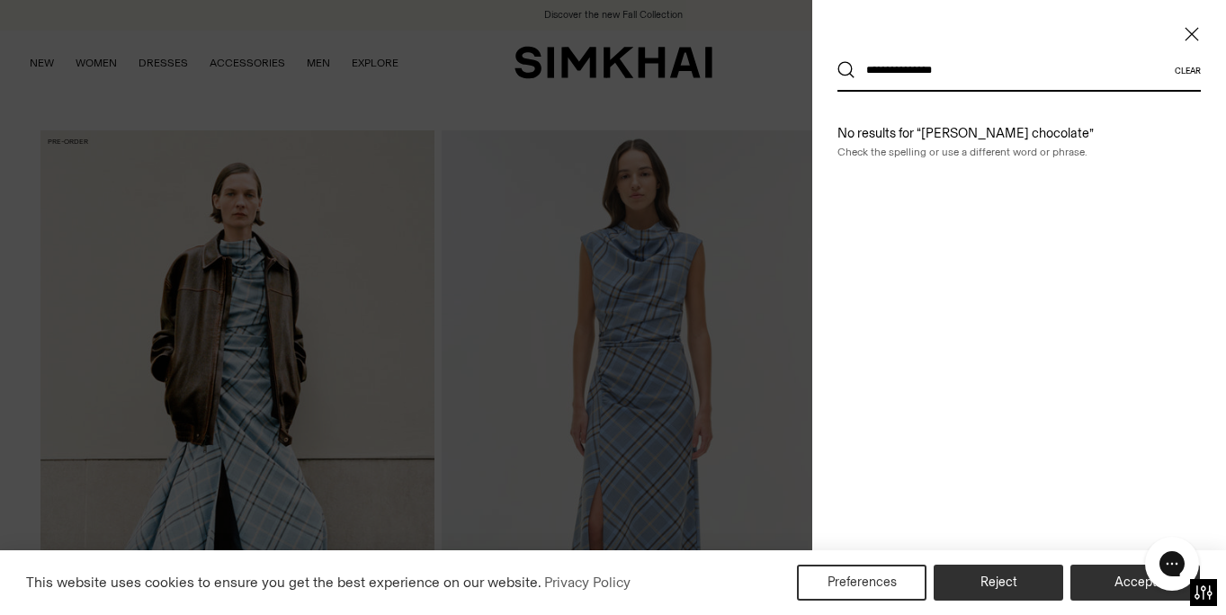
click at [1187, 35] on icon "Close" at bounding box center [1191, 34] width 14 height 18
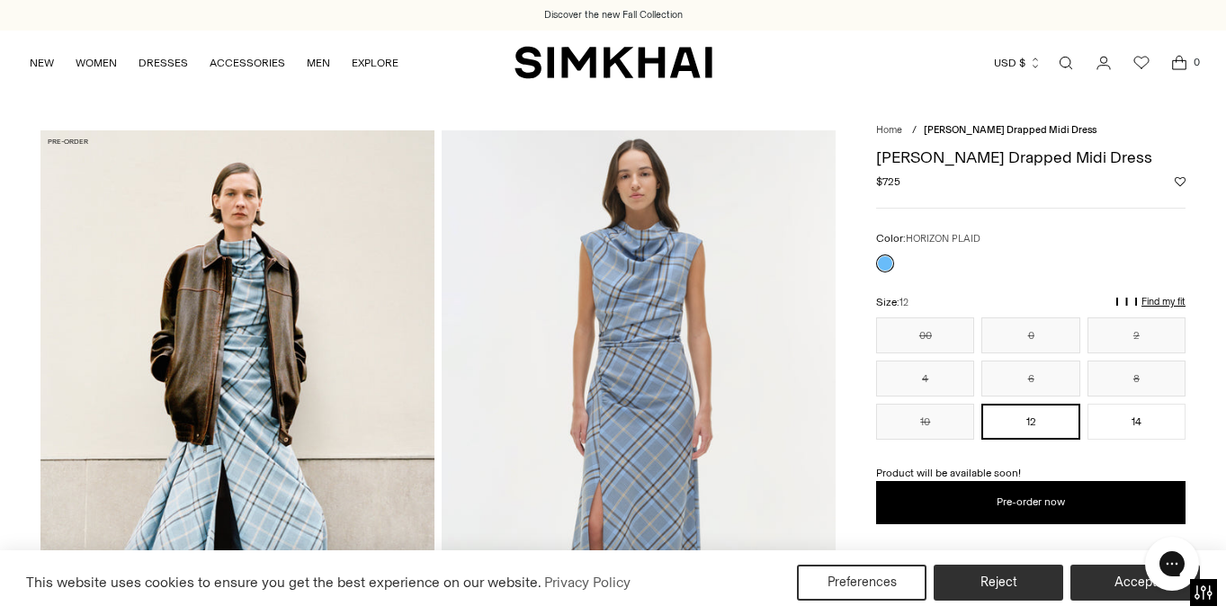
click at [1059, 68] on link "Open search modal" at bounding box center [1066, 63] width 36 height 36
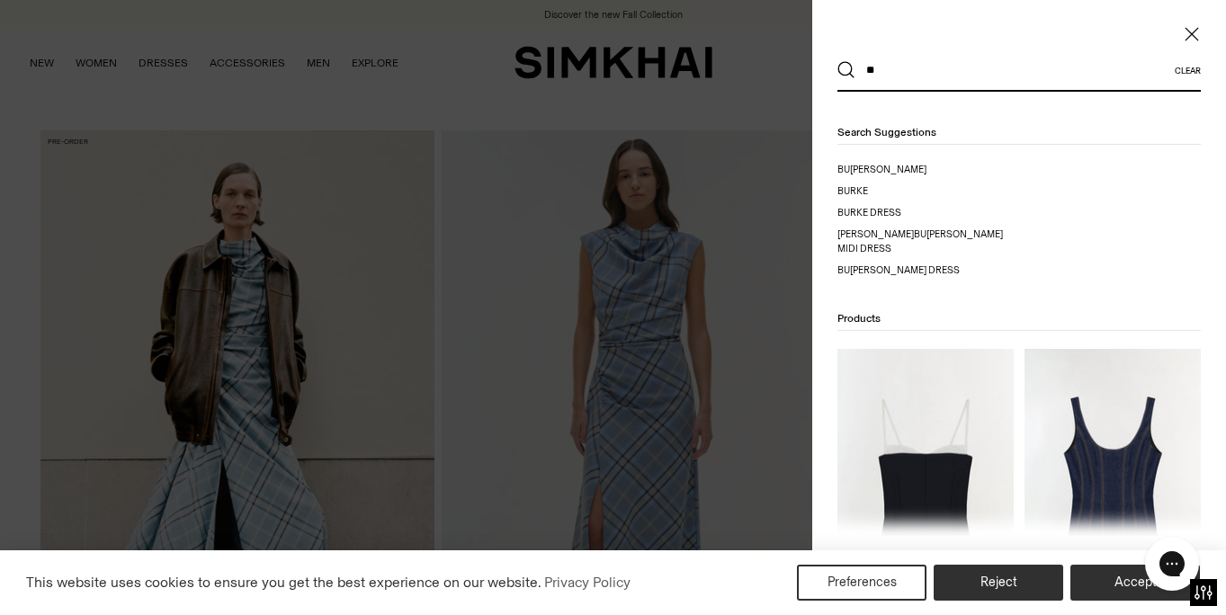
type input "*"
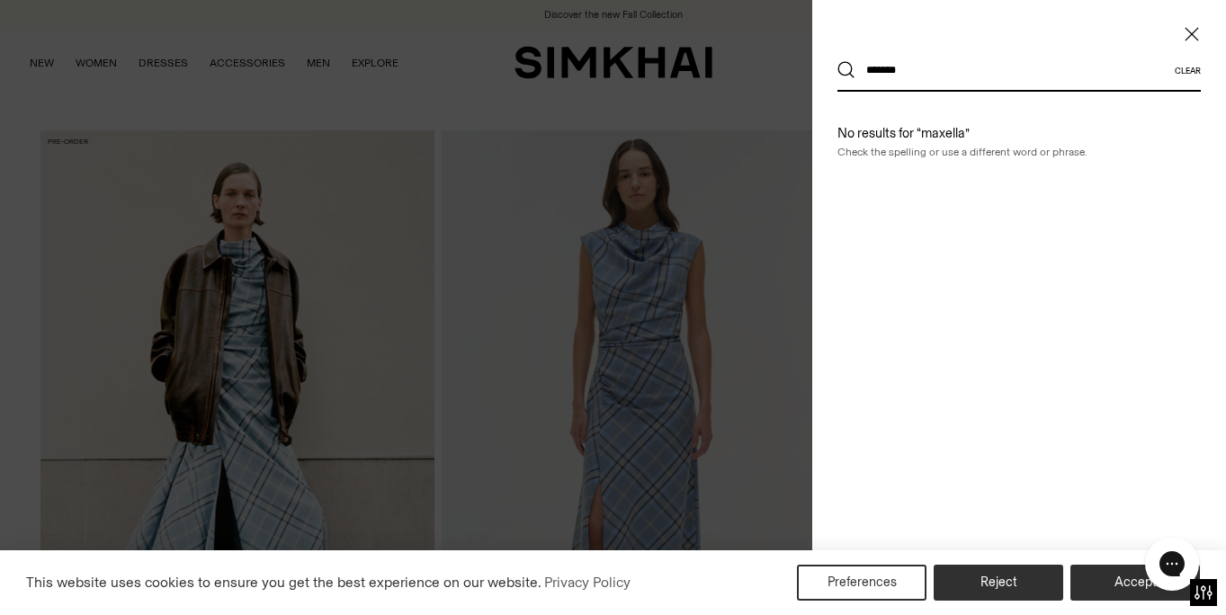
drag, startPoint x: 930, startPoint y: 76, endPoint x: 847, endPoint y: 73, distance: 82.8
click at [847, 73] on div "******* Clear" at bounding box center [1018, 70] width 363 height 41
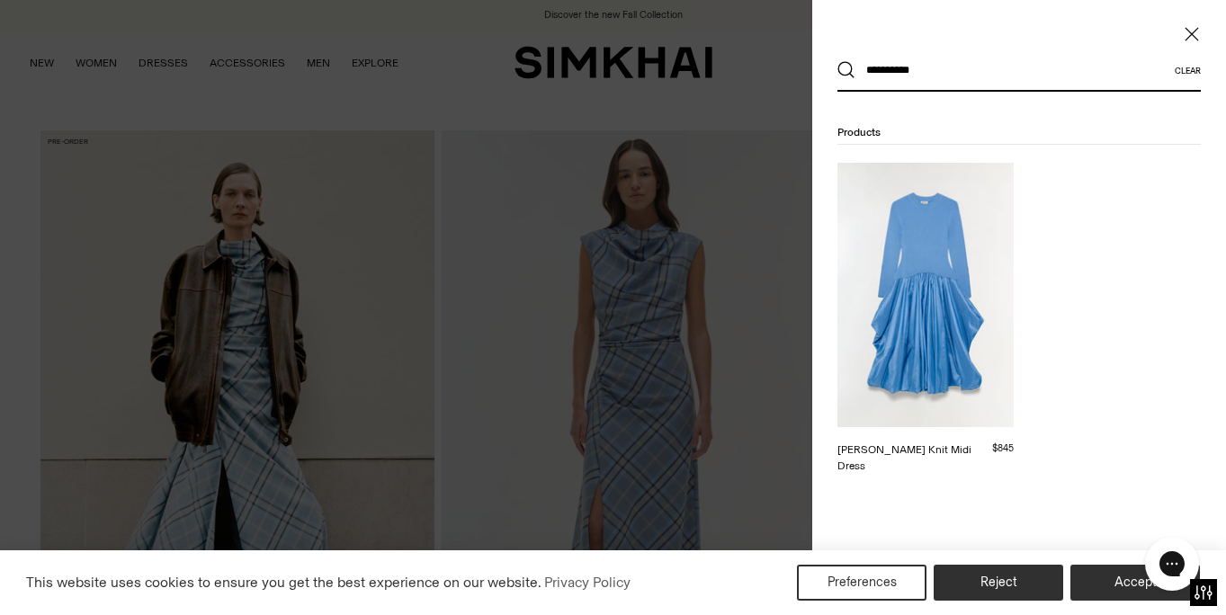
type input "**********"
click at [928, 310] on img at bounding box center [925, 295] width 176 height 264
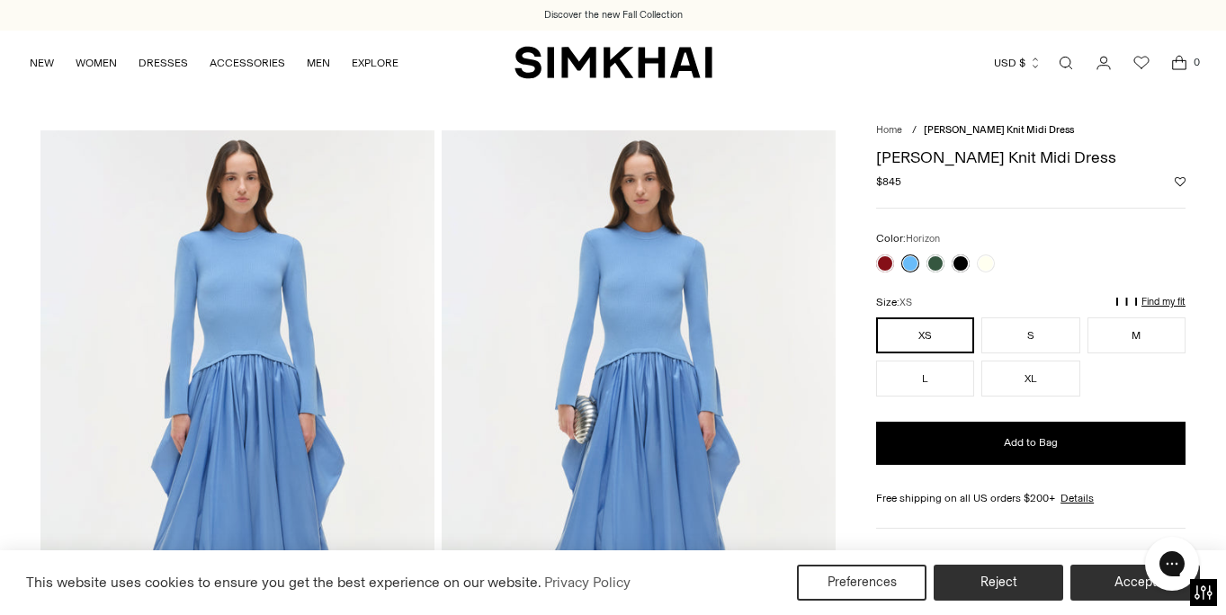
click at [249, 232] on img at bounding box center [237, 425] width 394 height 591
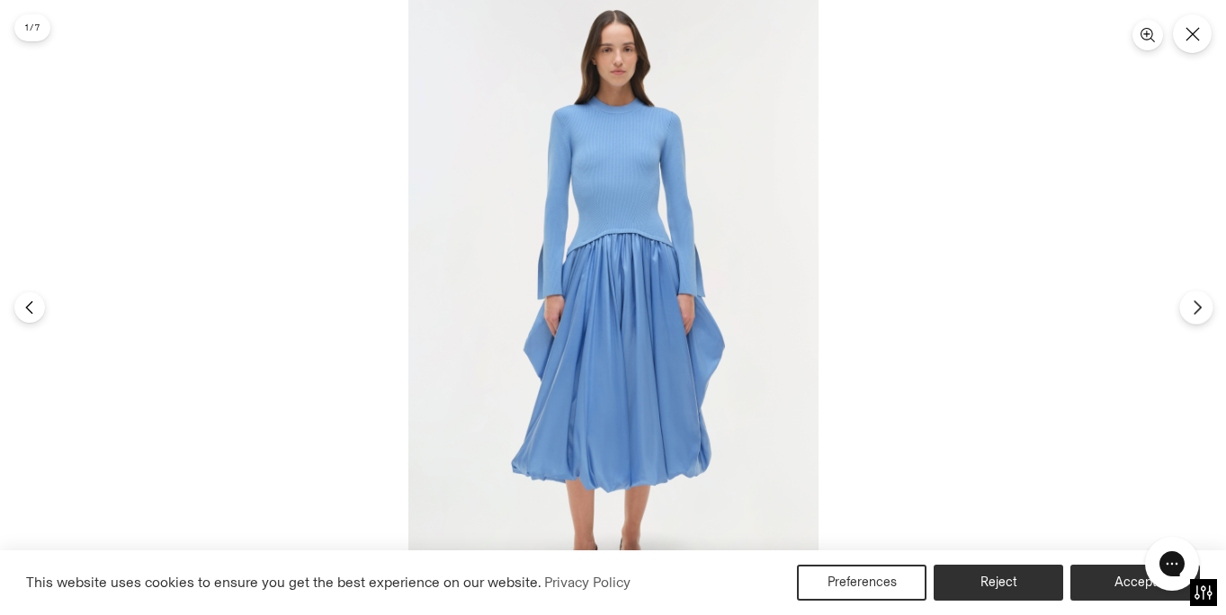
click at [1194, 308] on icon "Next" at bounding box center [1197, 307] width 16 height 16
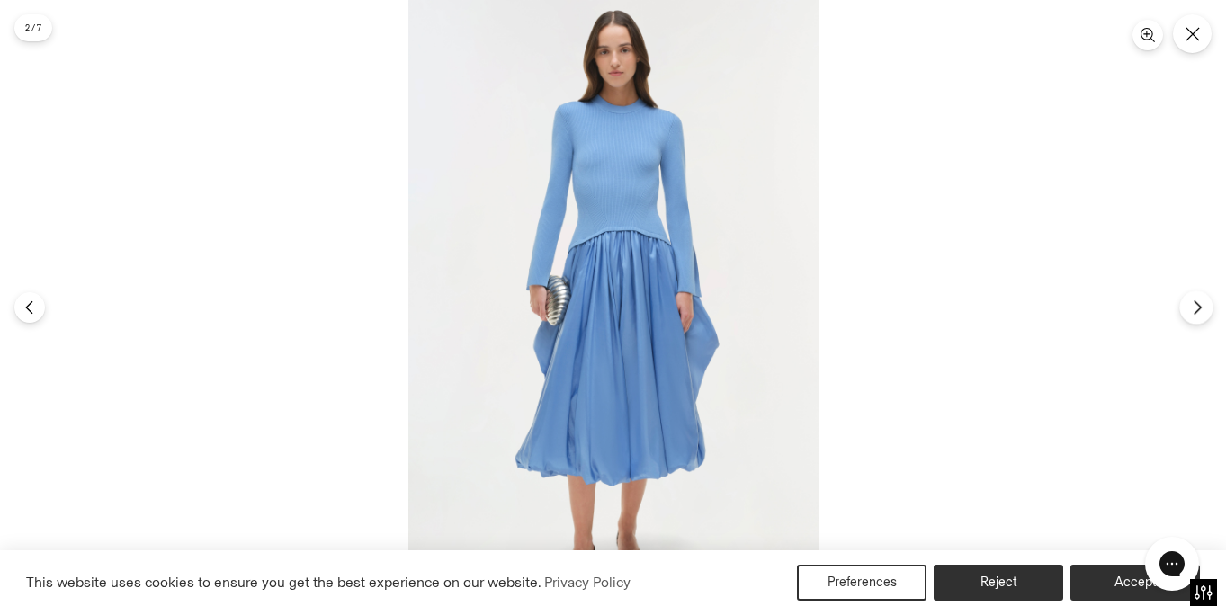
click at [1193, 311] on icon "Next" at bounding box center [1197, 307] width 16 height 16
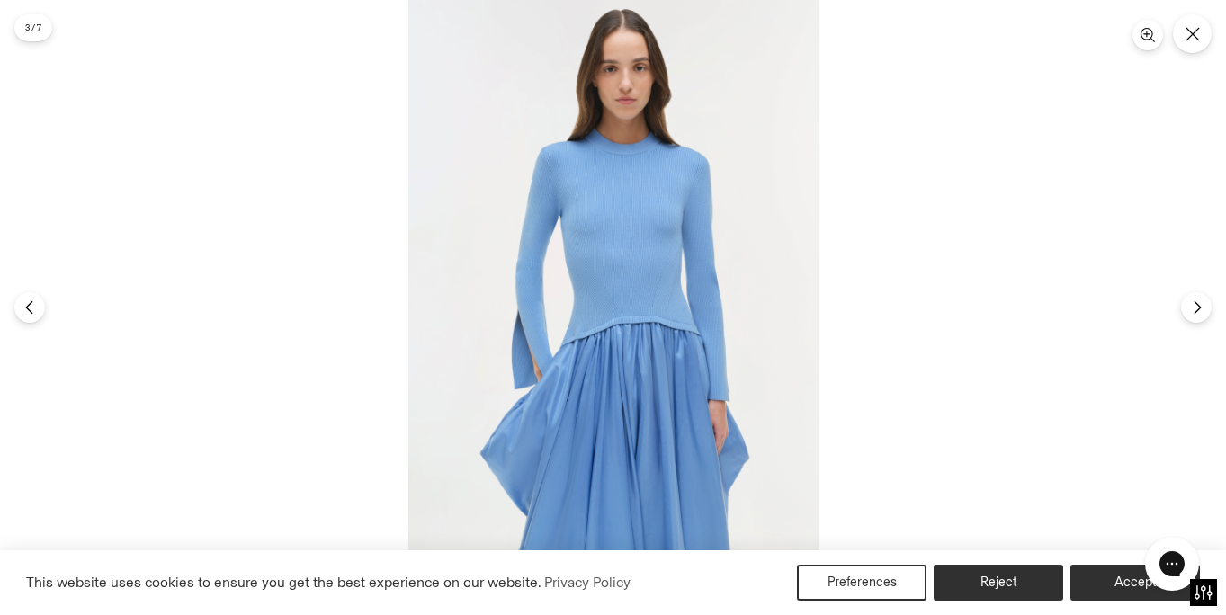
click at [1202, 290] on div at bounding box center [613, 307] width 1226 height 615
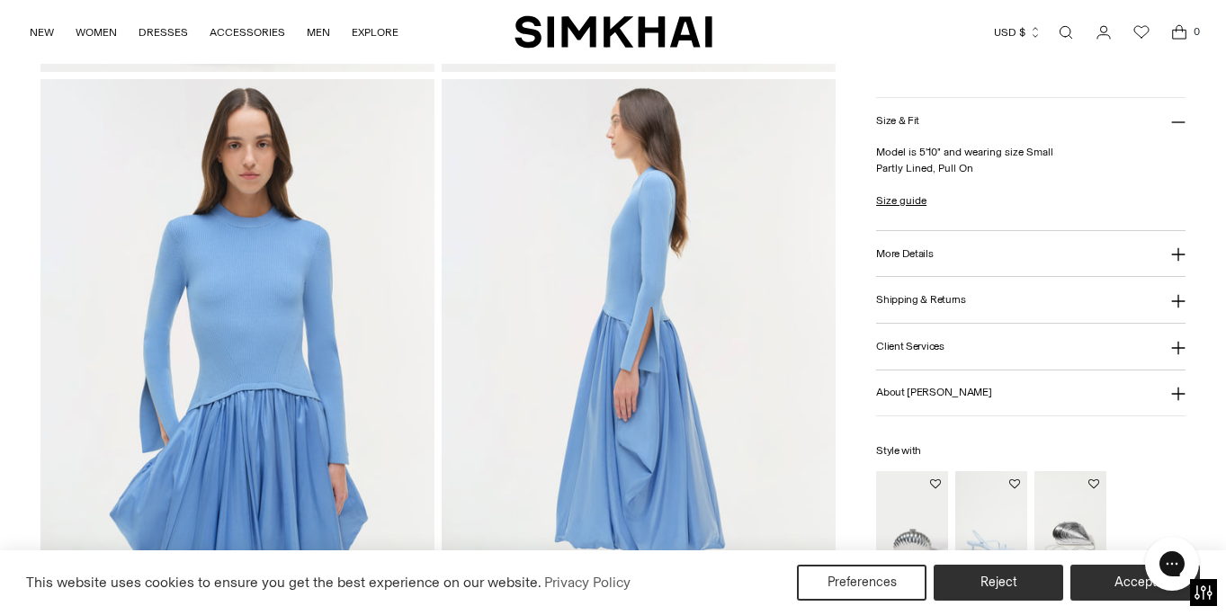
scroll to position [651, 0]
click at [594, 349] on img at bounding box center [639, 373] width 394 height 591
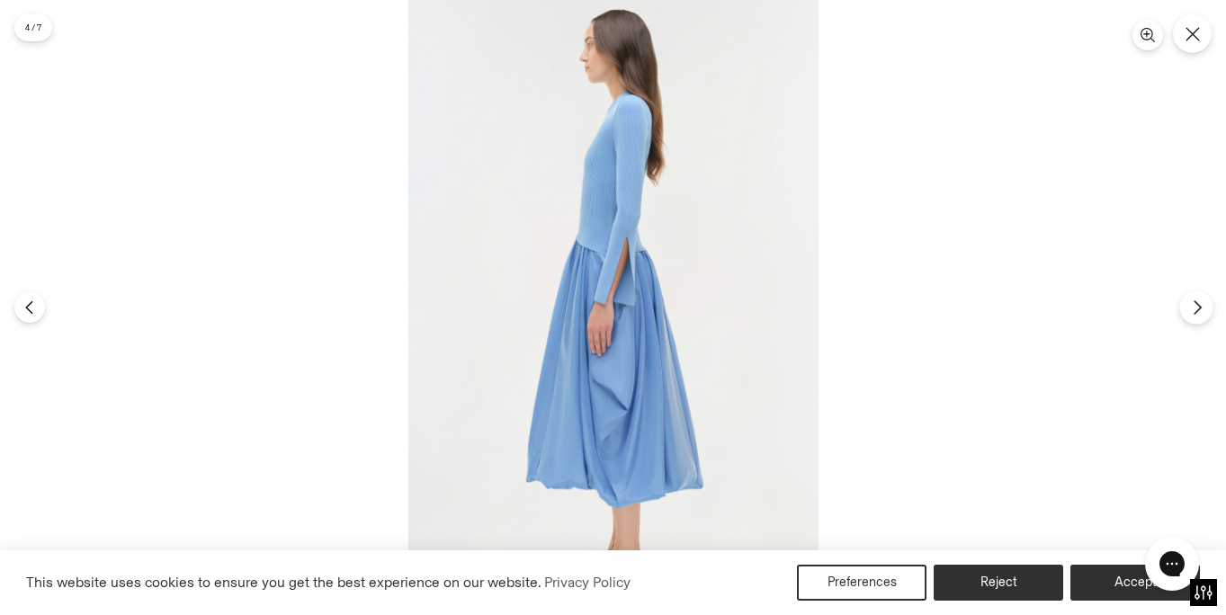
click at [1191, 306] on icon "Next" at bounding box center [1197, 307] width 16 height 16
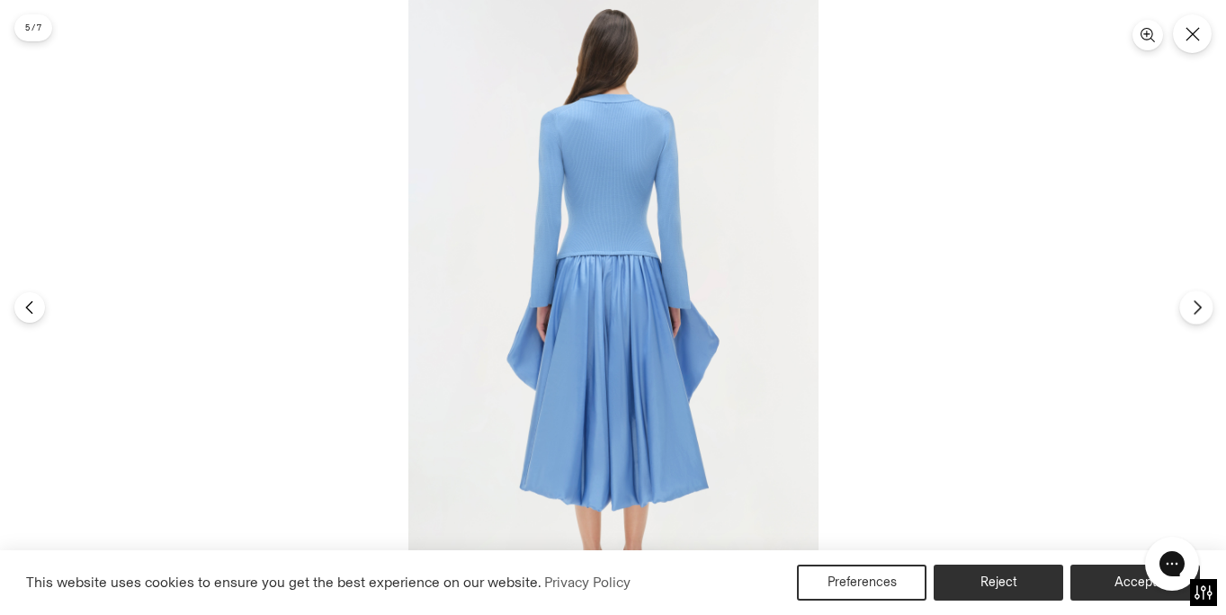
click at [1193, 314] on icon "Next" at bounding box center [1196, 307] width 6 height 13
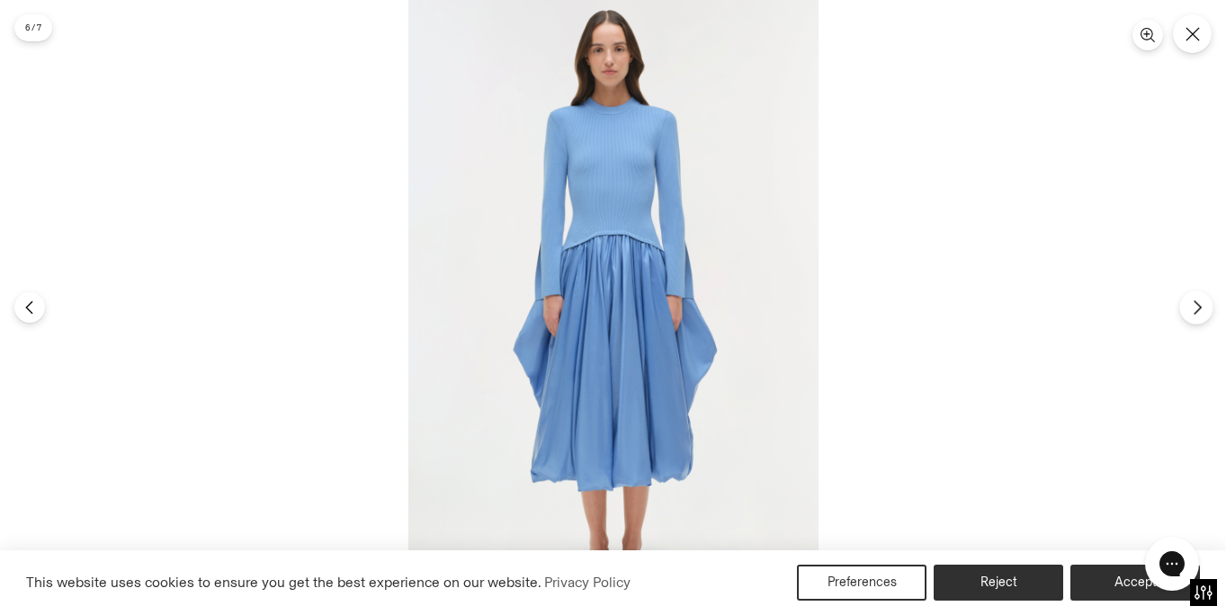
click at [1193, 314] on icon "Next" at bounding box center [1196, 307] width 6 height 13
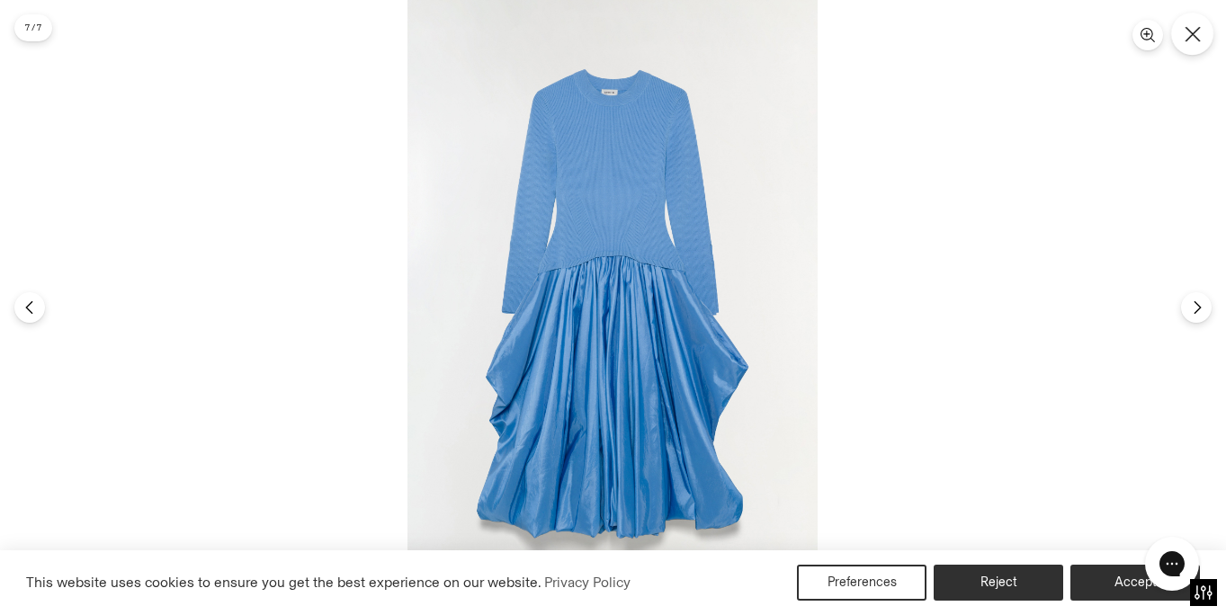
click at [1191, 40] on icon "Close" at bounding box center [1192, 34] width 16 height 16
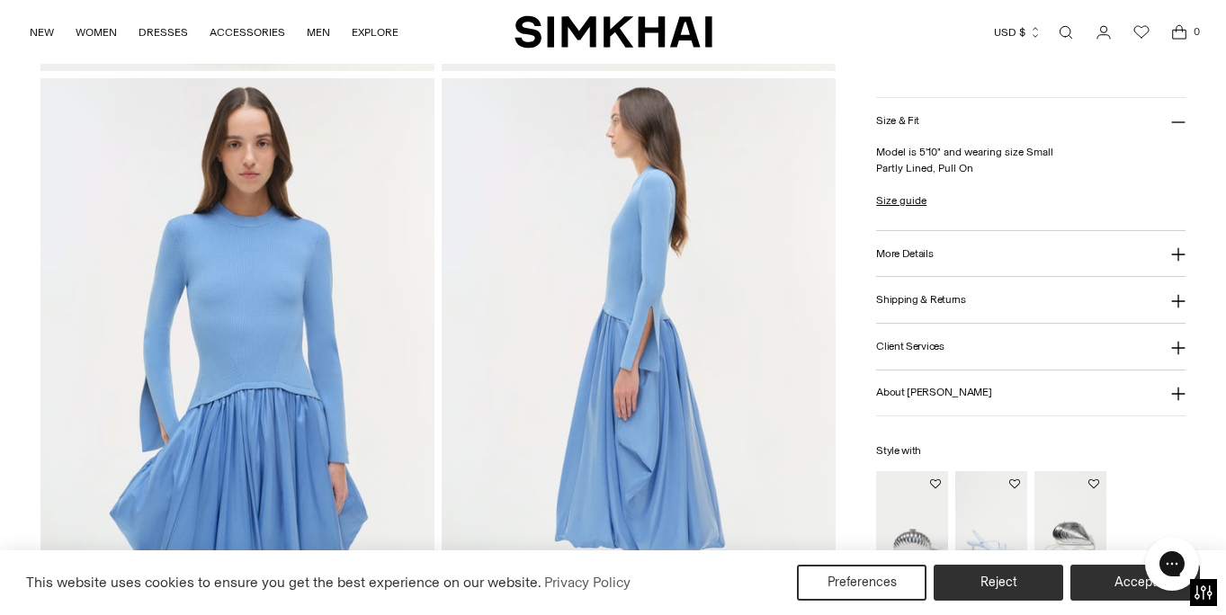
click at [1064, 33] on link "Open search modal" at bounding box center [1066, 32] width 36 height 36
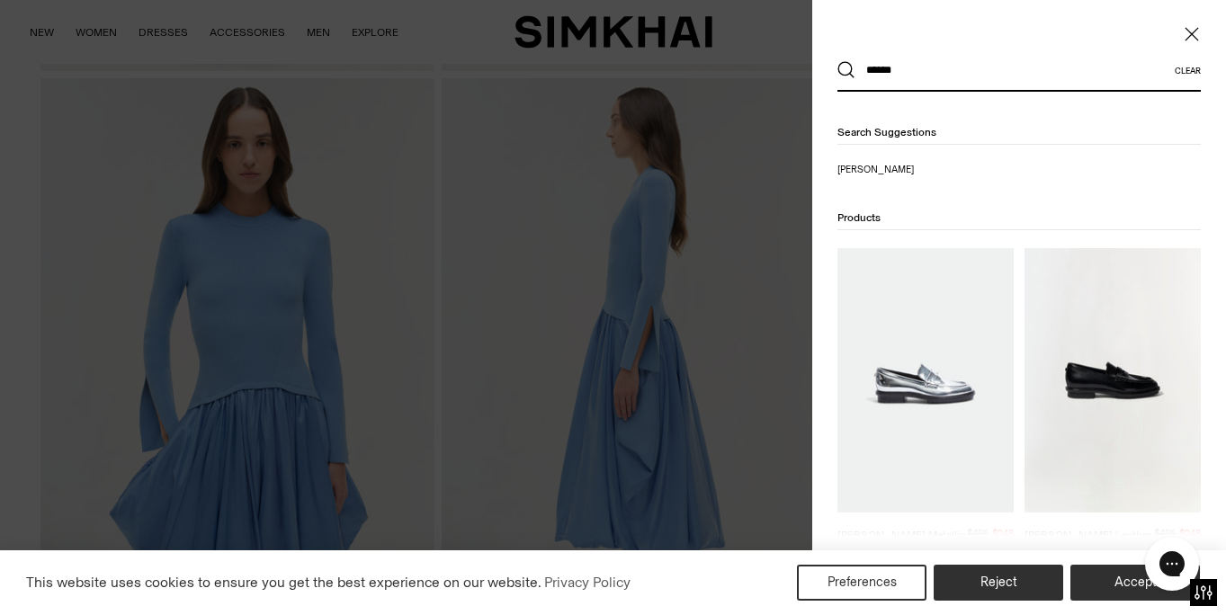
type input "******"
click at [837, 61] on button "Search" at bounding box center [846, 70] width 18 height 18
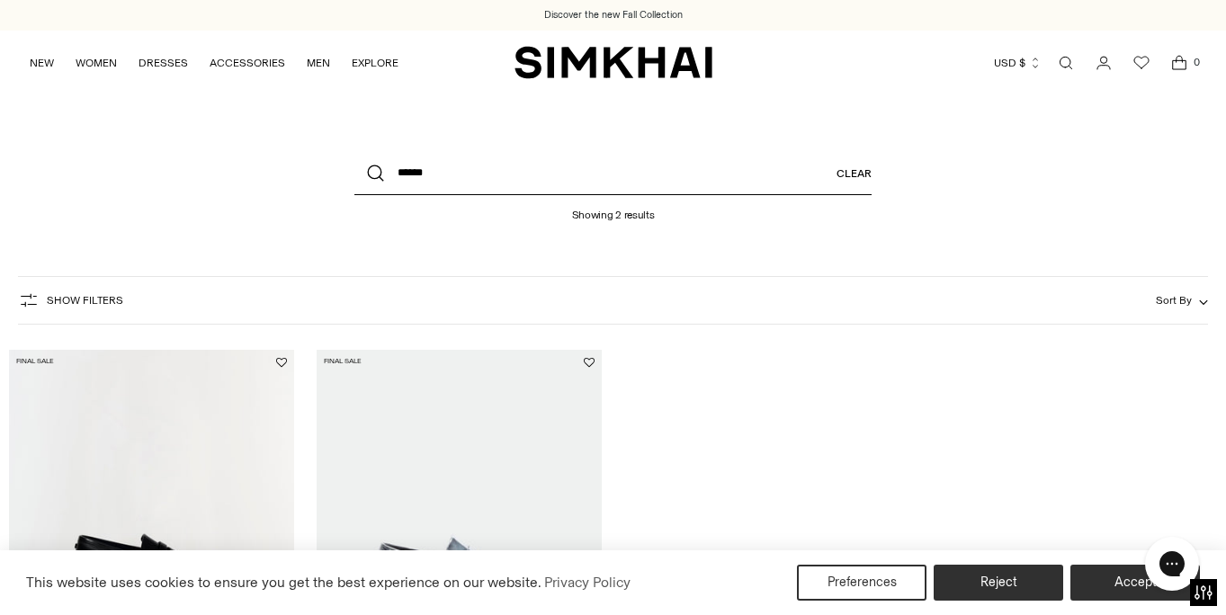
click at [432, 174] on input "******" at bounding box center [612, 173] width 517 height 43
type input "******"
click at [354, 152] on button "Search" at bounding box center [375, 173] width 43 height 43
click at [1068, 62] on link "Open search modal" at bounding box center [1066, 63] width 36 height 36
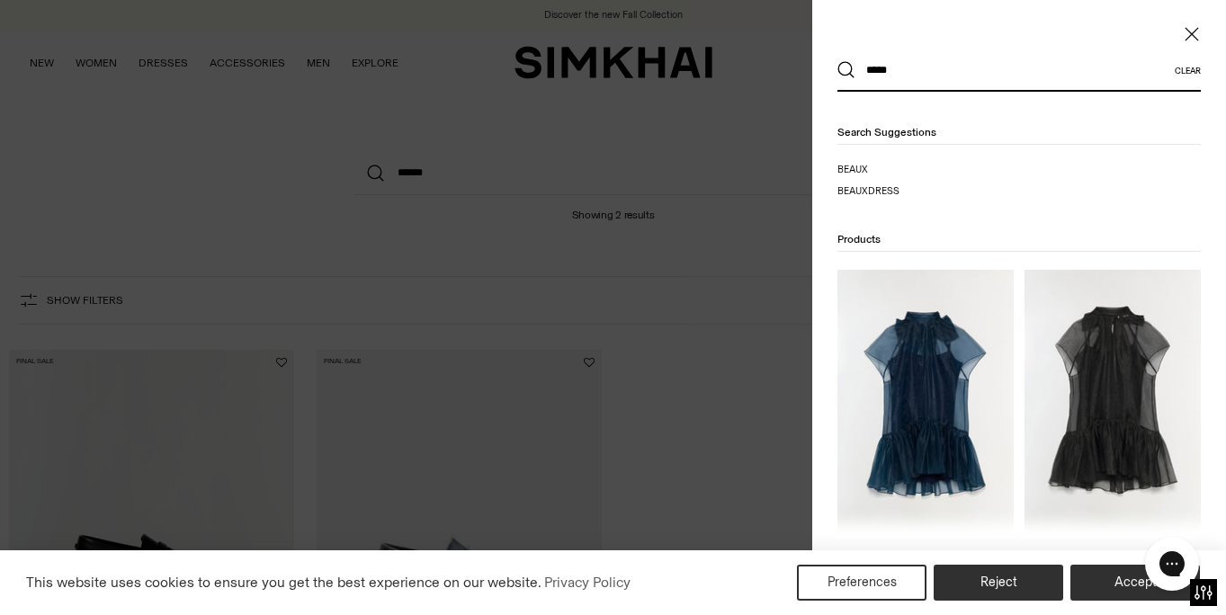
type input "*****"
click at [837, 61] on button "Search" at bounding box center [846, 70] width 18 height 18
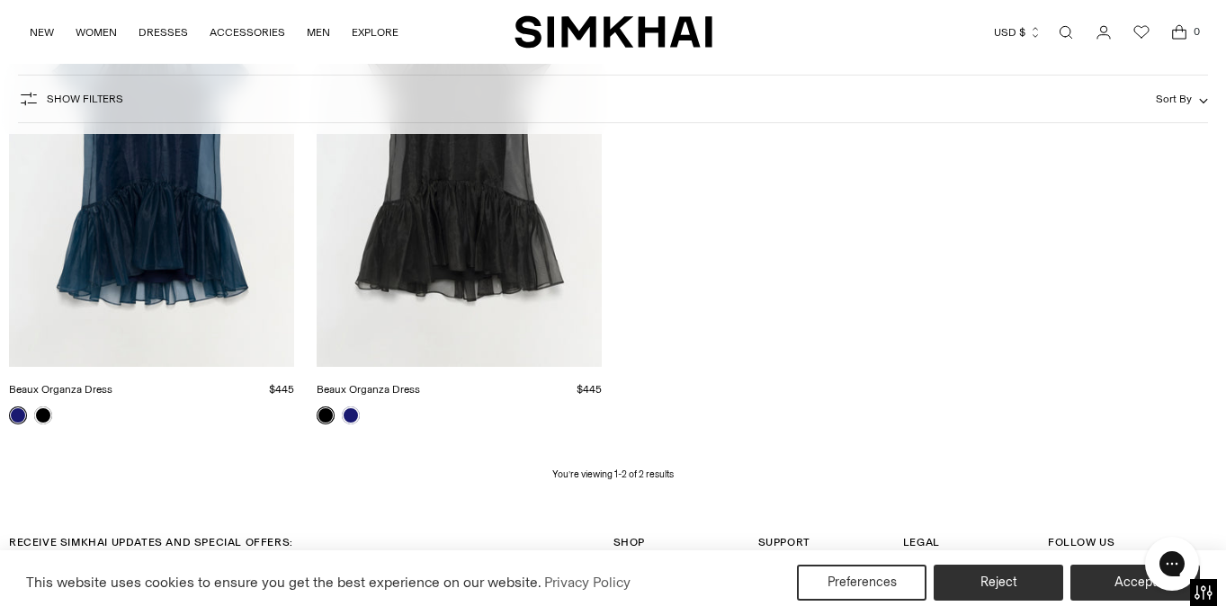
scroll to position [403, 0]
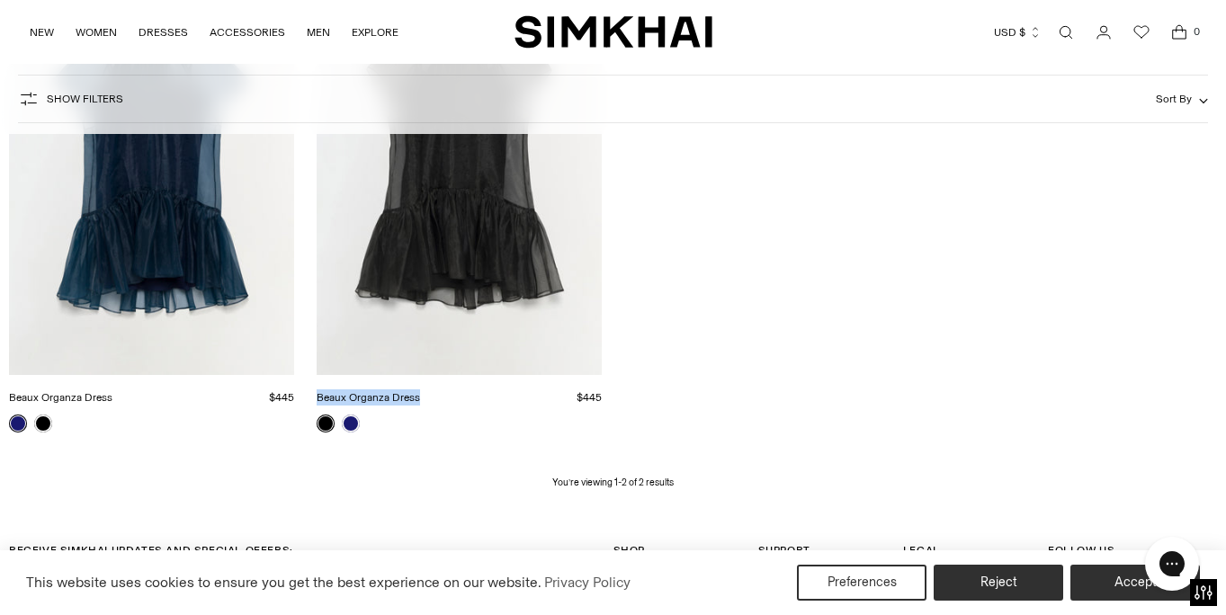
drag, startPoint x: 420, startPoint y: 396, endPoint x: 323, endPoint y: 388, distance: 97.4
click at [322, 388] on div "Beaux Organza Dress $445 Unit price / per" at bounding box center [459, 404] width 285 height 58
copy link "Beaux Organza Dress"
click at [1063, 29] on link "Open search modal" at bounding box center [1066, 32] width 36 height 36
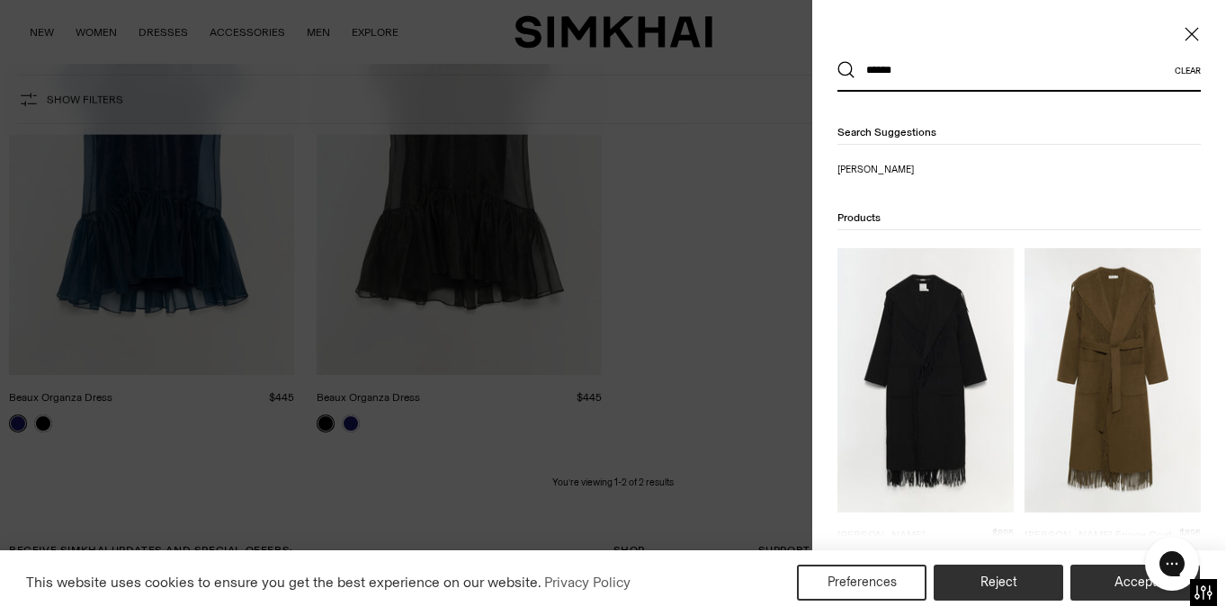
type input "******"
click at [1108, 321] on img at bounding box center [1112, 380] width 176 height 264
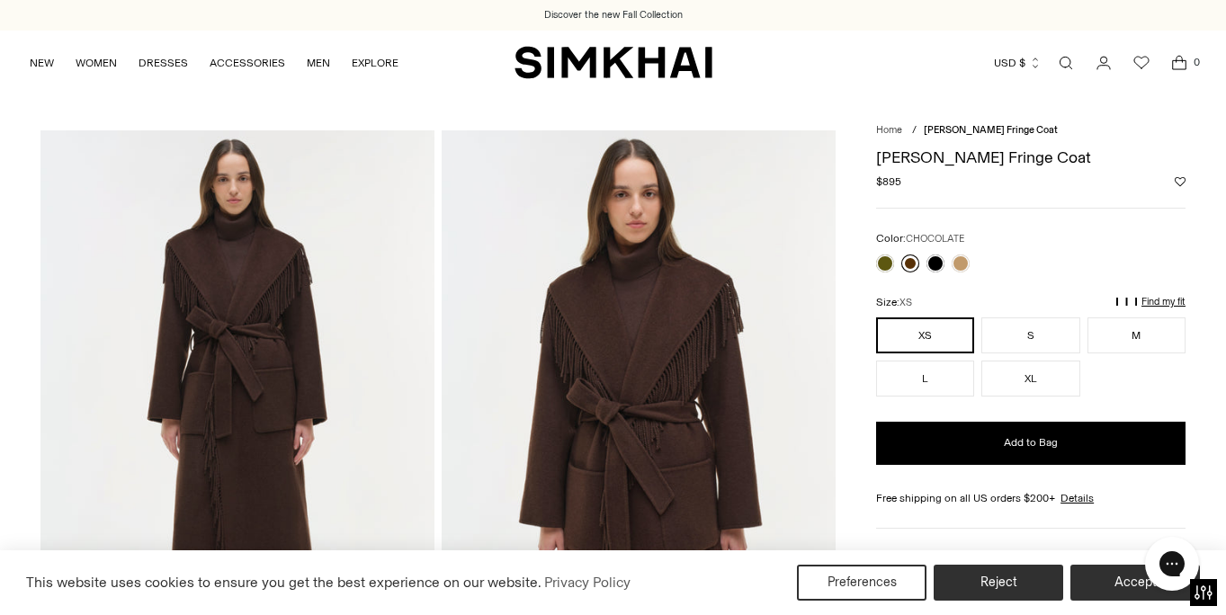
click at [915, 264] on link at bounding box center [910, 263] width 18 height 18
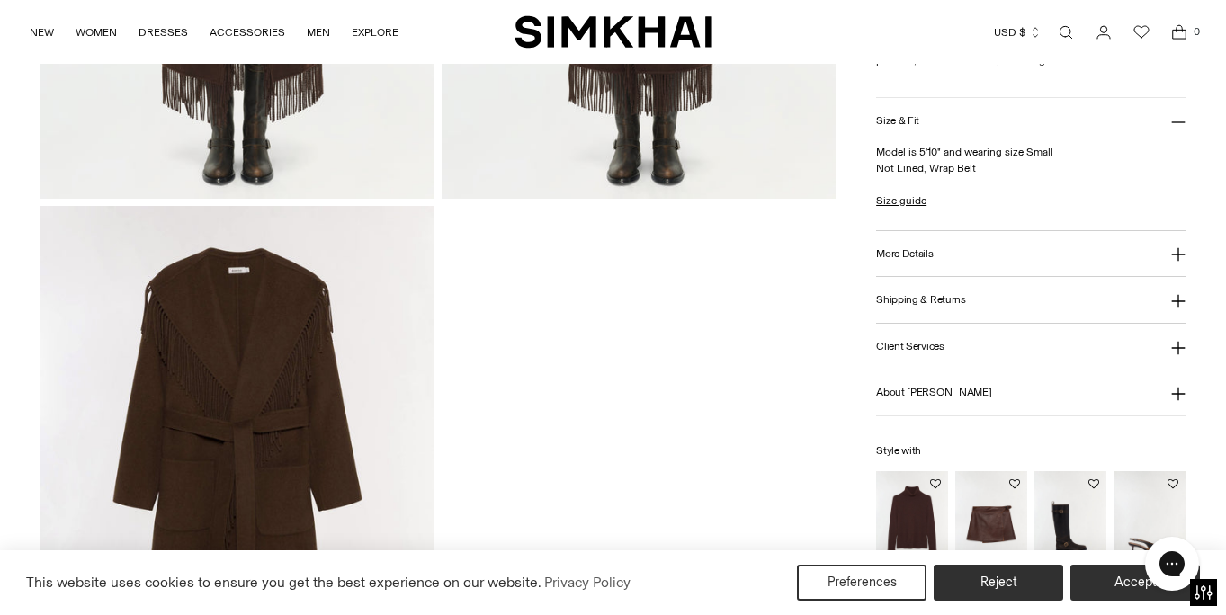
scroll to position [1746, 0]
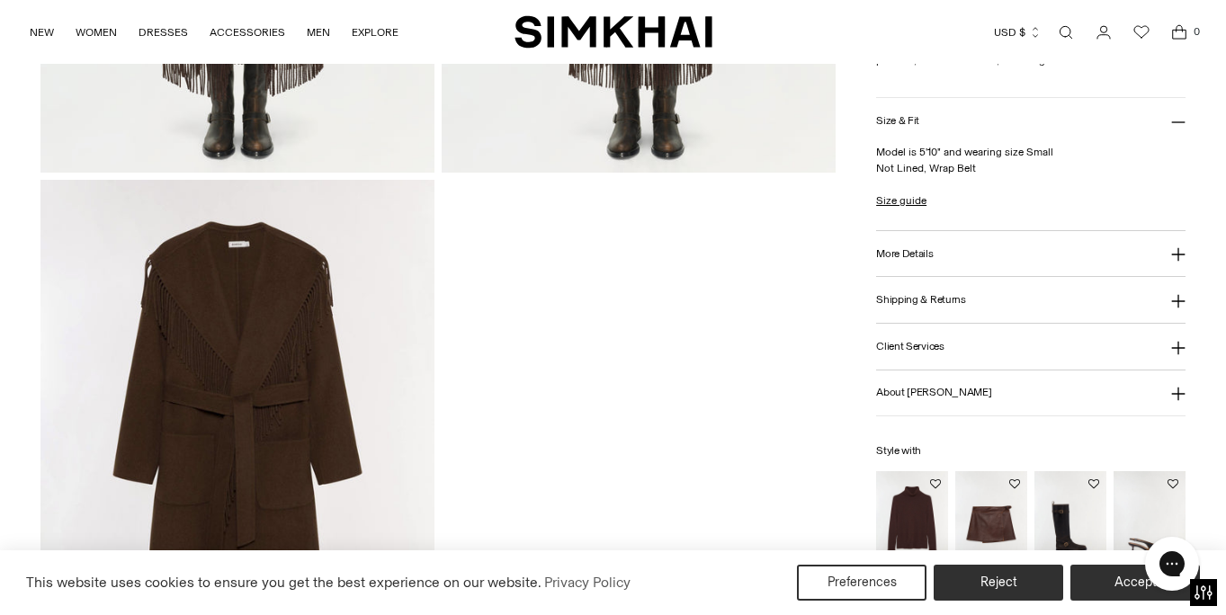
click at [284, 286] on img at bounding box center [237, 475] width 394 height 591
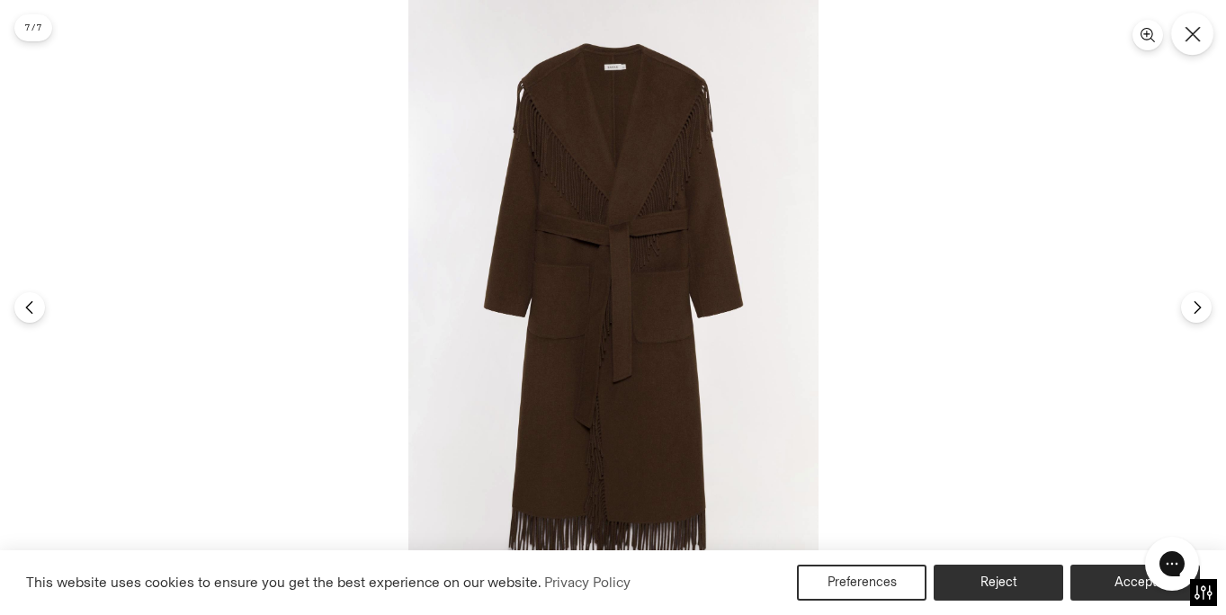
click at [1191, 39] on icon "Close" at bounding box center [1192, 34] width 16 height 16
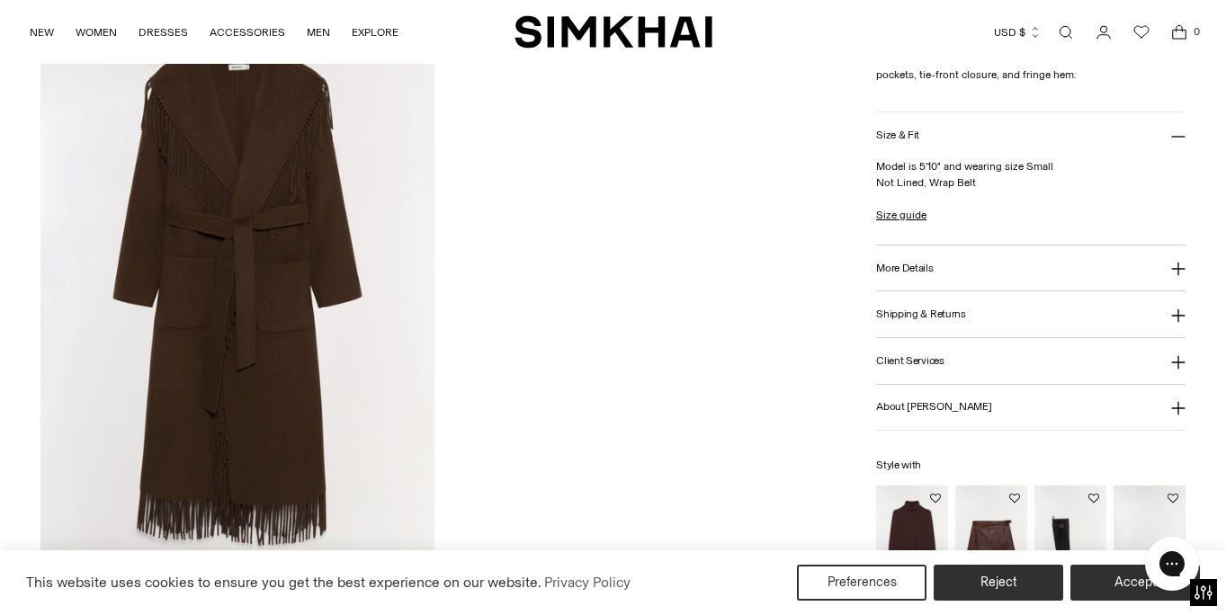
scroll to position [1917, 0]
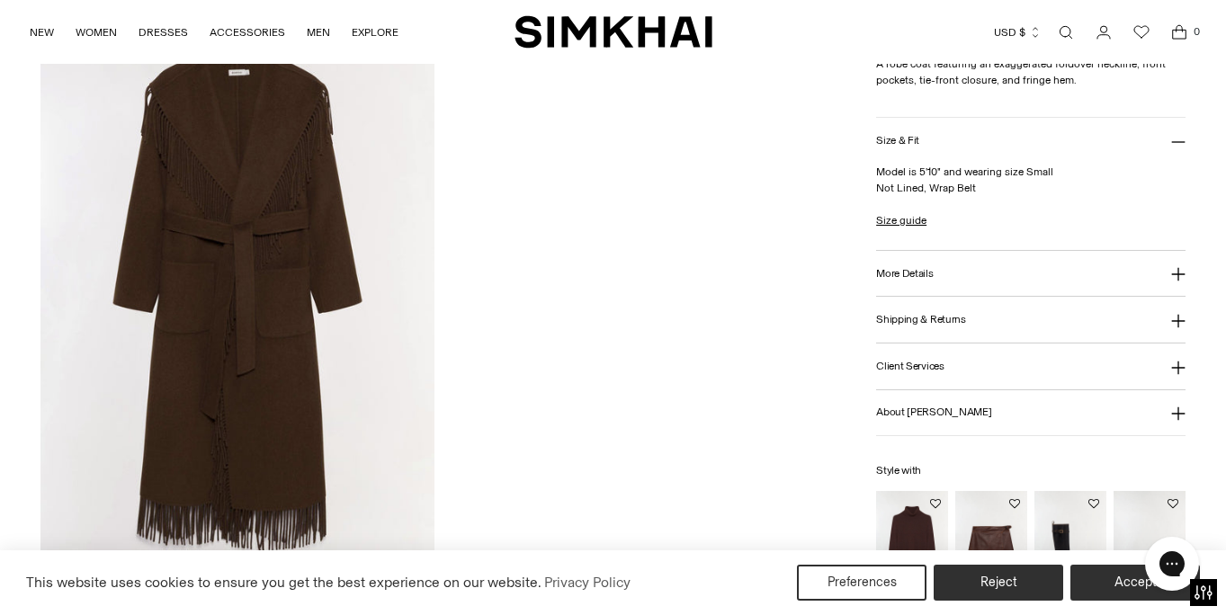
click at [379, 289] on img at bounding box center [237, 303] width 394 height 591
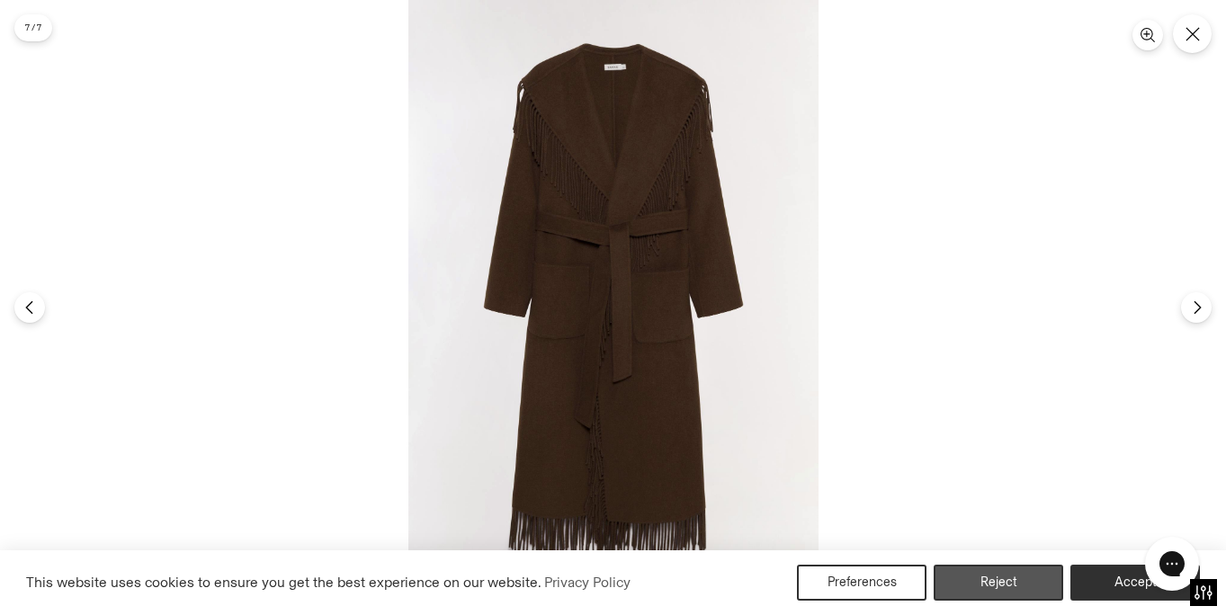
click at [1024, 583] on button "Reject" at bounding box center [997, 583] width 129 height 36
